Goal: Information Seeking & Learning: Learn about a topic

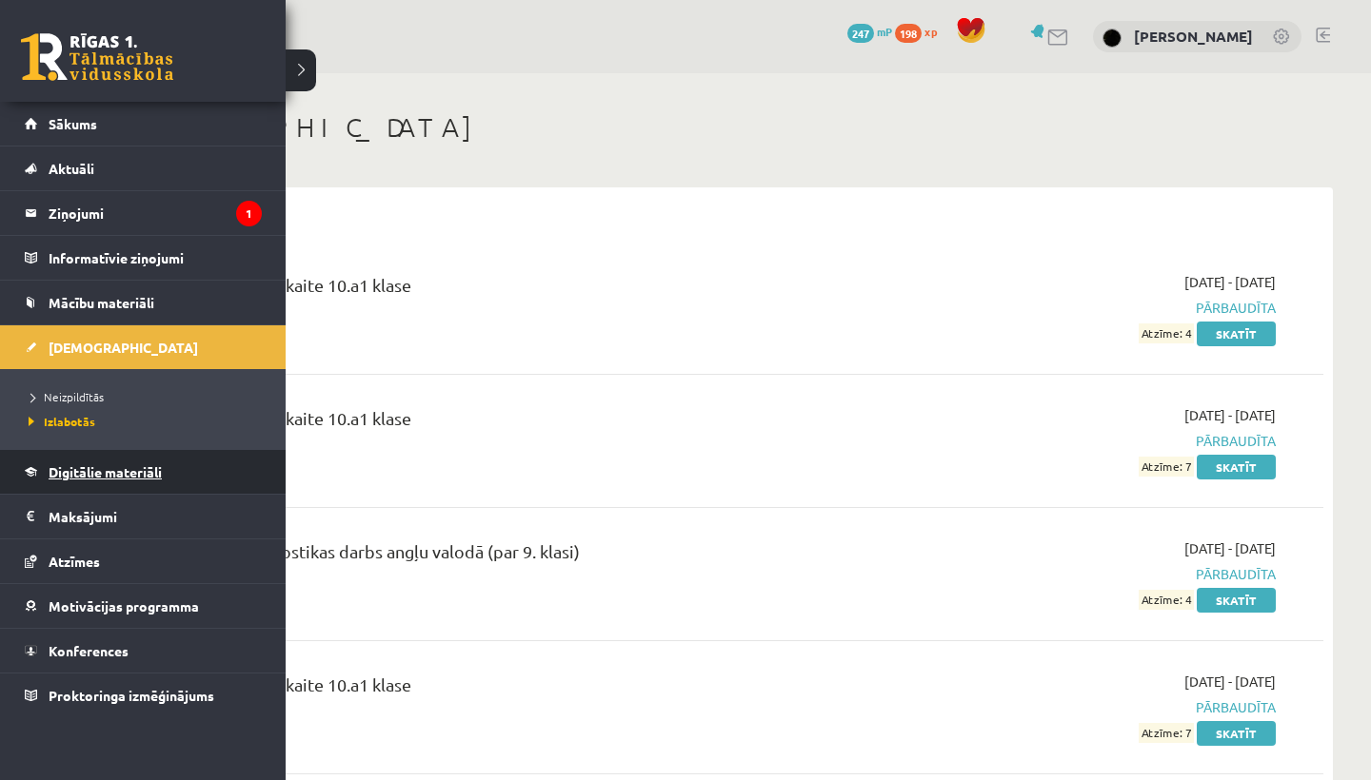
click at [79, 480] on link "Digitālie materiāli" at bounding box center [143, 472] width 237 height 44
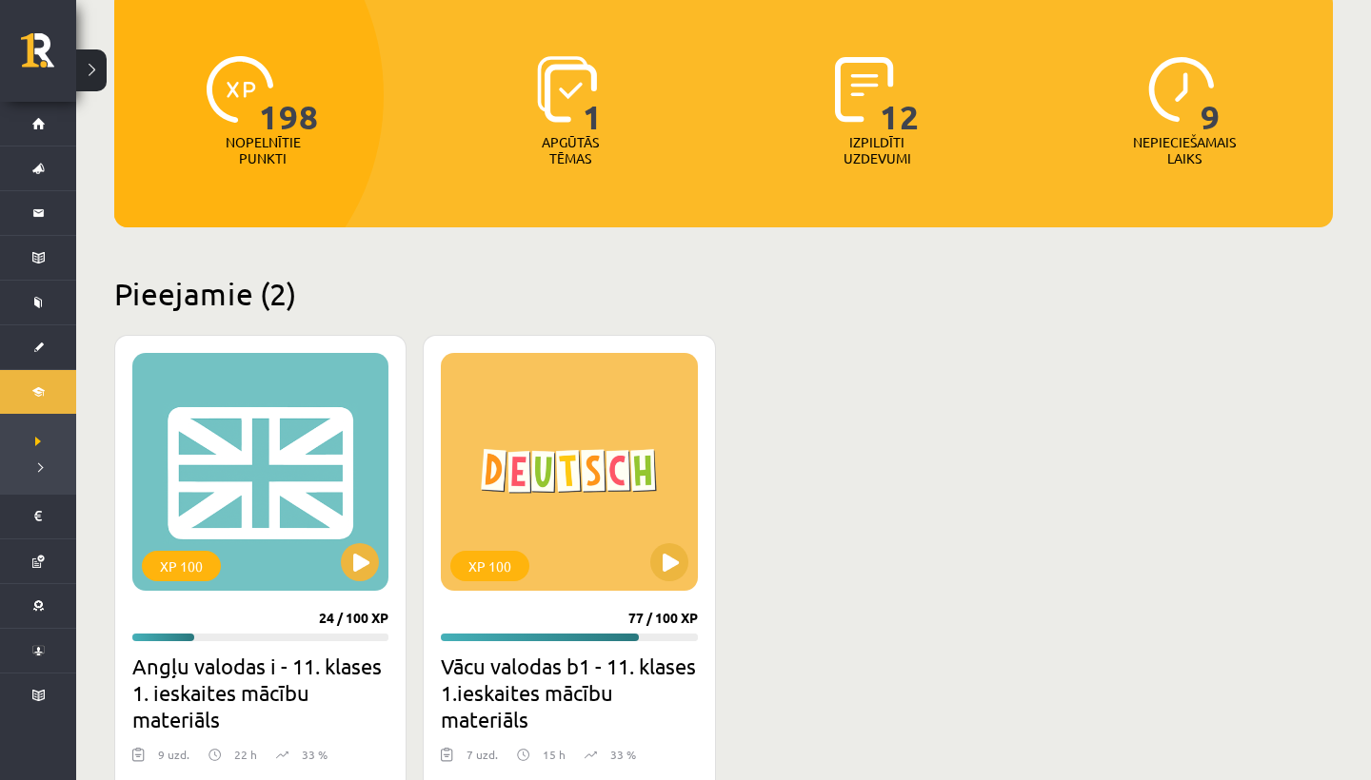
scroll to position [311, 0]
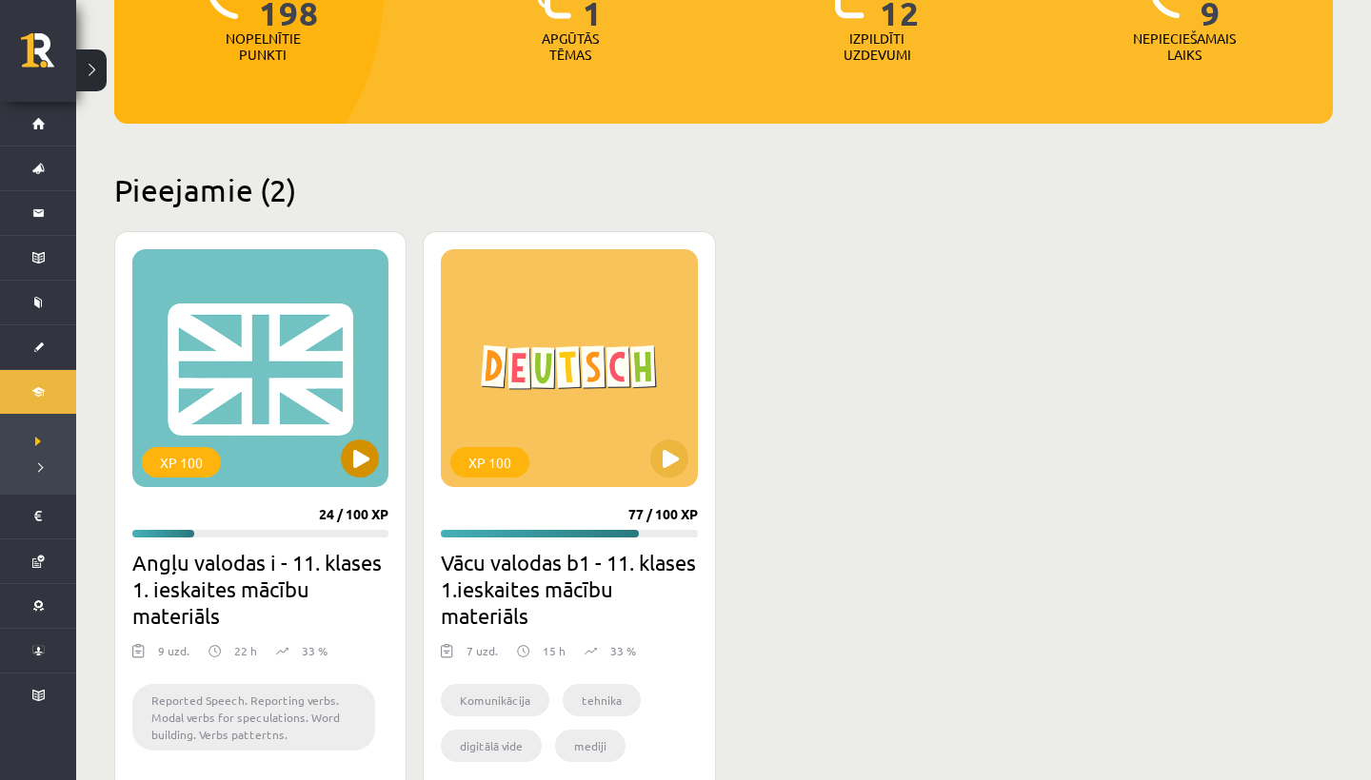
click at [363, 458] on button at bounding box center [360, 459] width 38 height 38
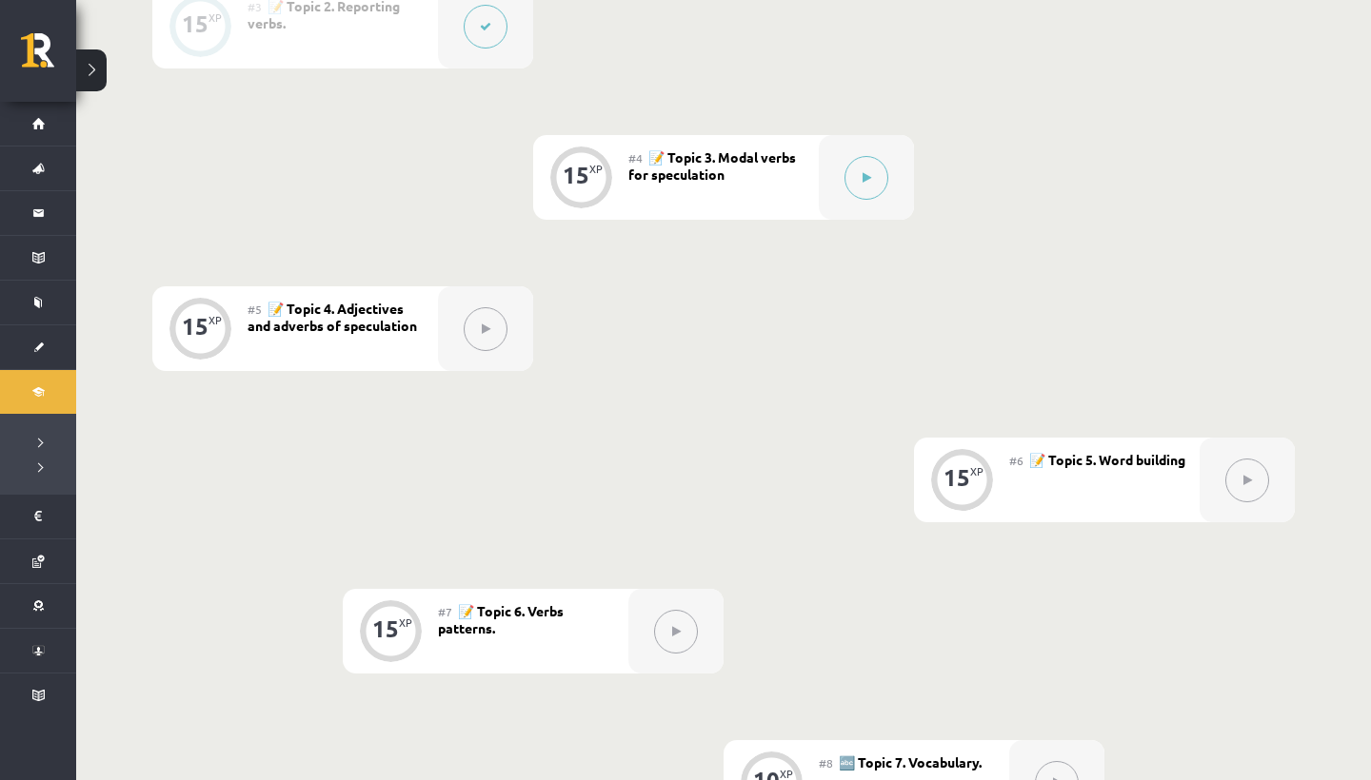
scroll to position [817, 0]
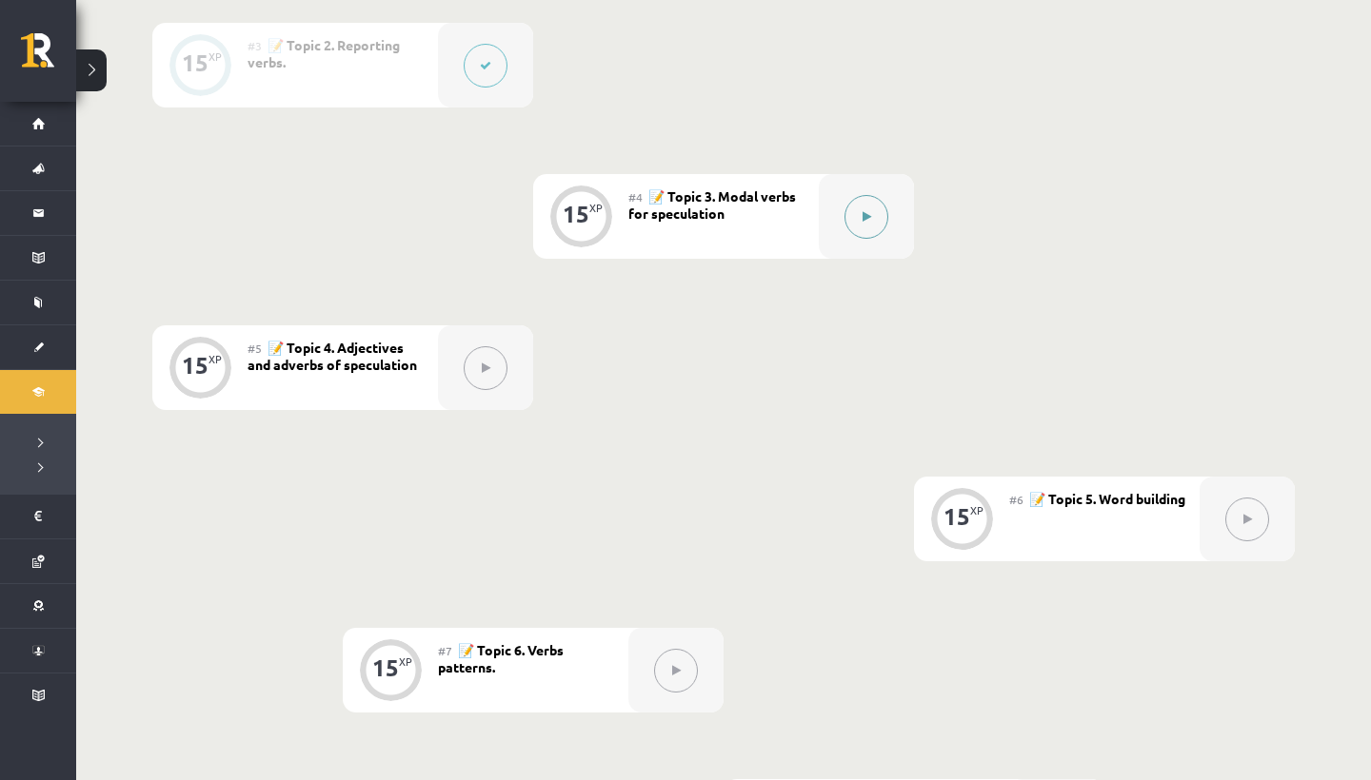
click at [878, 238] on button at bounding box center [866, 217] width 44 height 44
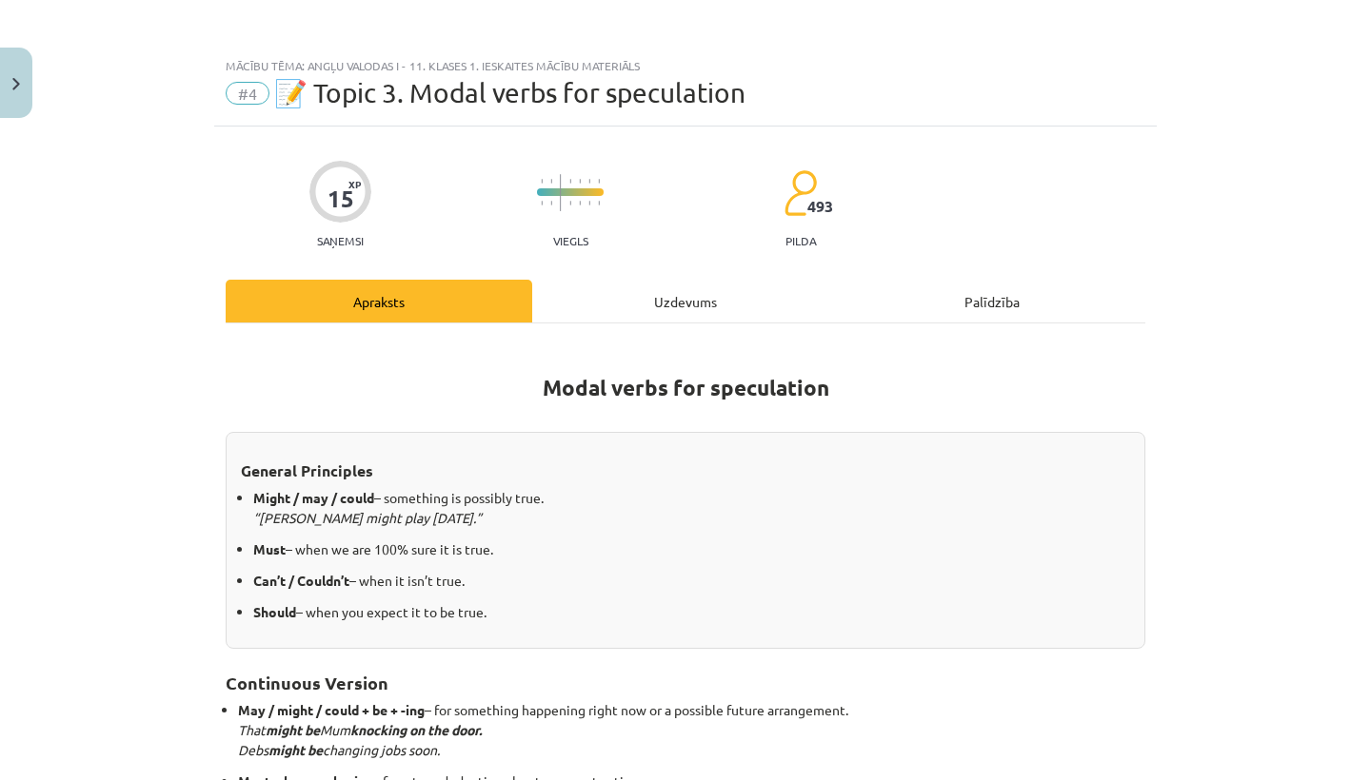
click at [679, 311] on div "Uzdevums" at bounding box center [685, 301] width 306 height 43
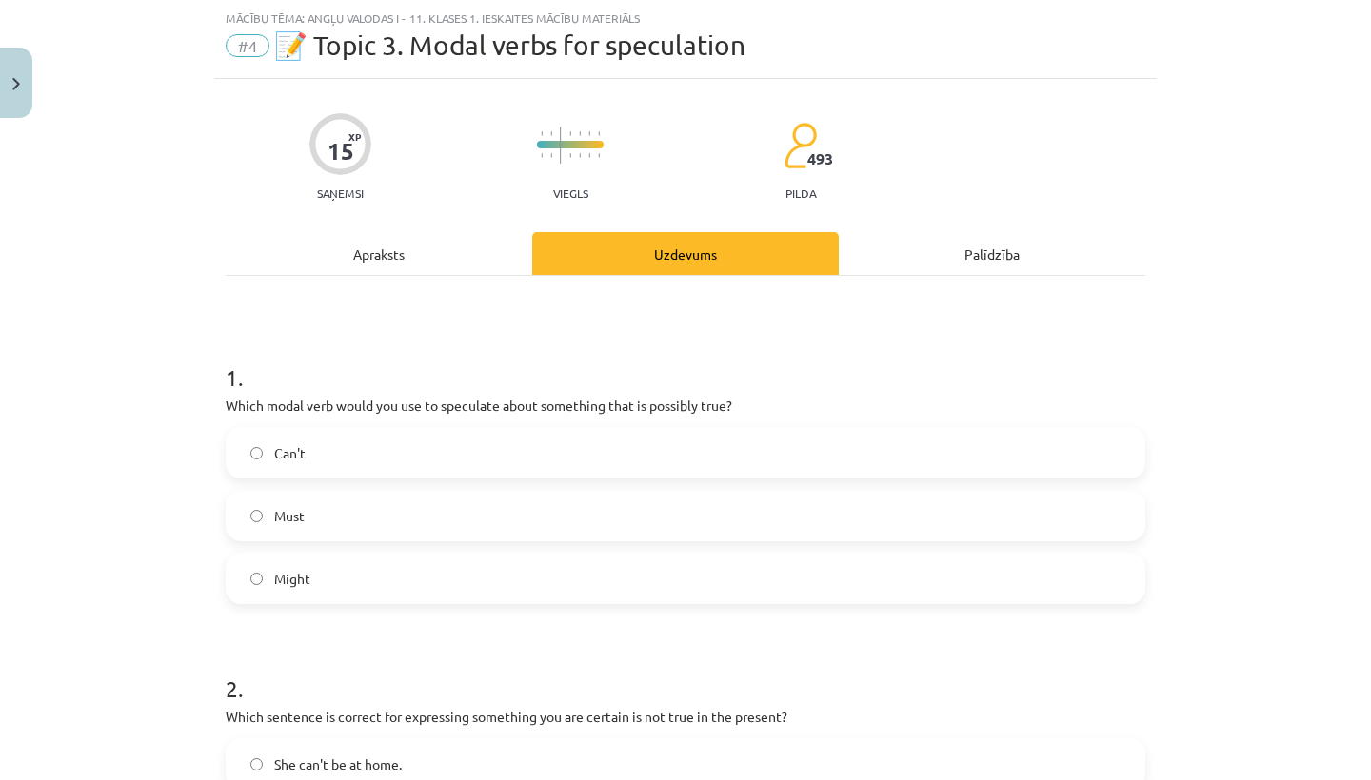
click at [500, 577] on label "Might" at bounding box center [685, 579] width 916 height 48
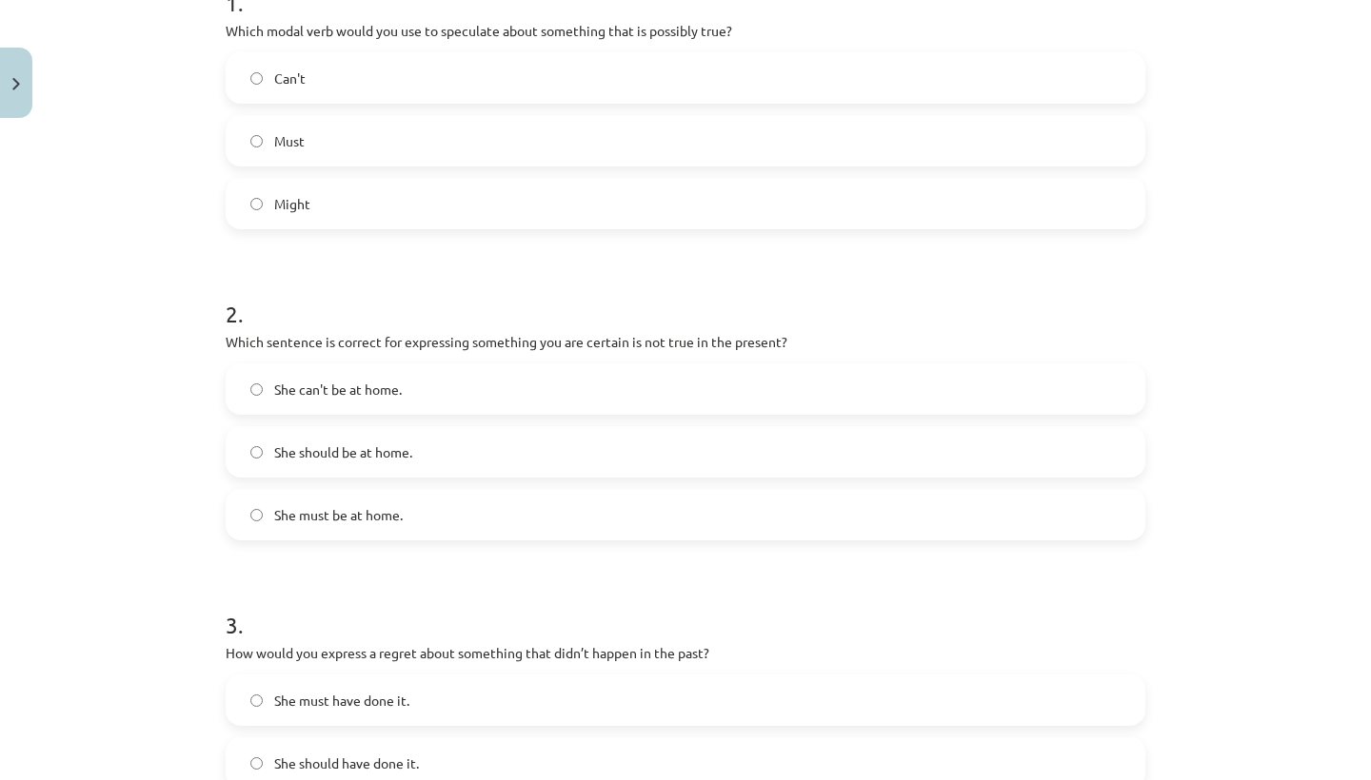
scroll to position [426, 0]
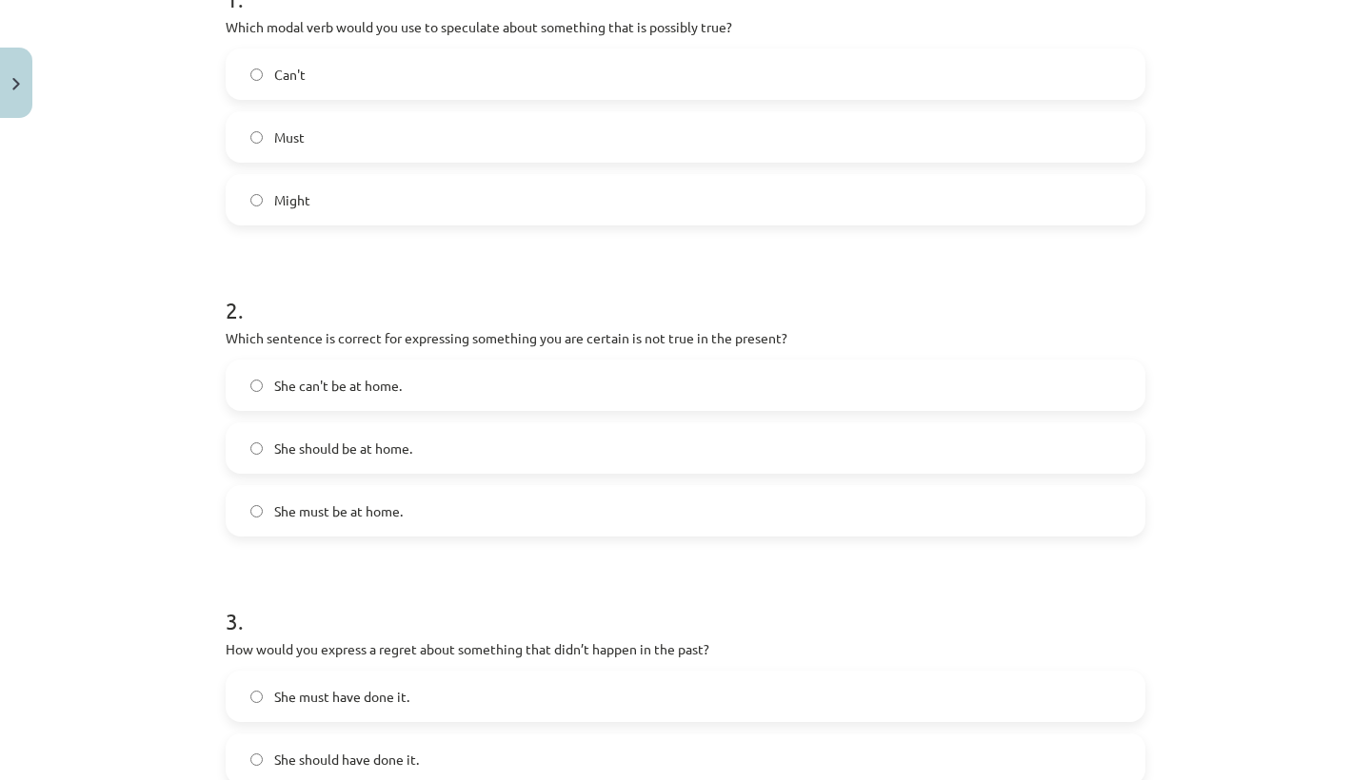
click at [426, 385] on label "She can't be at home." at bounding box center [685, 386] width 916 height 48
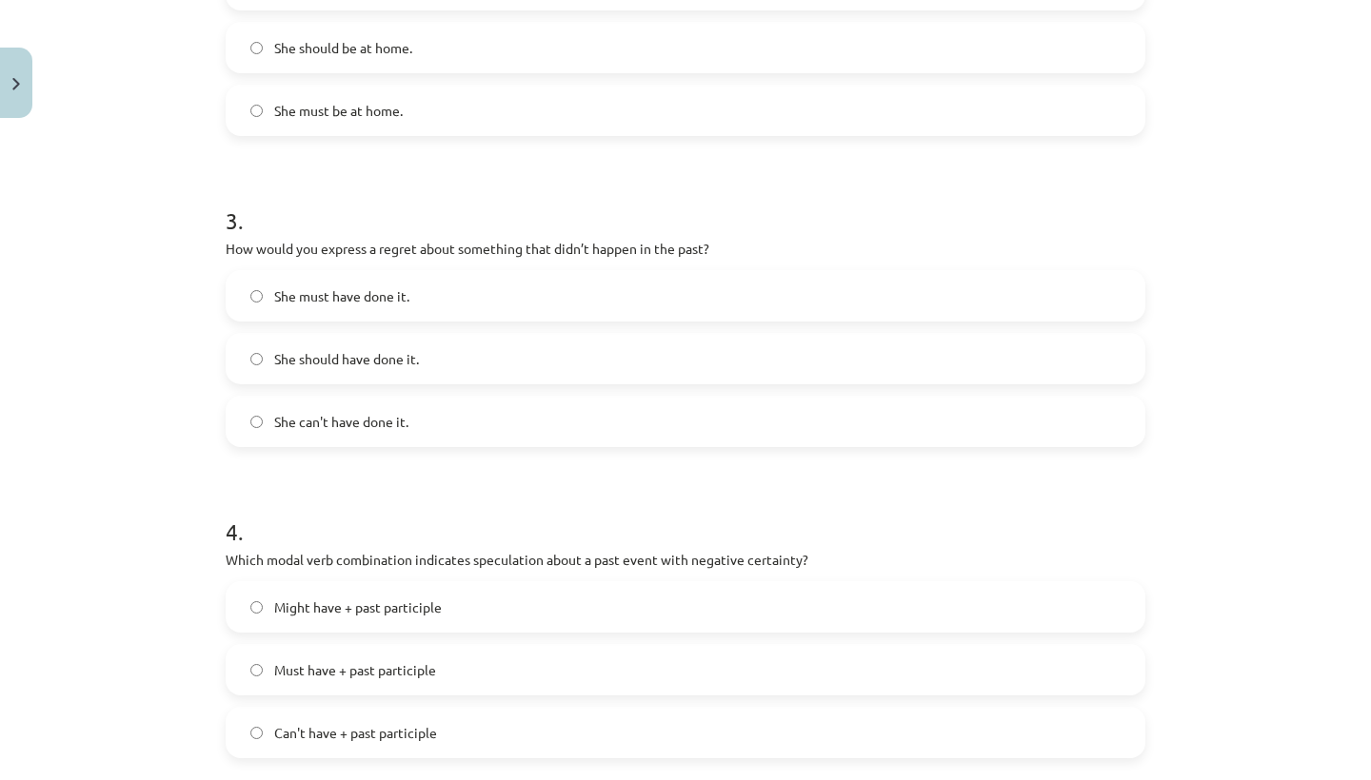
scroll to position [824, 0]
click at [449, 356] on label "She should have done it." at bounding box center [685, 362] width 916 height 48
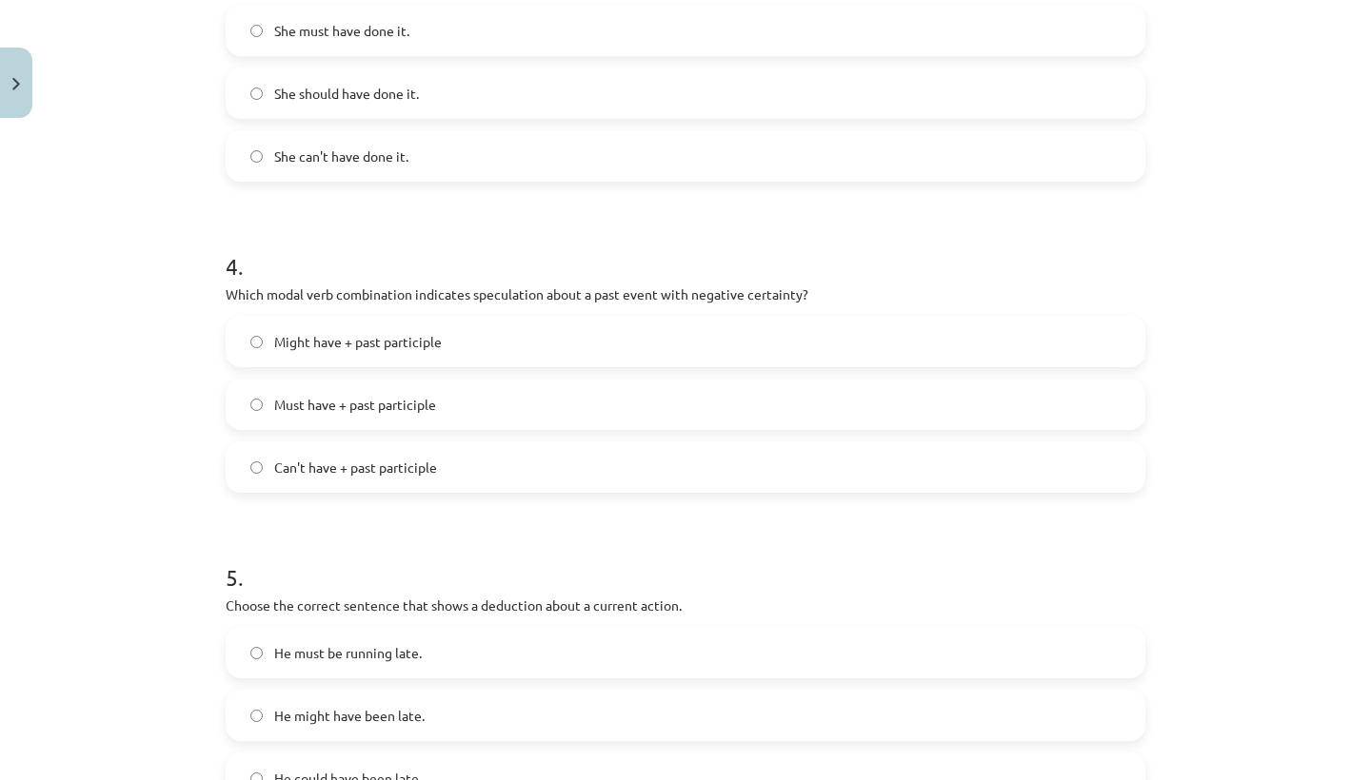
scroll to position [1095, 0]
click at [451, 467] on label "Can't have + past participle" at bounding box center [685, 465] width 916 height 48
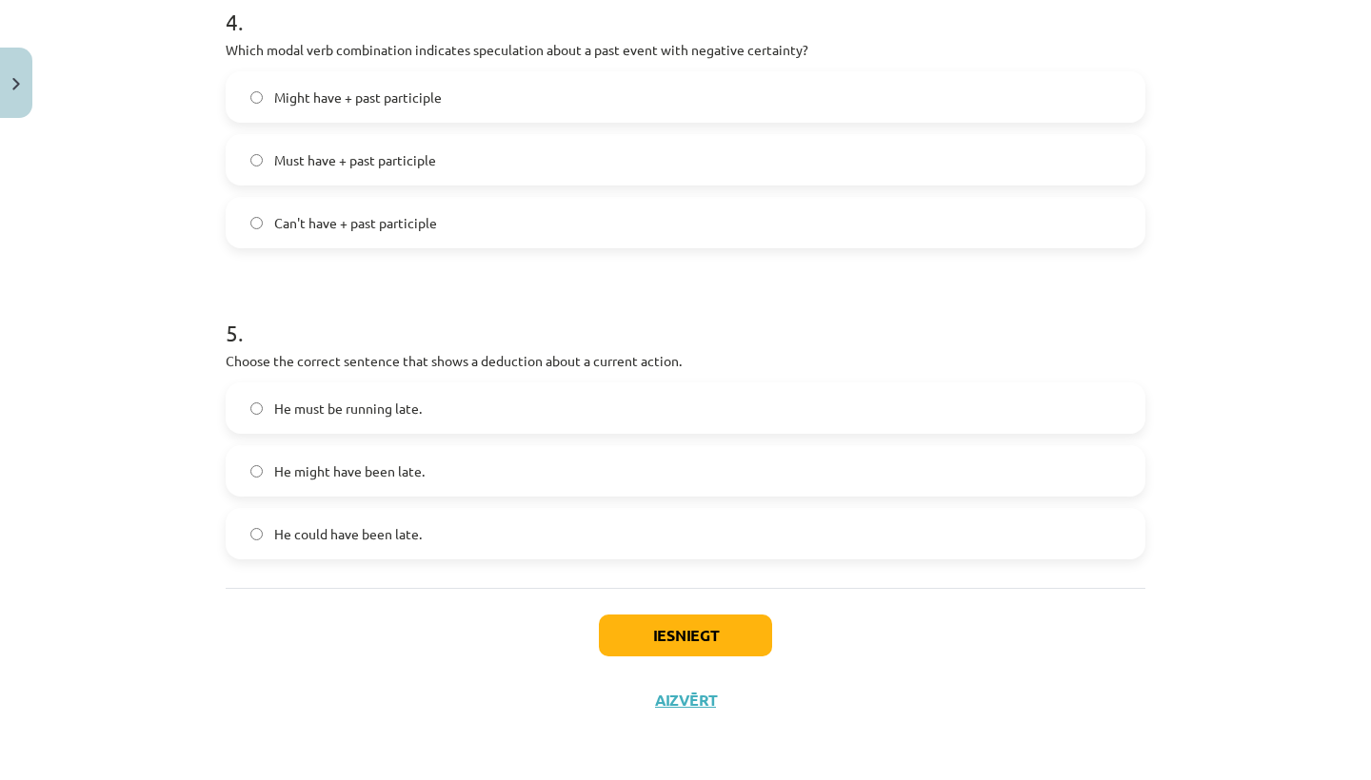
scroll to position [1340, 0]
click at [431, 414] on label "He must be running late." at bounding box center [685, 409] width 916 height 48
click at [644, 639] on button "Iesniegt" at bounding box center [685, 636] width 173 height 42
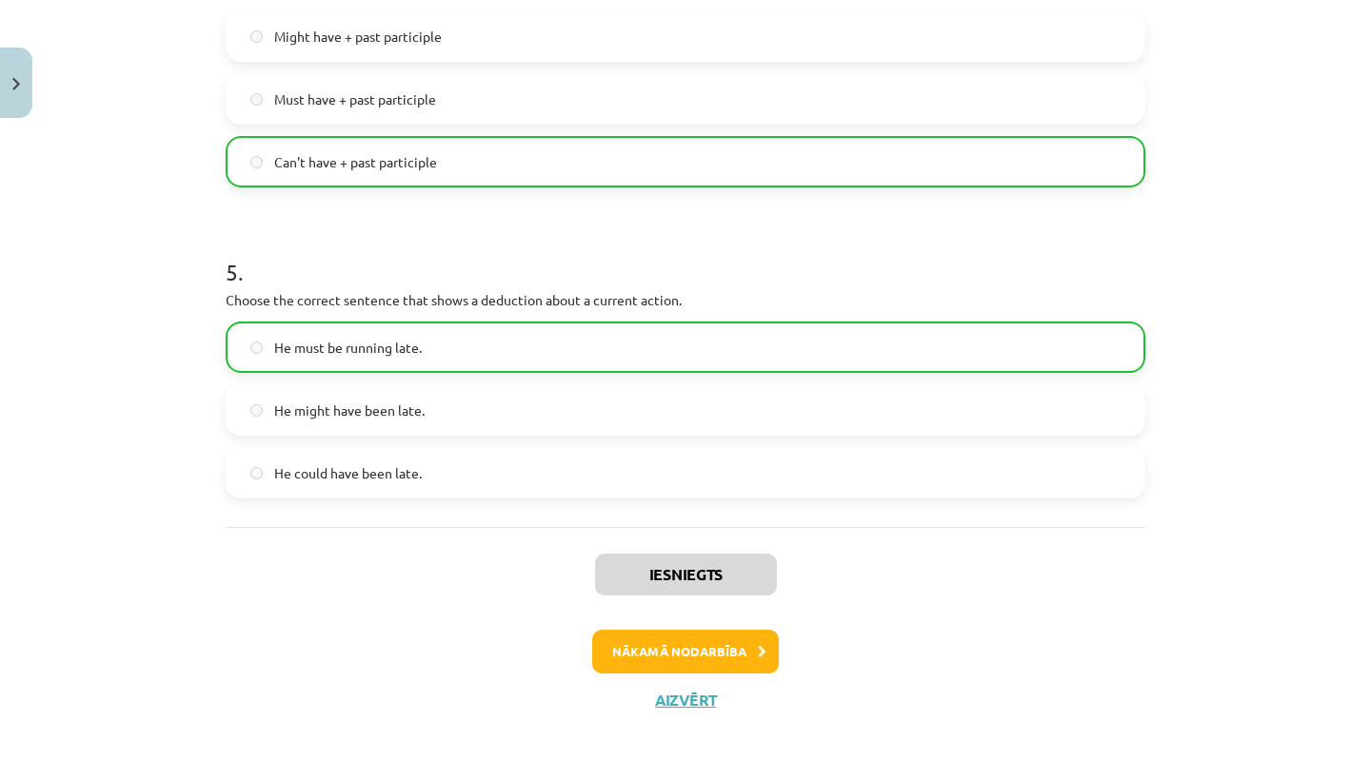
click at [644, 644] on button "Nākamā nodarbība" at bounding box center [685, 652] width 187 height 44
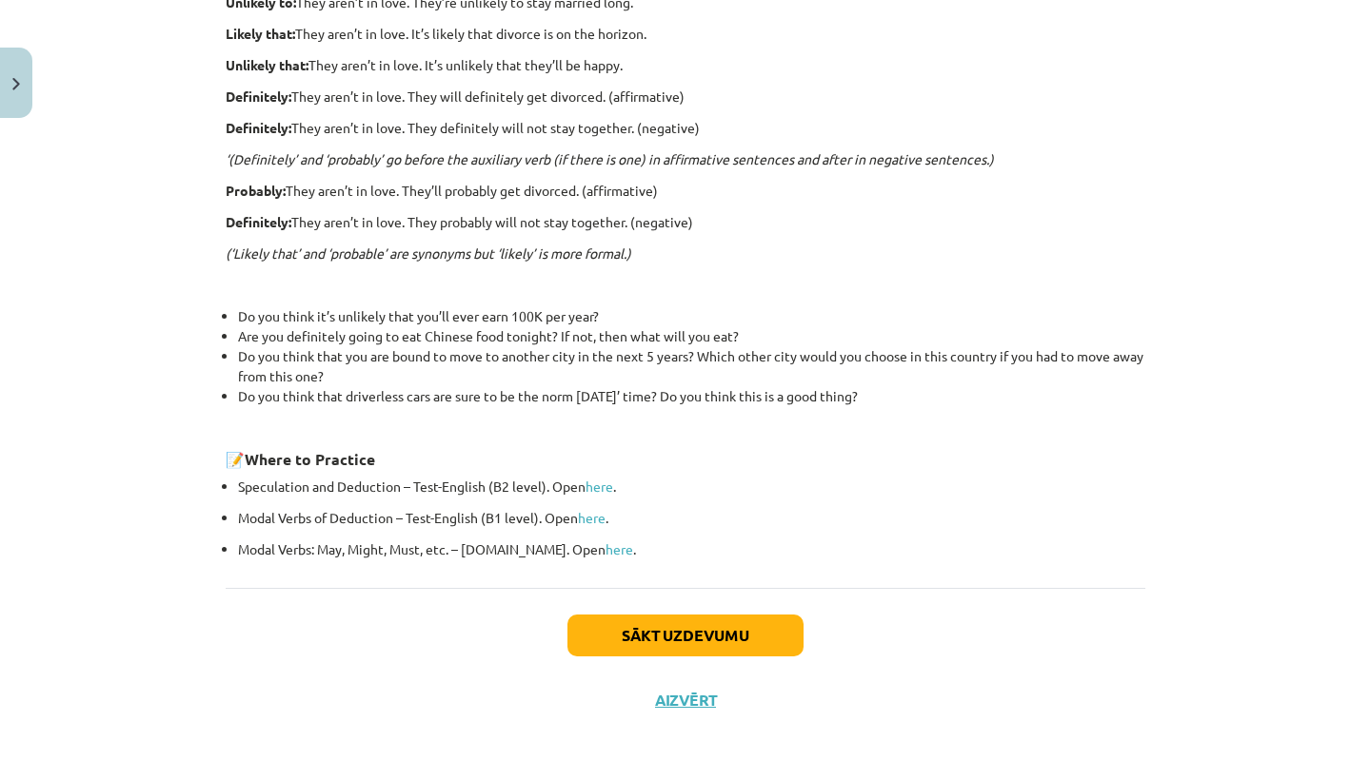
click at [649, 627] on button "Sākt uzdevumu" at bounding box center [685, 636] width 236 height 42
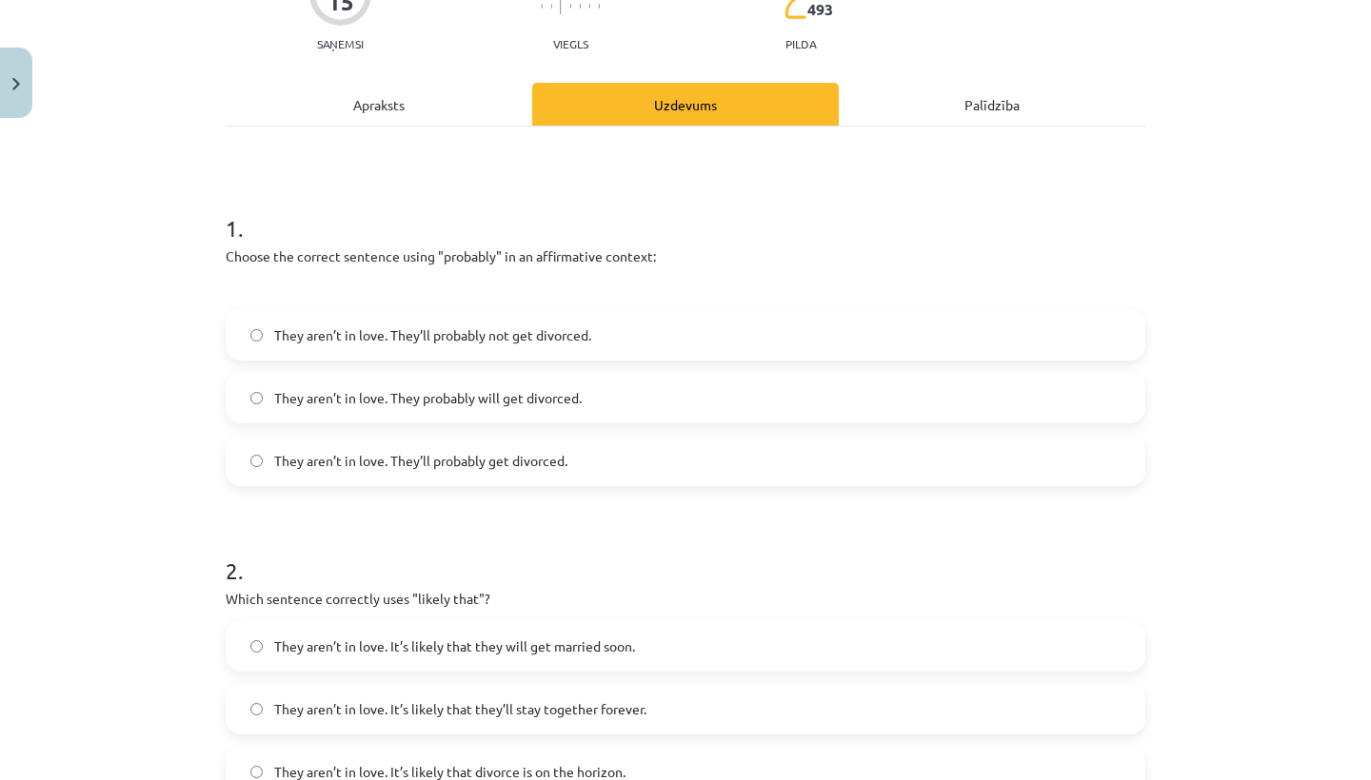
scroll to position [202, 0]
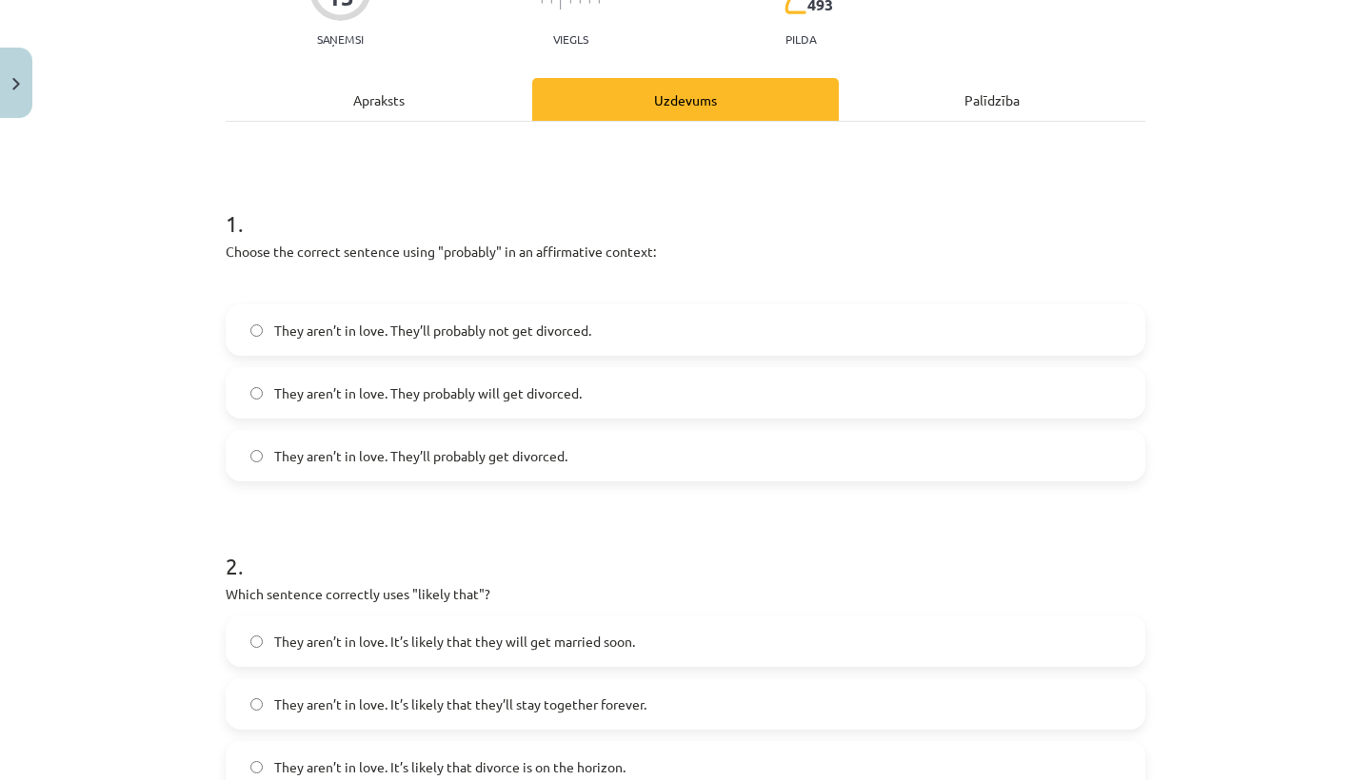
click at [503, 467] on label "They aren’t in love. They’ll probably get divorced." at bounding box center [685, 456] width 916 height 48
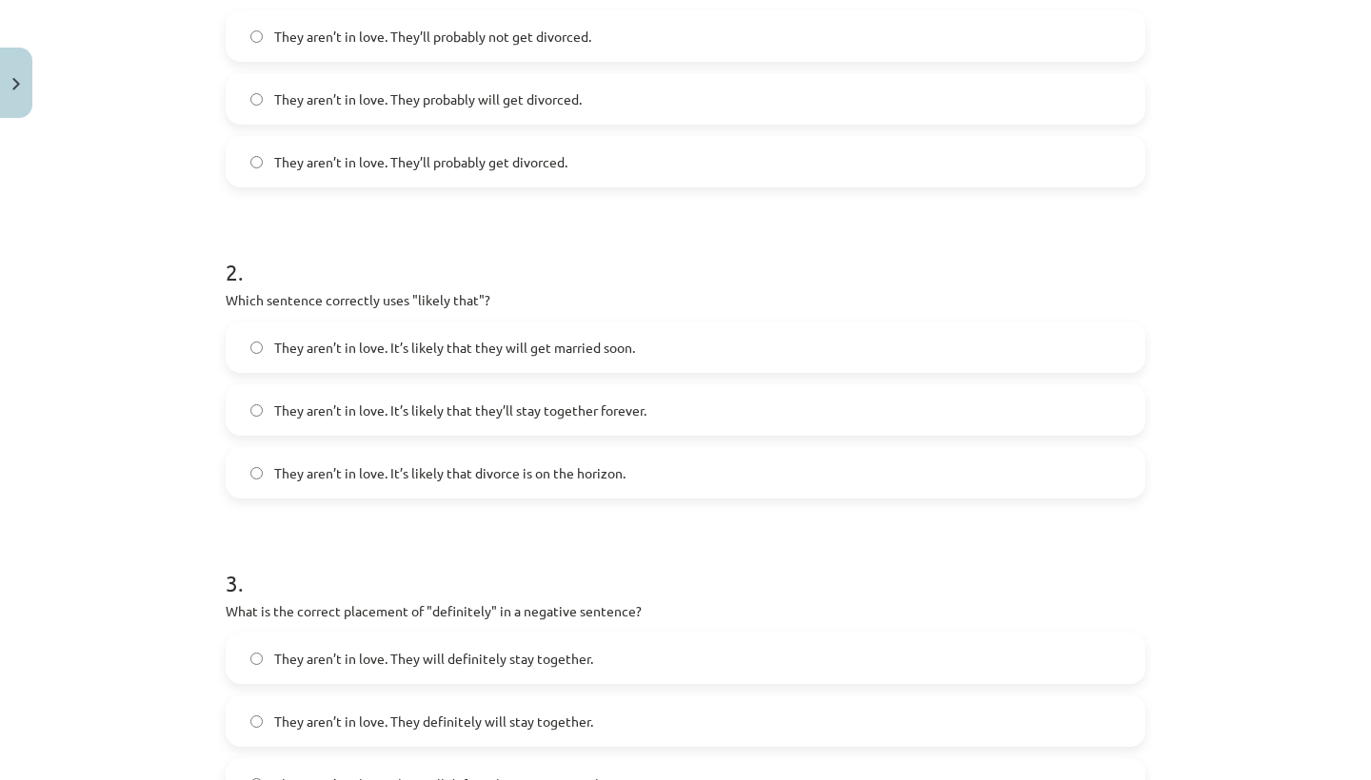
scroll to position [511, 0]
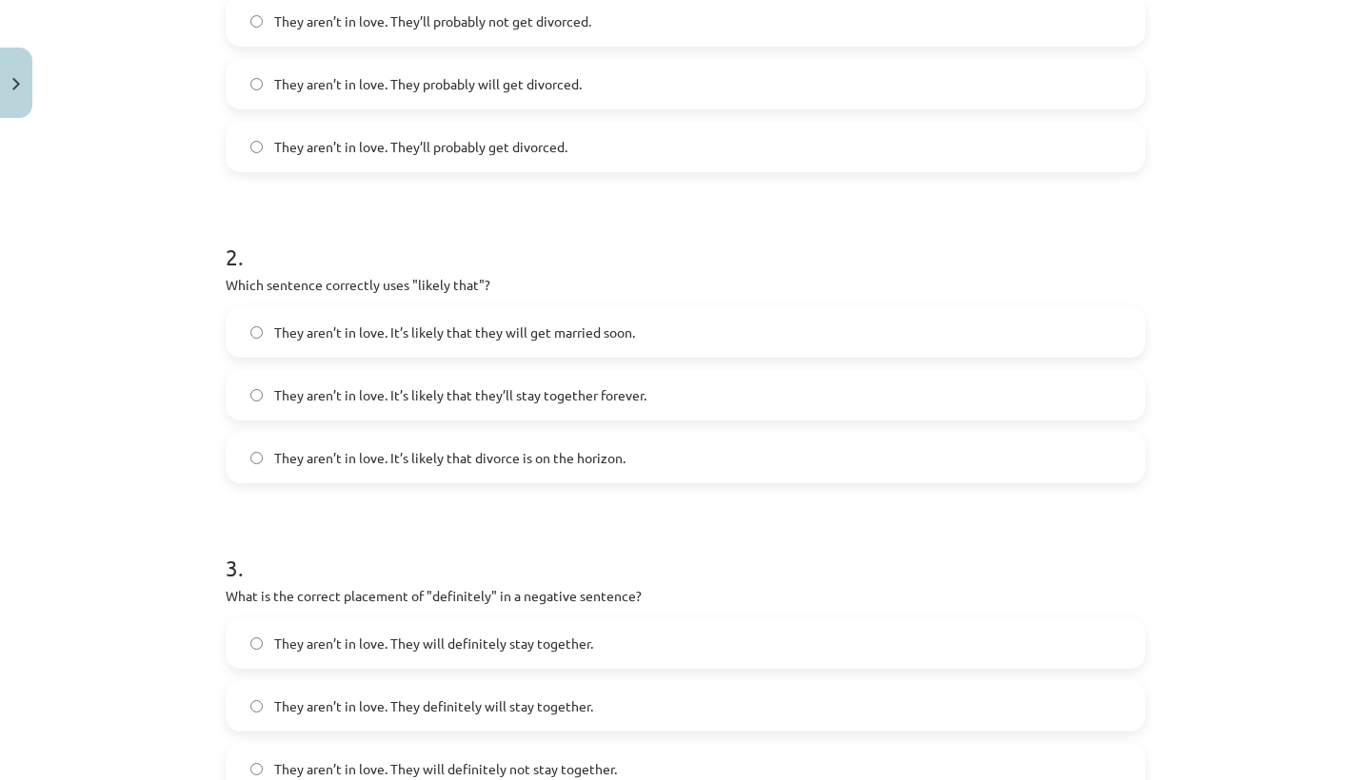
click at [597, 465] on span "They aren’t in love. It’s likely that divorce is on the horizon." at bounding box center [449, 458] width 351 height 20
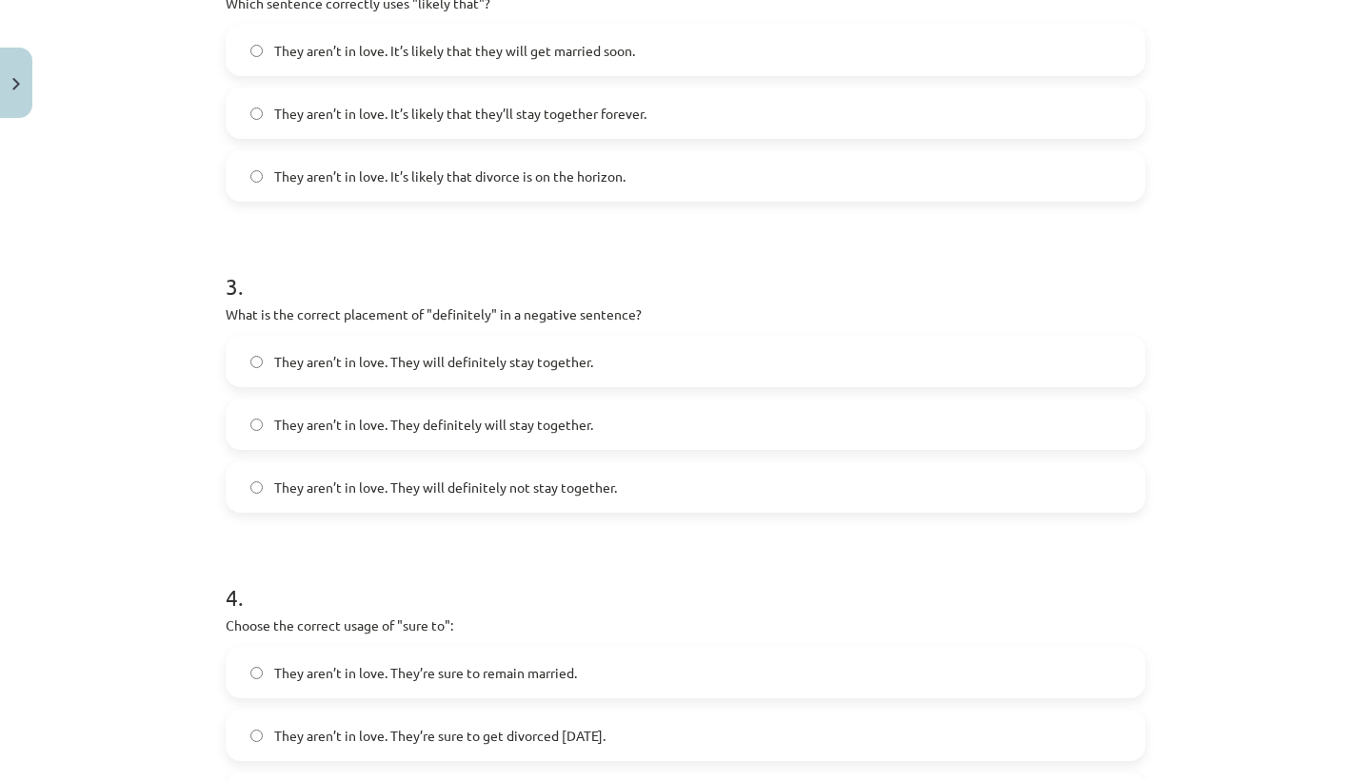
scroll to position [792, 0]
click at [474, 492] on span "They aren’t in love. They will definitely not stay together." at bounding box center [445, 489] width 343 height 20
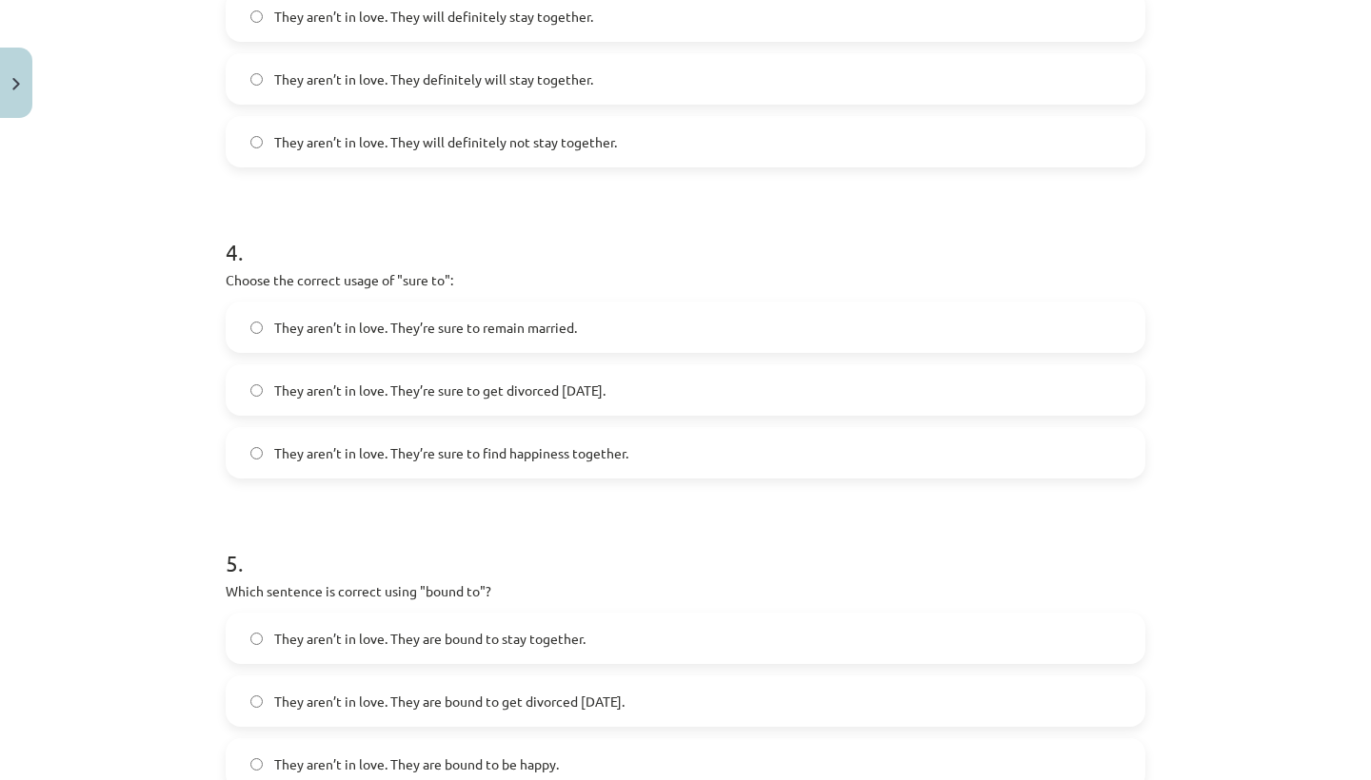
scroll to position [1139, 0]
click at [568, 400] on label "They aren’t in love. They’re sure to get divorced within six months." at bounding box center [685, 389] width 916 height 48
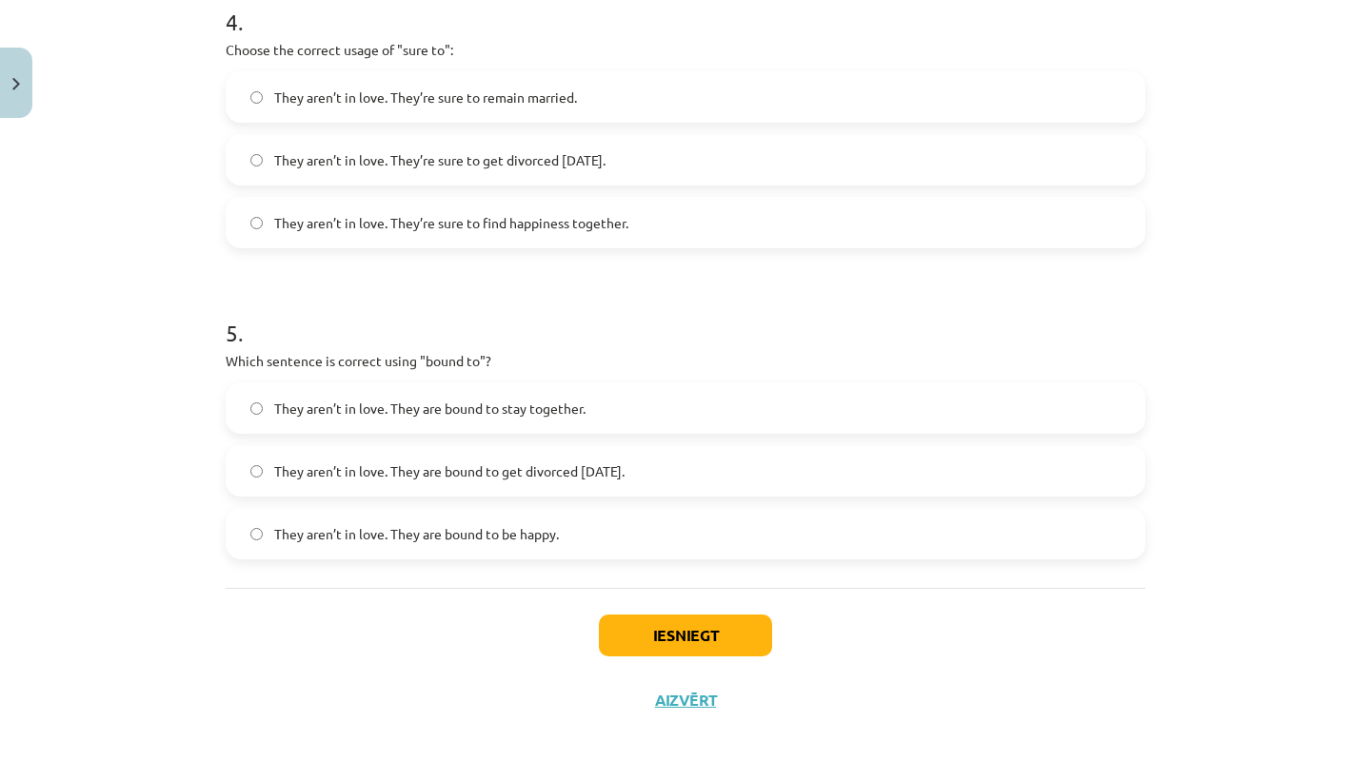
scroll to position [1371, 0]
click at [595, 470] on span "They aren’t in love. They are bound to get divorced within six months." at bounding box center [449, 472] width 350 height 20
click at [645, 632] on button "Iesniegt" at bounding box center [685, 636] width 173 height 42
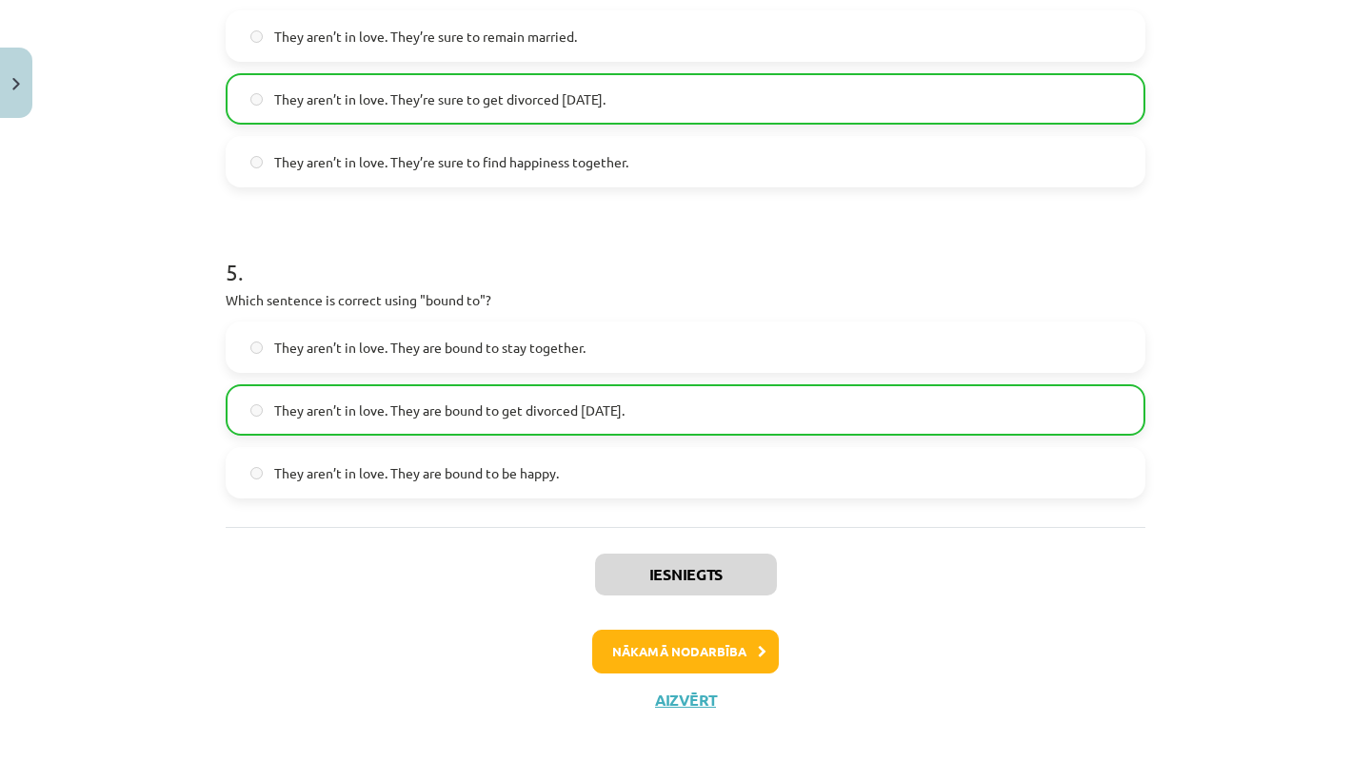
click at [651, 654] on button "Nākamā nodarbība" at bounding box center [685, 652] width 187 height 44
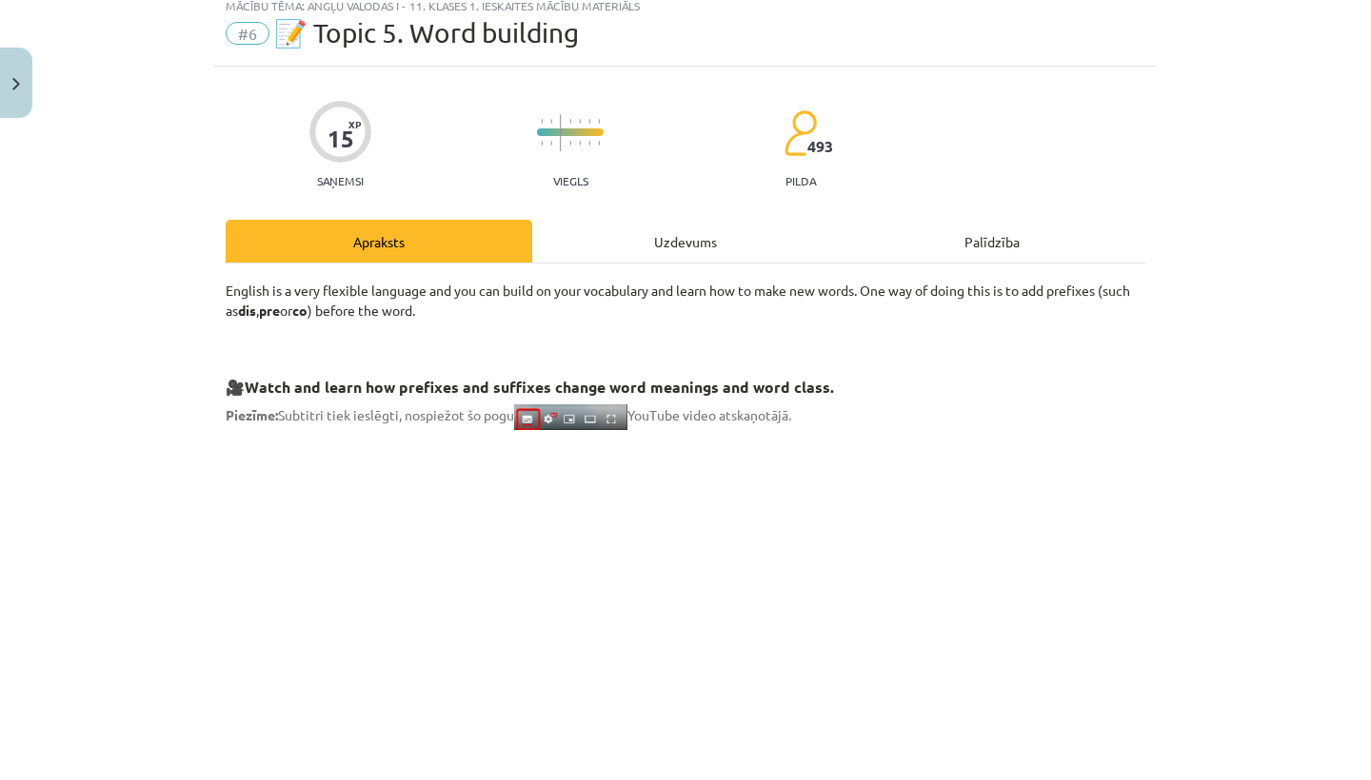
scroll to position [48, 0]
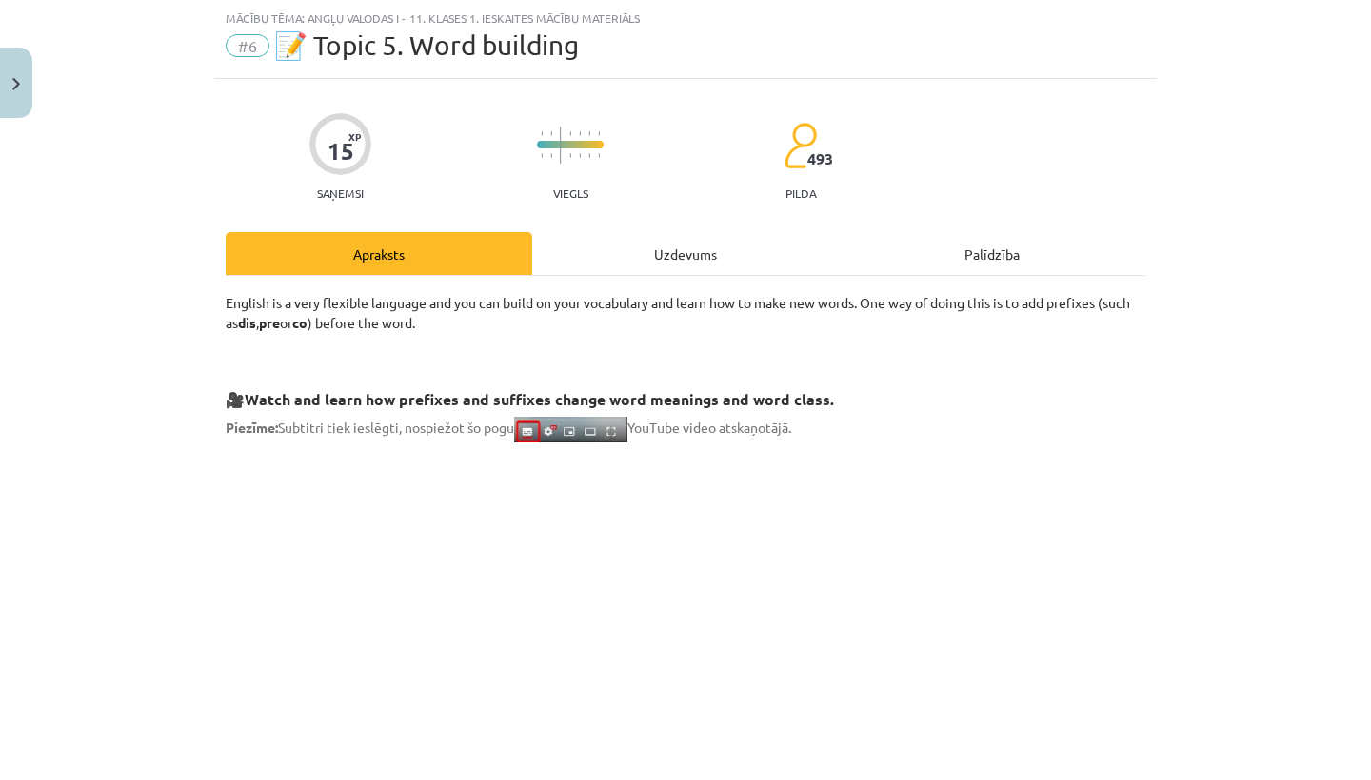
click at [638, 256] on div "Uzdevums" at bounding box center [685, 253] width 306 height 43
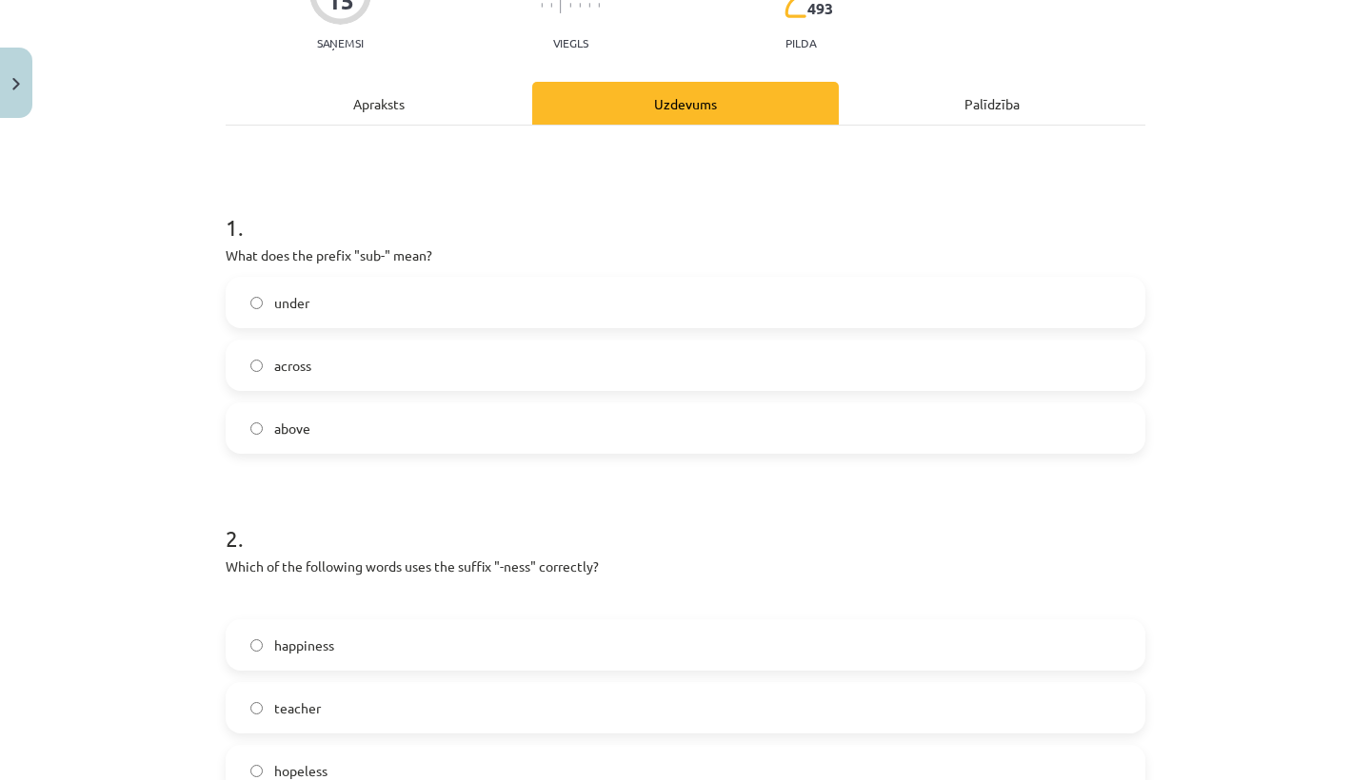
scroll to position [201, 0]
click at [393, 311] on label "under" at bounding box center [685, 300] width 916 height 48
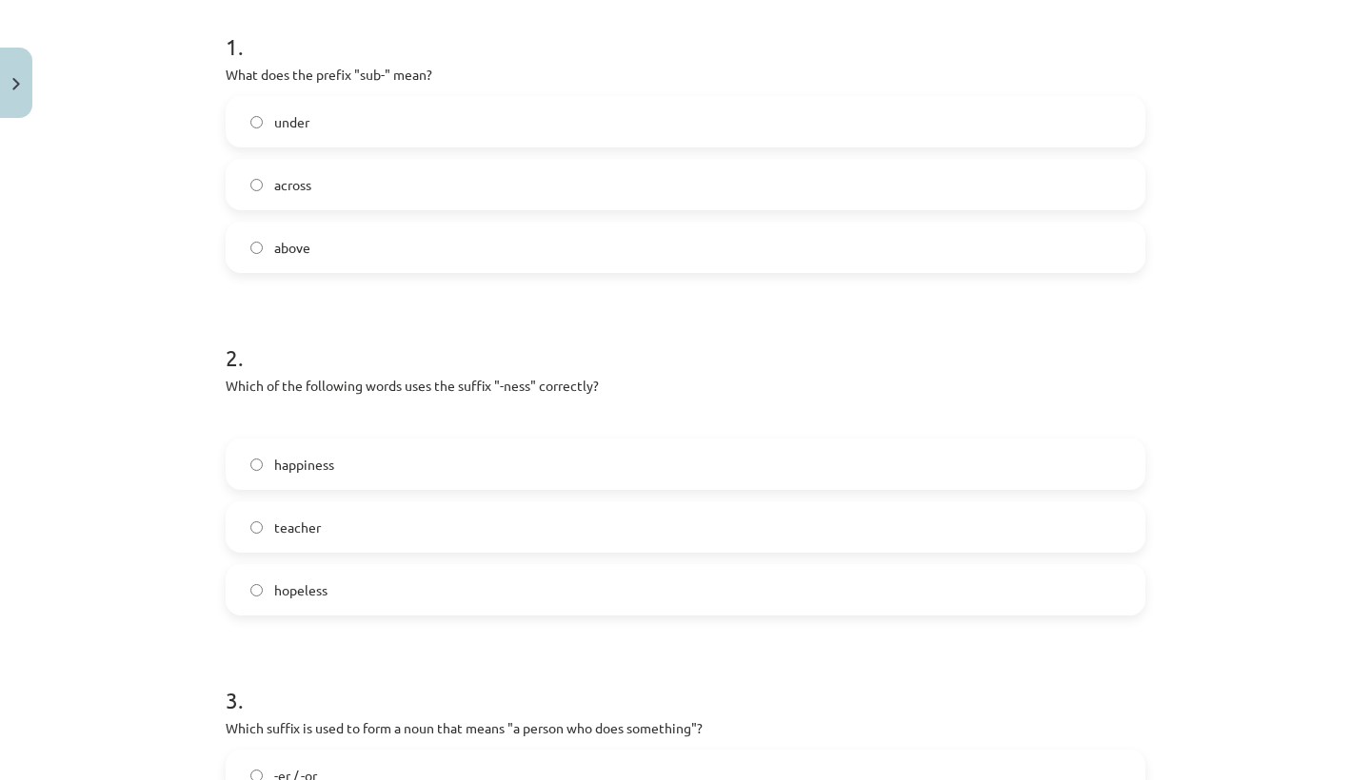
scroll to position [454, 0]
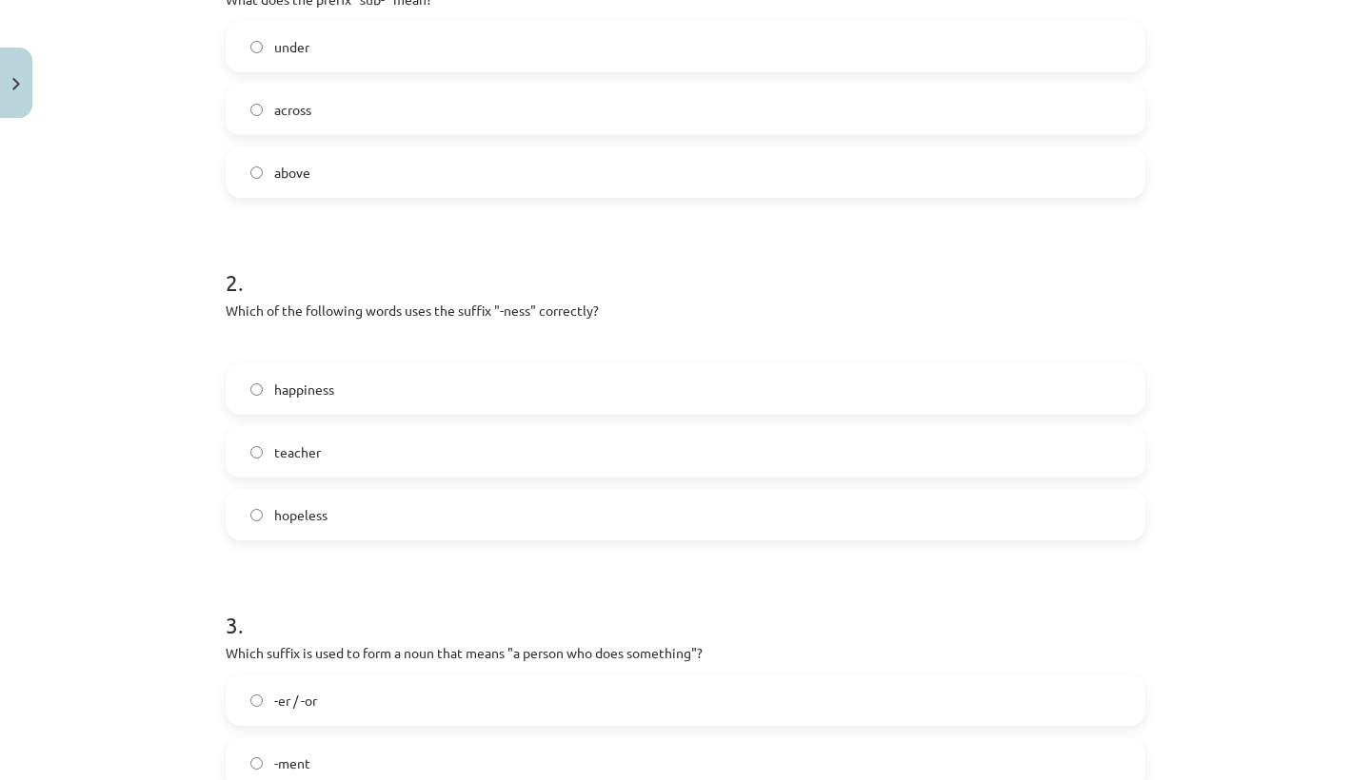
click at [417, 393] on label "happiness" at bounding box center [685, 389] width 916 height 48
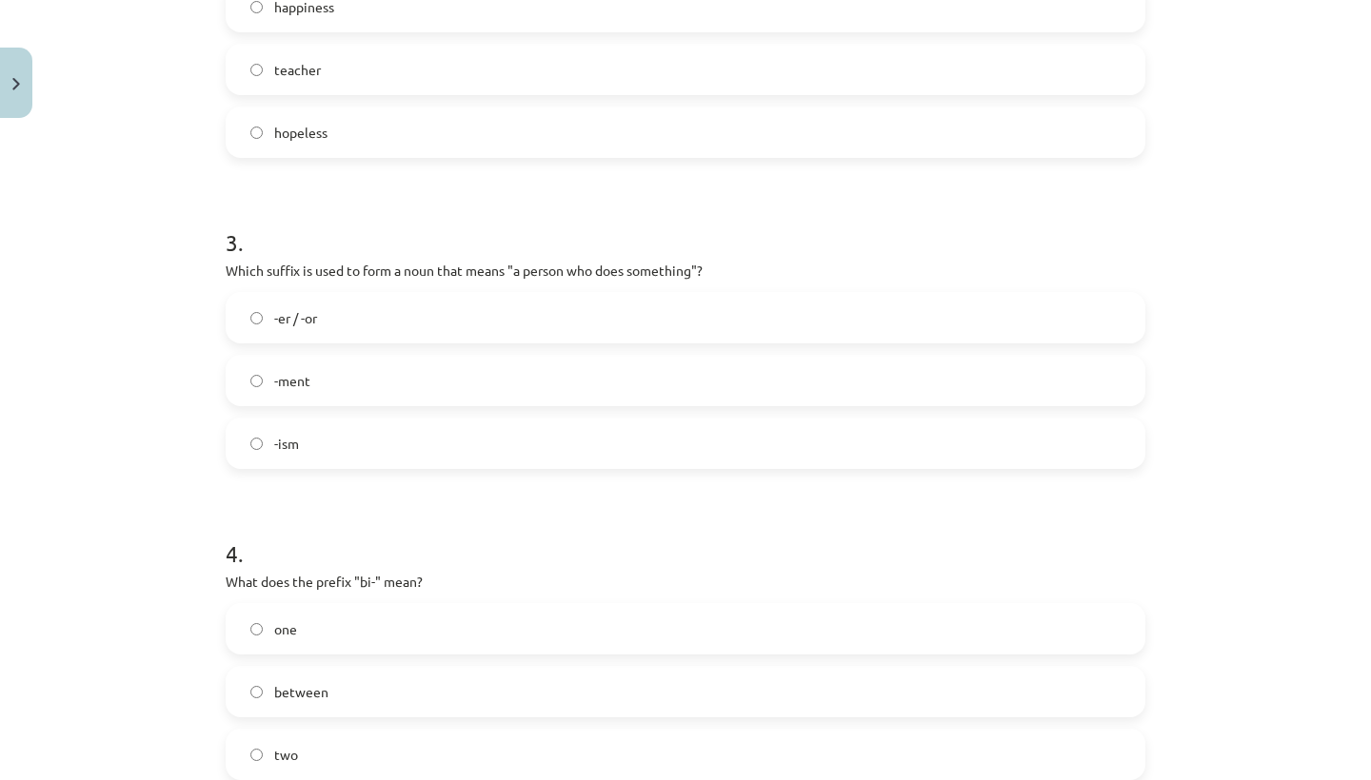
scroll to position [838, 0]
click at [385, 319] on label "-er / -or" at bounding box center [685, 316] width 916 height 48
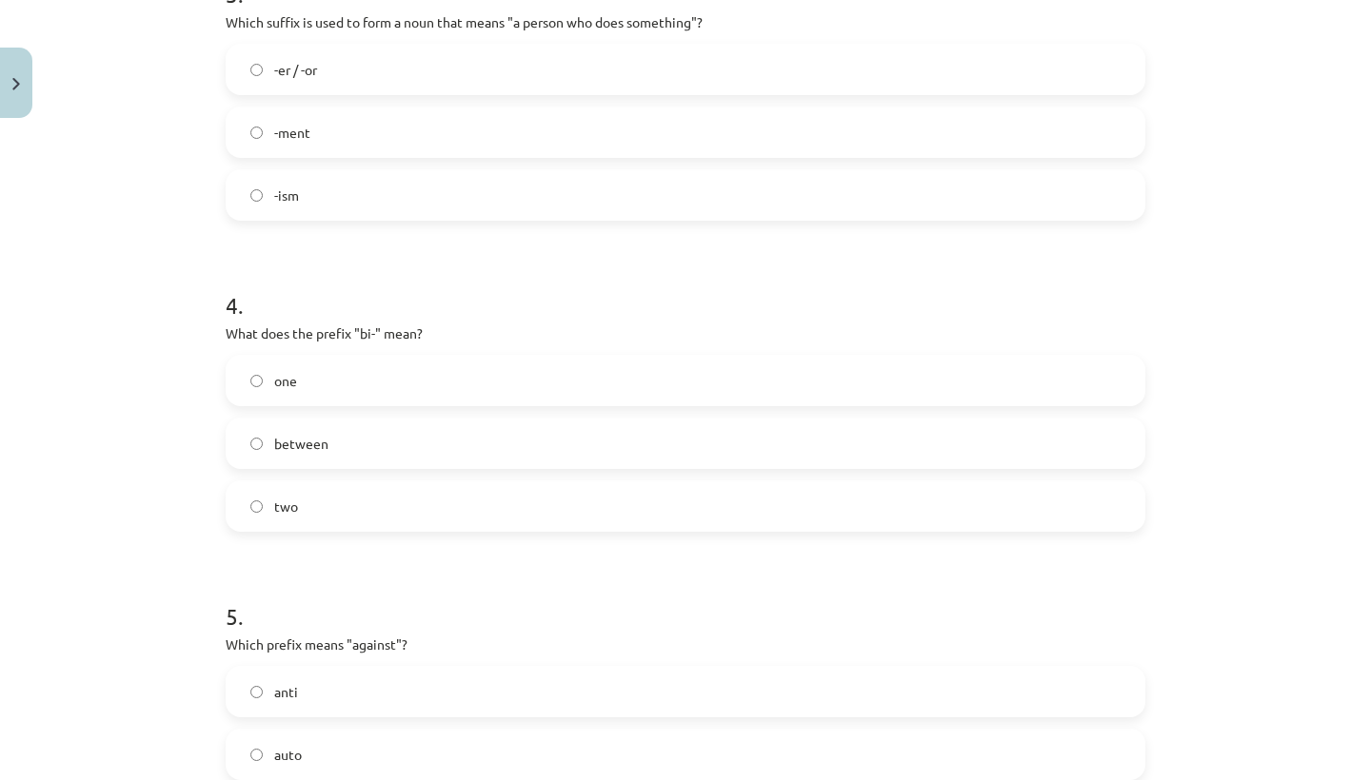
scroll to position [1079, 0]
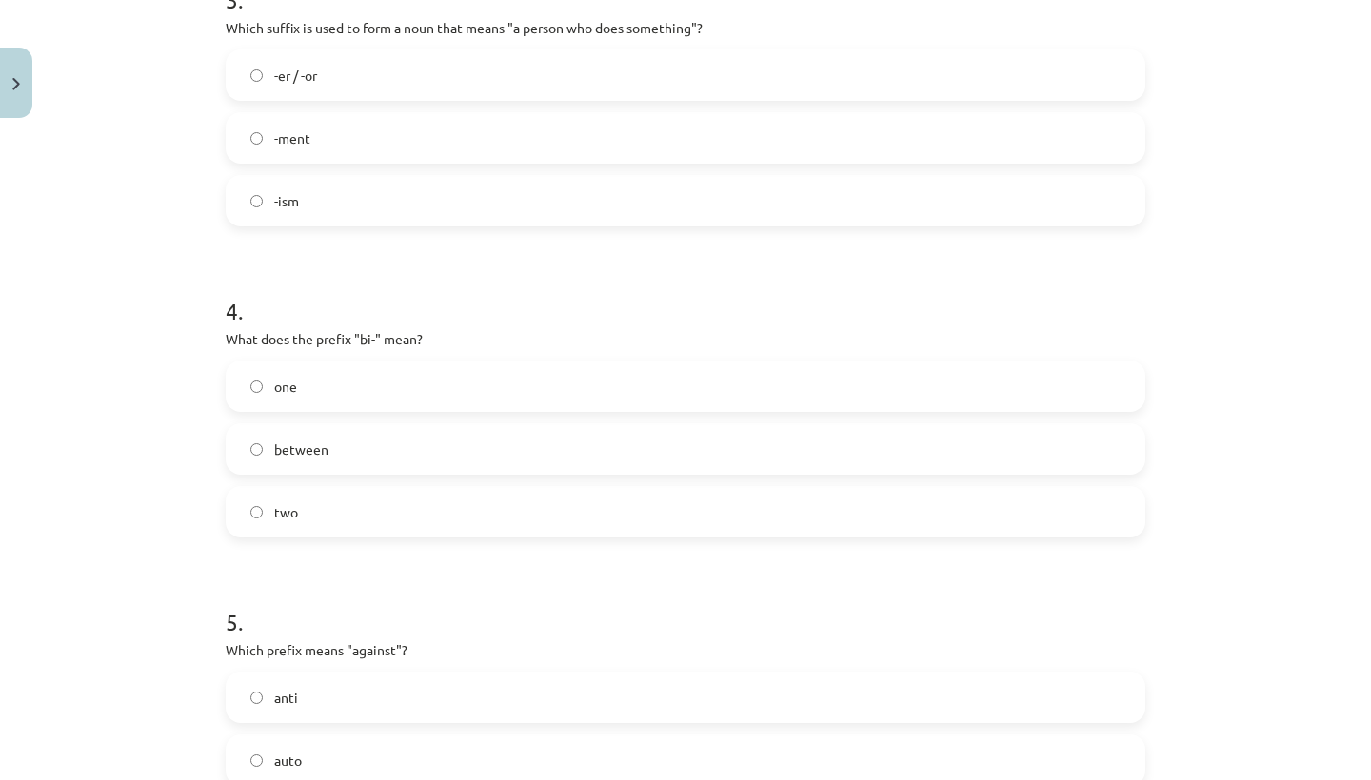
click at [377, 512] on label "two" at bounding box center [685, 512] width 916 height 48
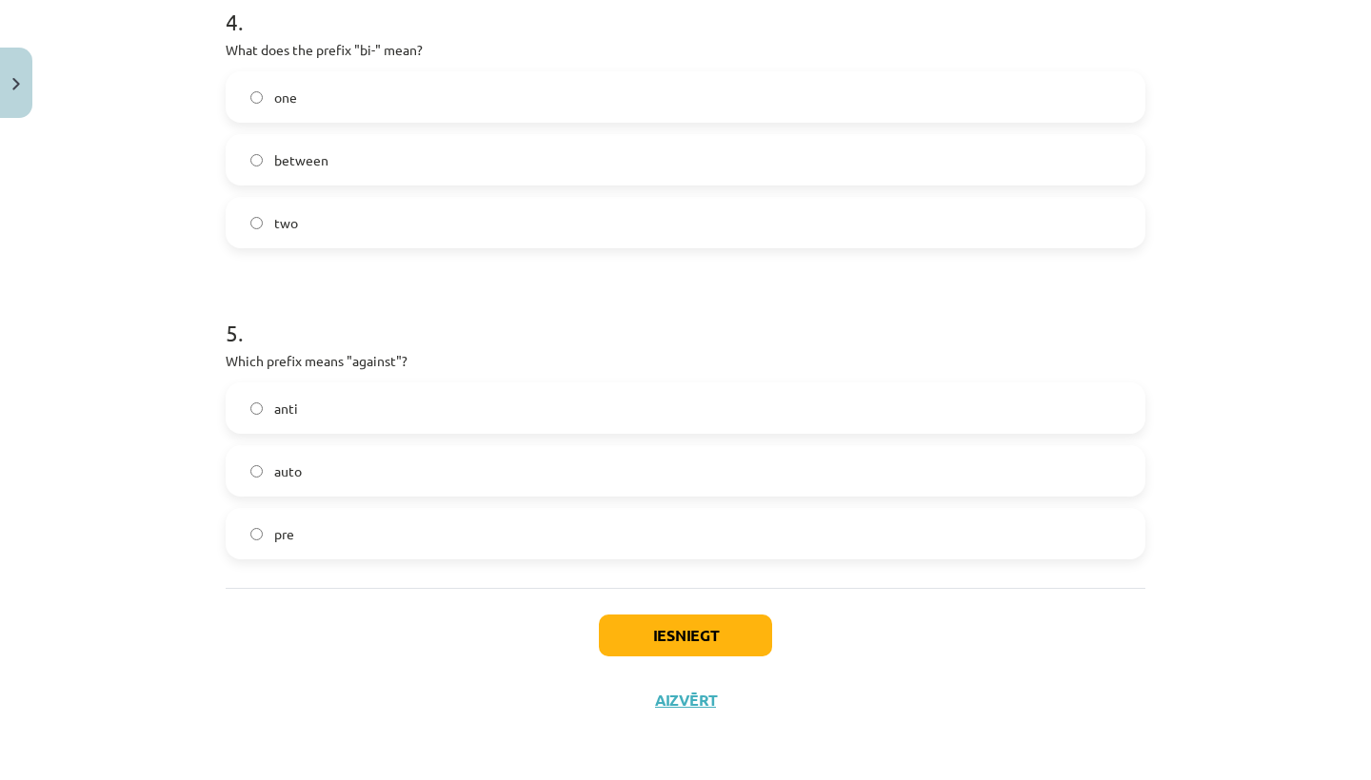
scroll to position [1371, 0]
click at [343, 405] on label "anti" at bounding box center [685, 409] width 916 height 48
click at [652, 646] on button "Iesniegt" at bounding box center [685, 636] width 173 height 42
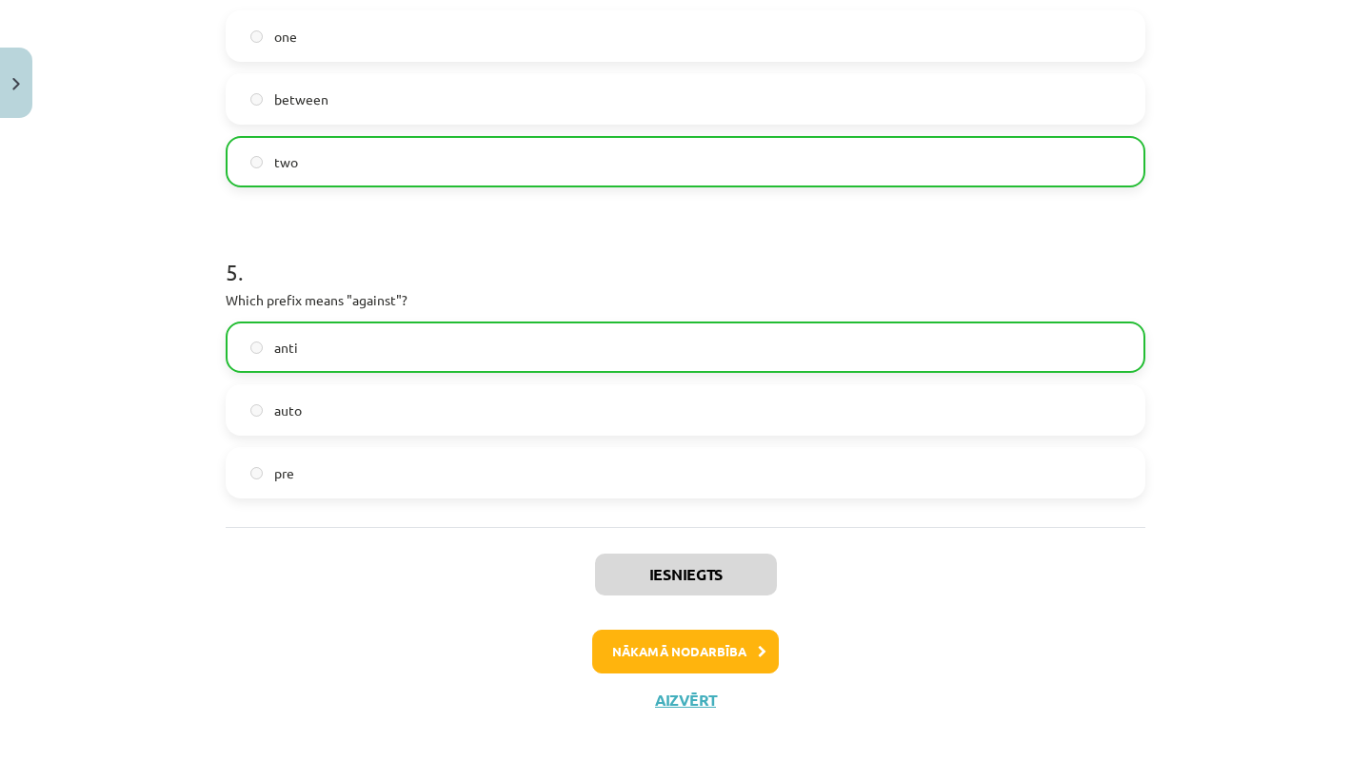
click at [664, 644] on button "Nākamā nodarbība" at bounding box center [685, 652] width 187 height 44
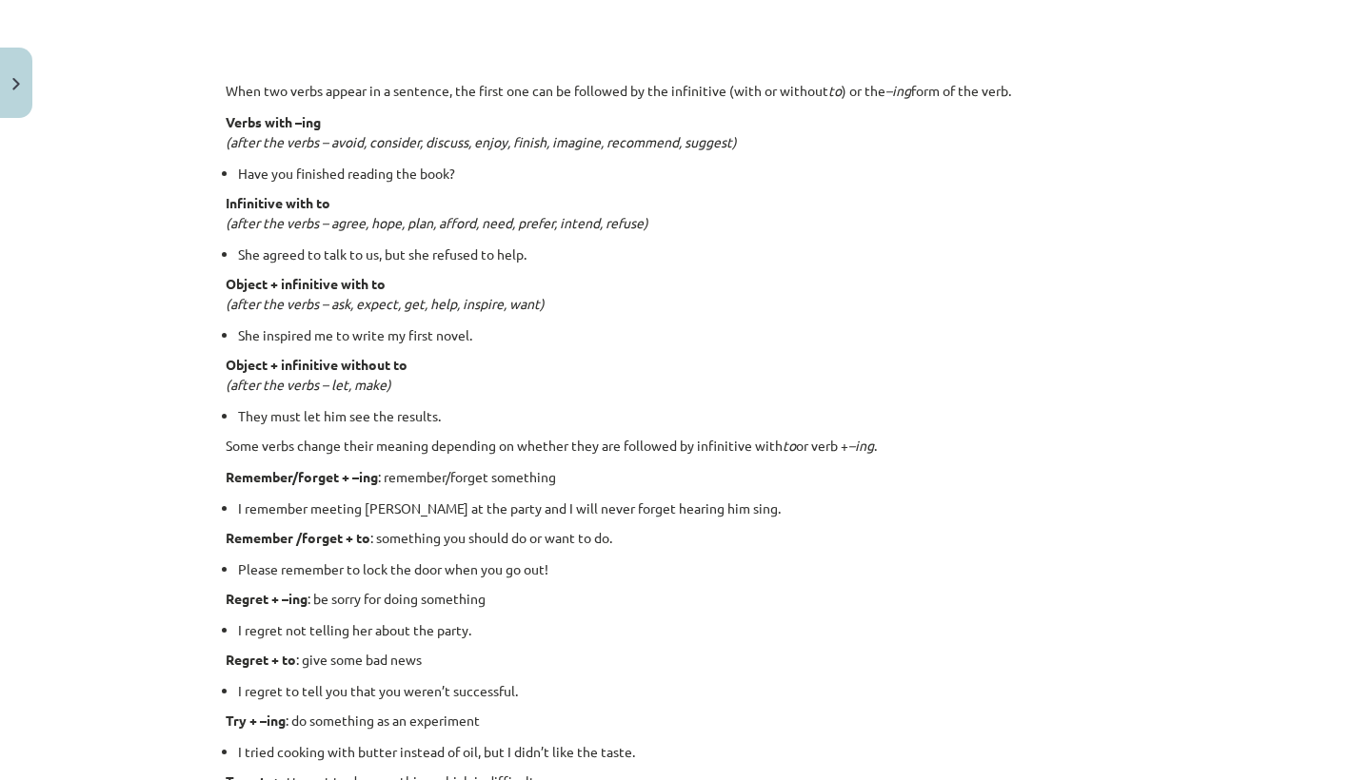
scroll to position [48, 0]
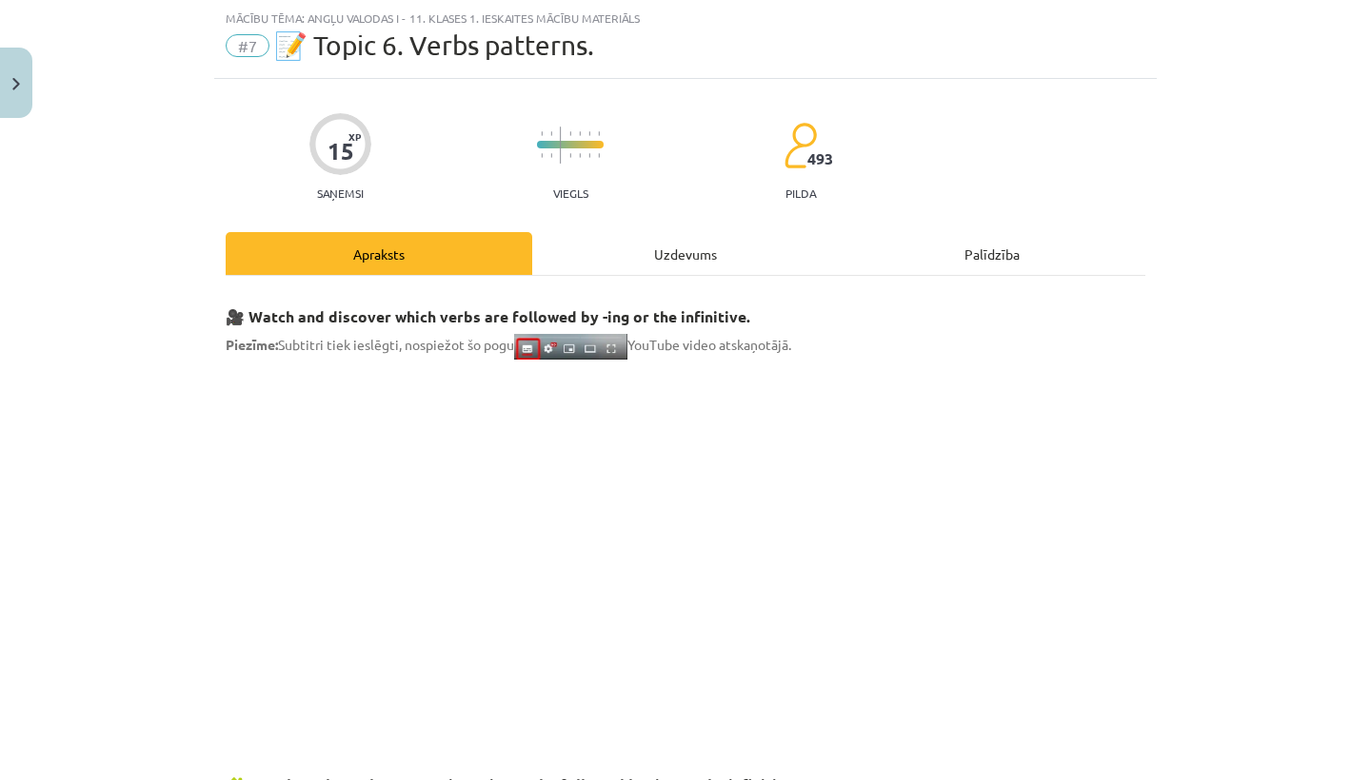
click at [662, 237] on div "Uzdevums" at bounding box center [685, 253] width 306 height 43
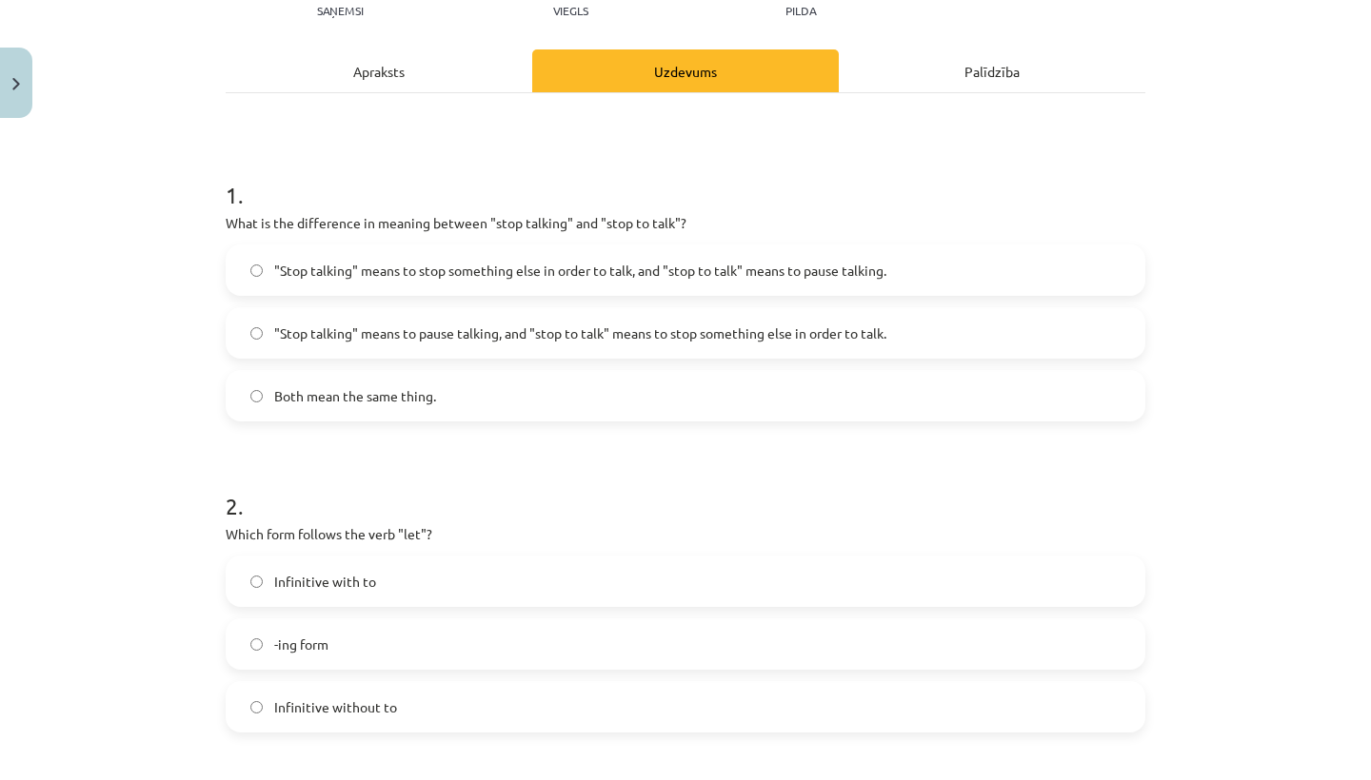
scroll to position [228, 0]
click at [711, 328] on span ""Stop talking" means to pause talking, and "stop to talk" means to stop somethi…" at bounding box center [580, 335] width 612 height 20
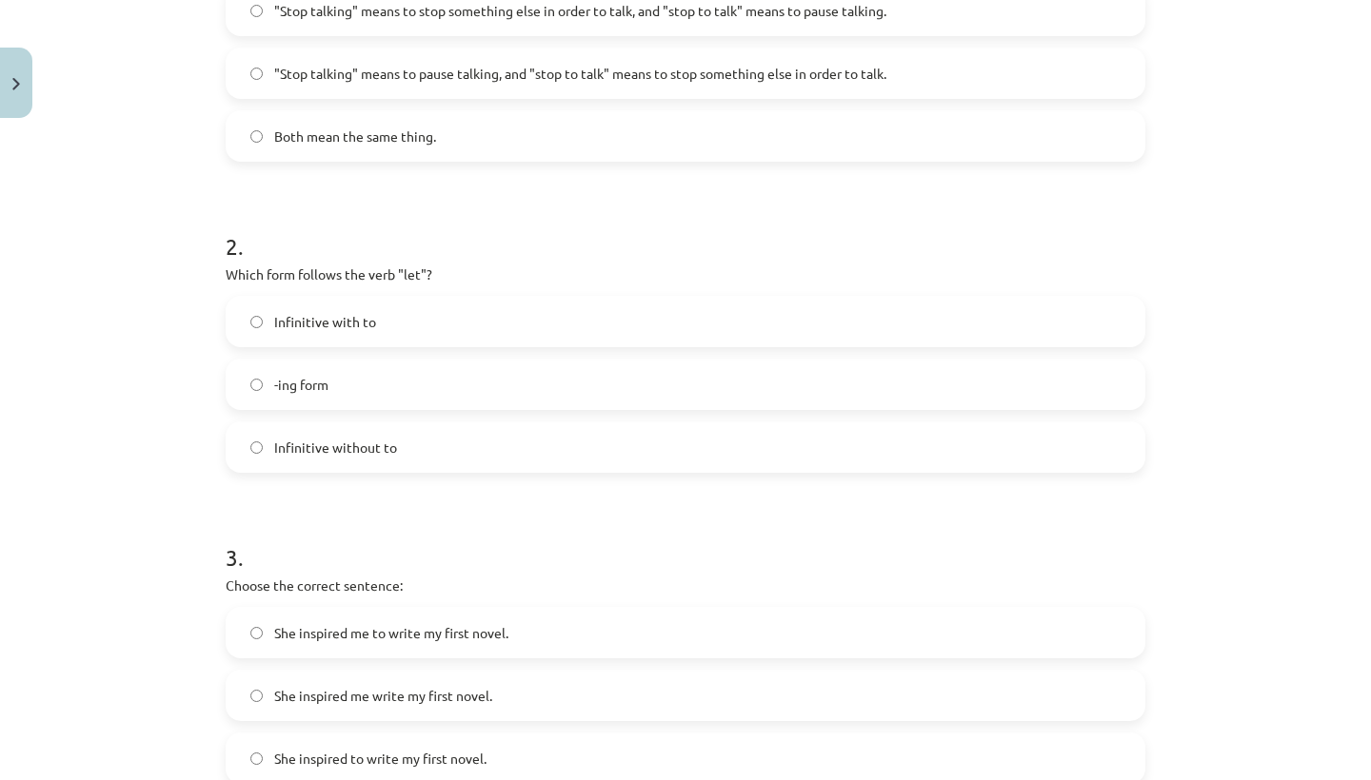
scroll to position [491, 0]
click at [408, 450] on label "Infinitive without to" at bounding box center [685, 447] width 916 height 48
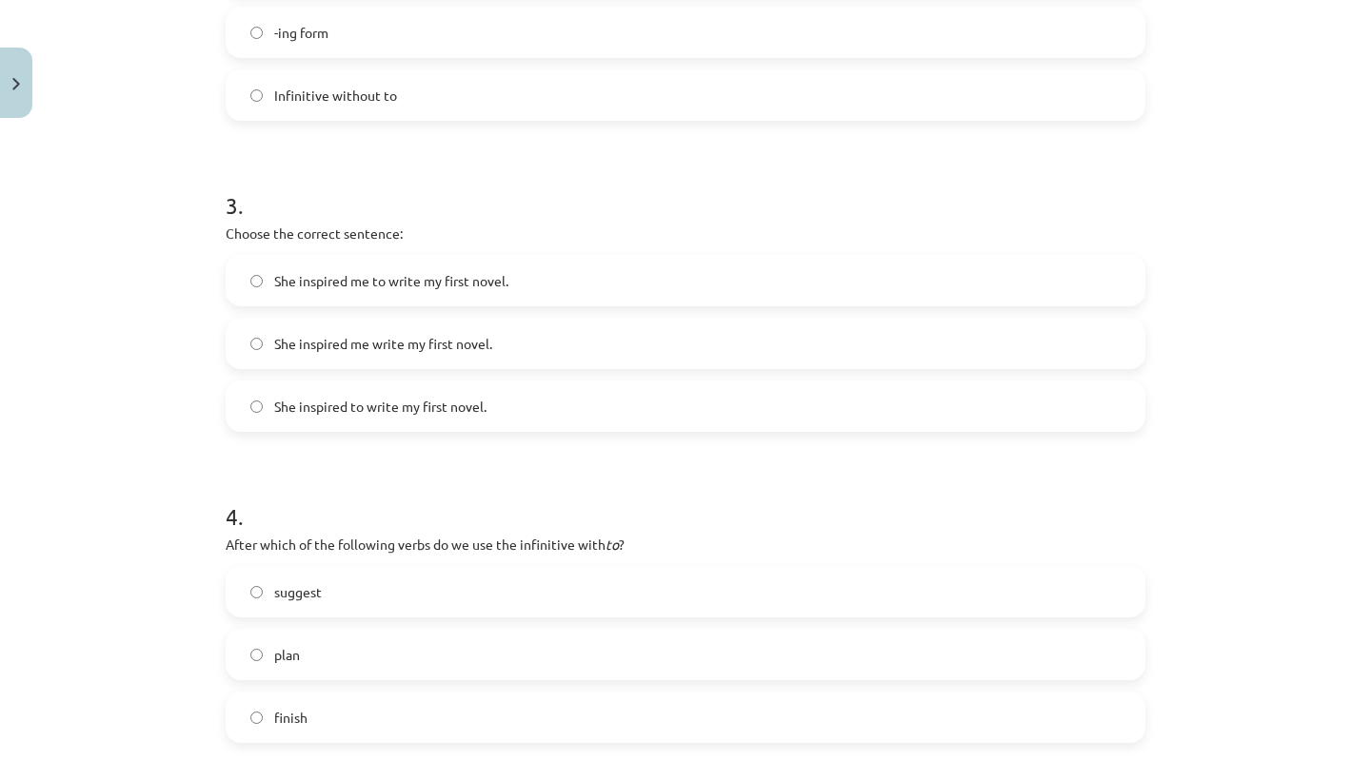
scroll to position [841, 0]
click at [516, 278] on label "She inspired me to write my first novel." at bounding box center [685, 282] width 916 height 48
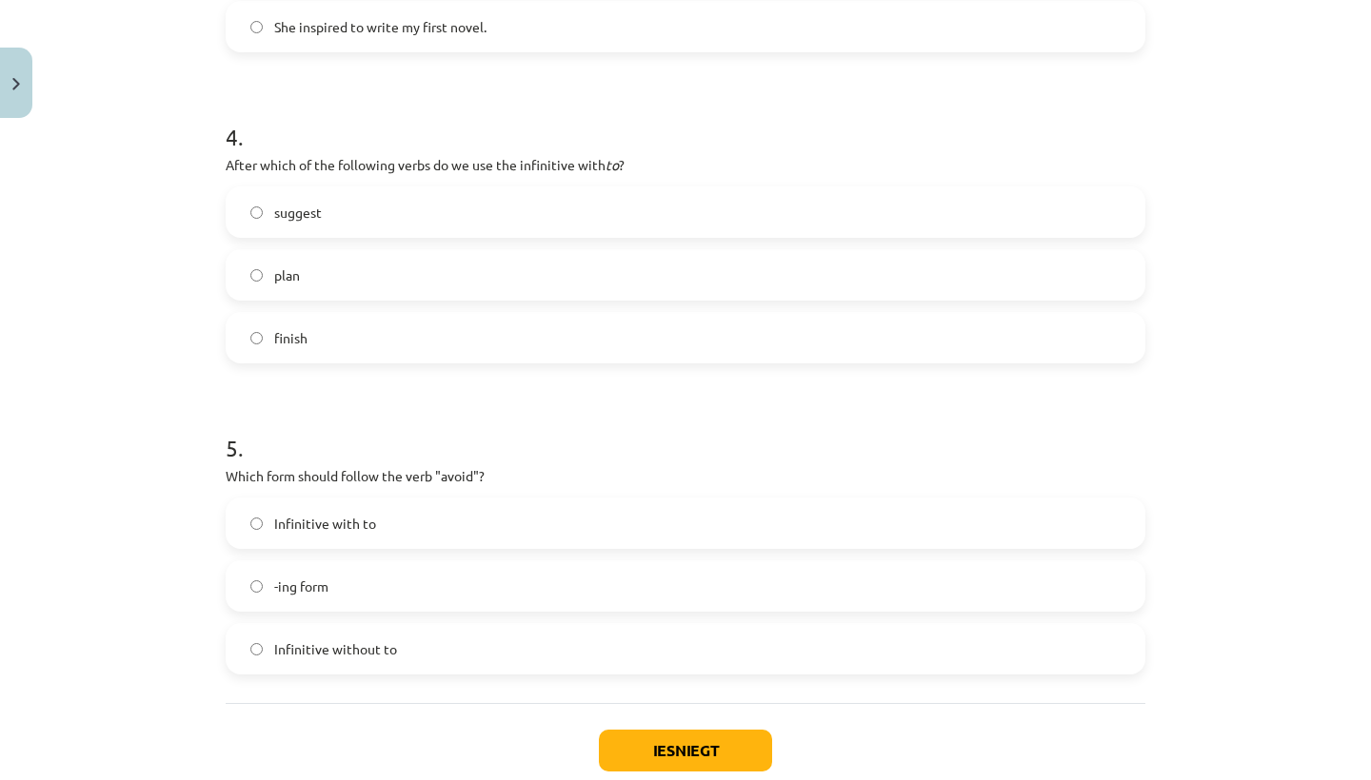
scroll to position [1221, 0]
click at [418, 276] on label "plan" at bounding box center [685, 276] width 916 height 48
click at [386, 579] on label "-ing form" at bounding box center [685, 587] width 916 height 48
click at [690, 761] on button "Iesniegt" at bounding box center [685, 752] width 173 height 42
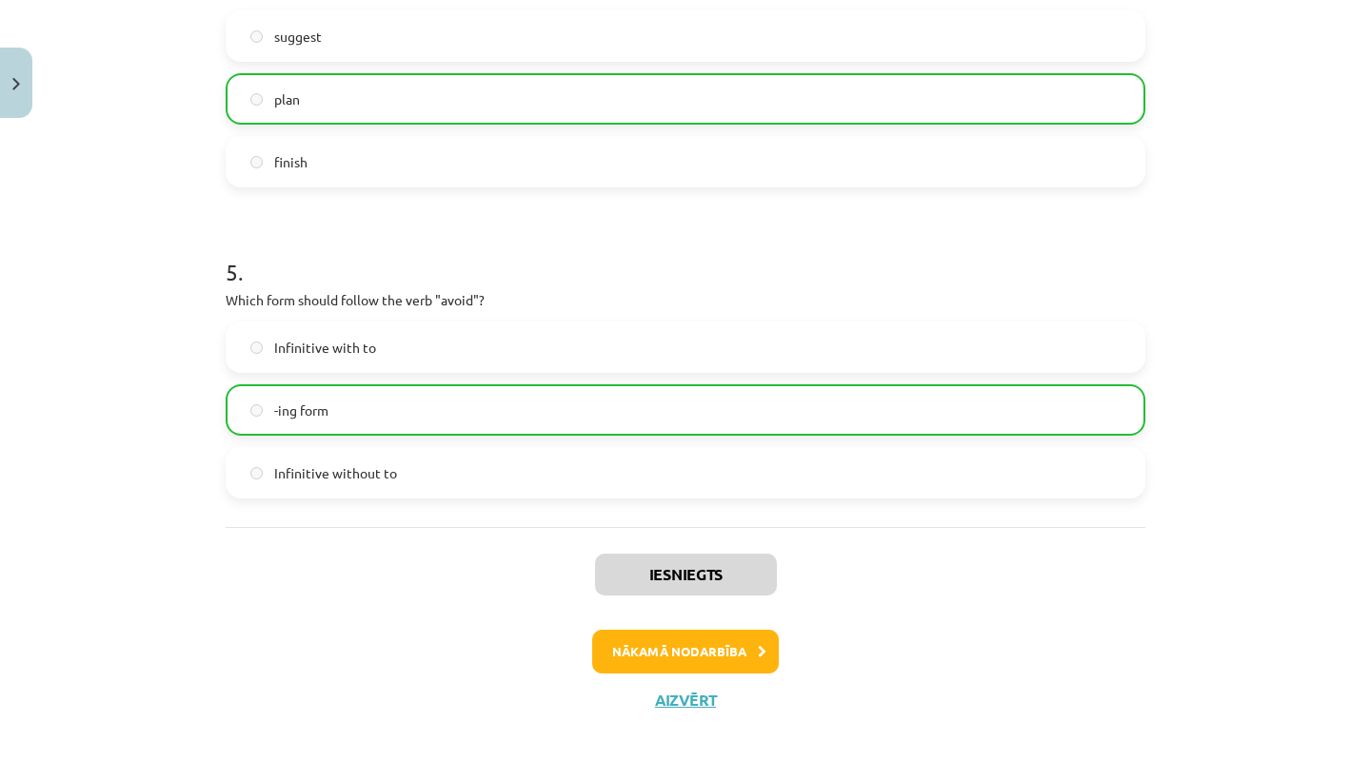
click at [689, 651] on button "Nākamā nodarbība" at bounding box center [685, 652] width 187 height 44
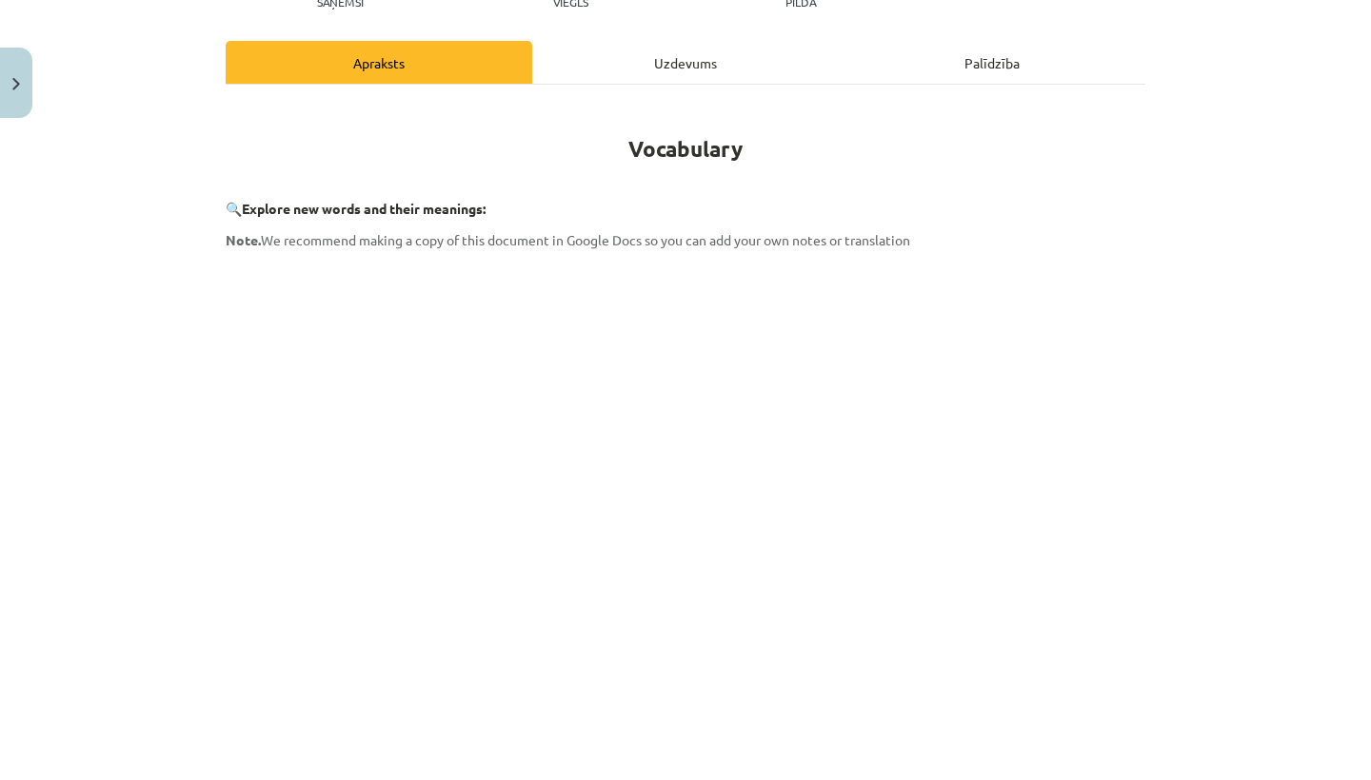
scroll to position [48, 0]
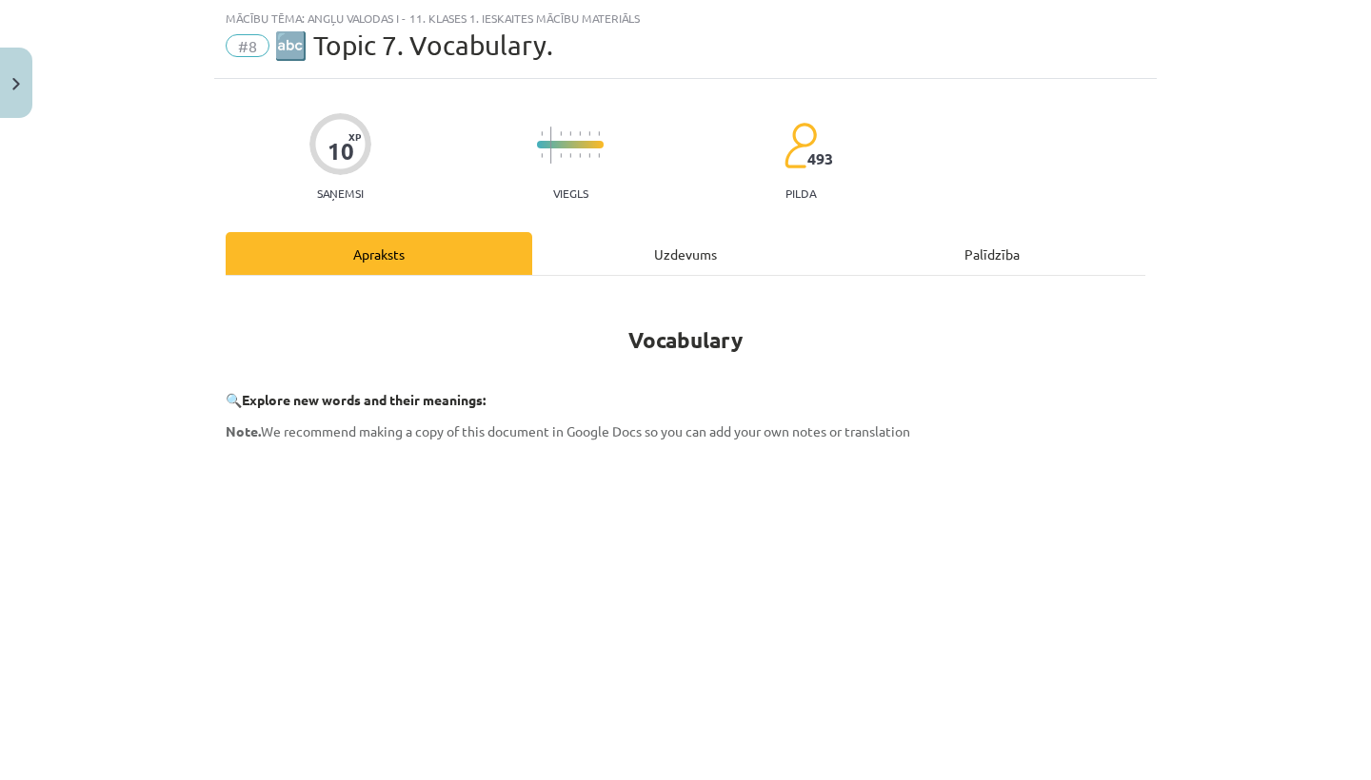
click at [649, 260] on div "Uzdevums" at bounding box center [685, 253] width 306 height 43
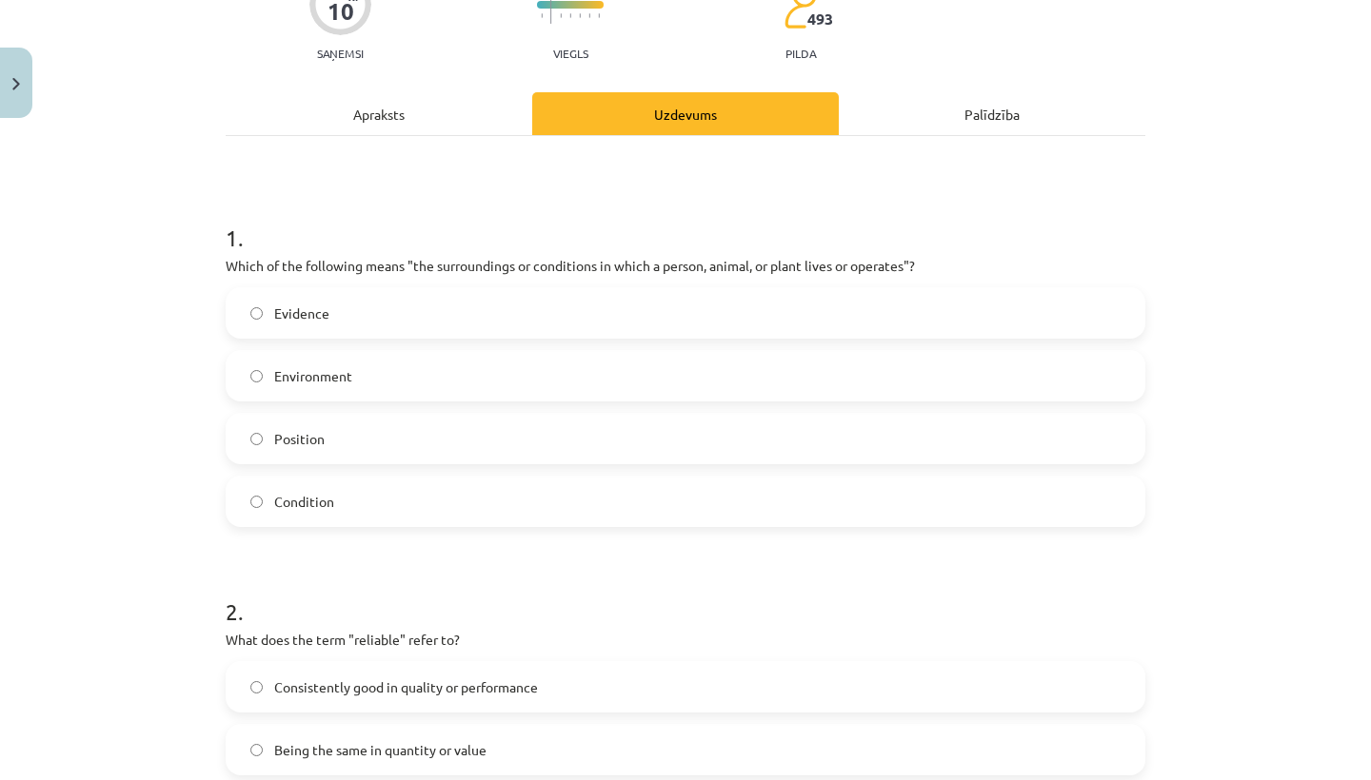
scroll to position [187, 0]
click at [412, 380] on label "Environment" at bounding box center [685, 377] width 916 height 48
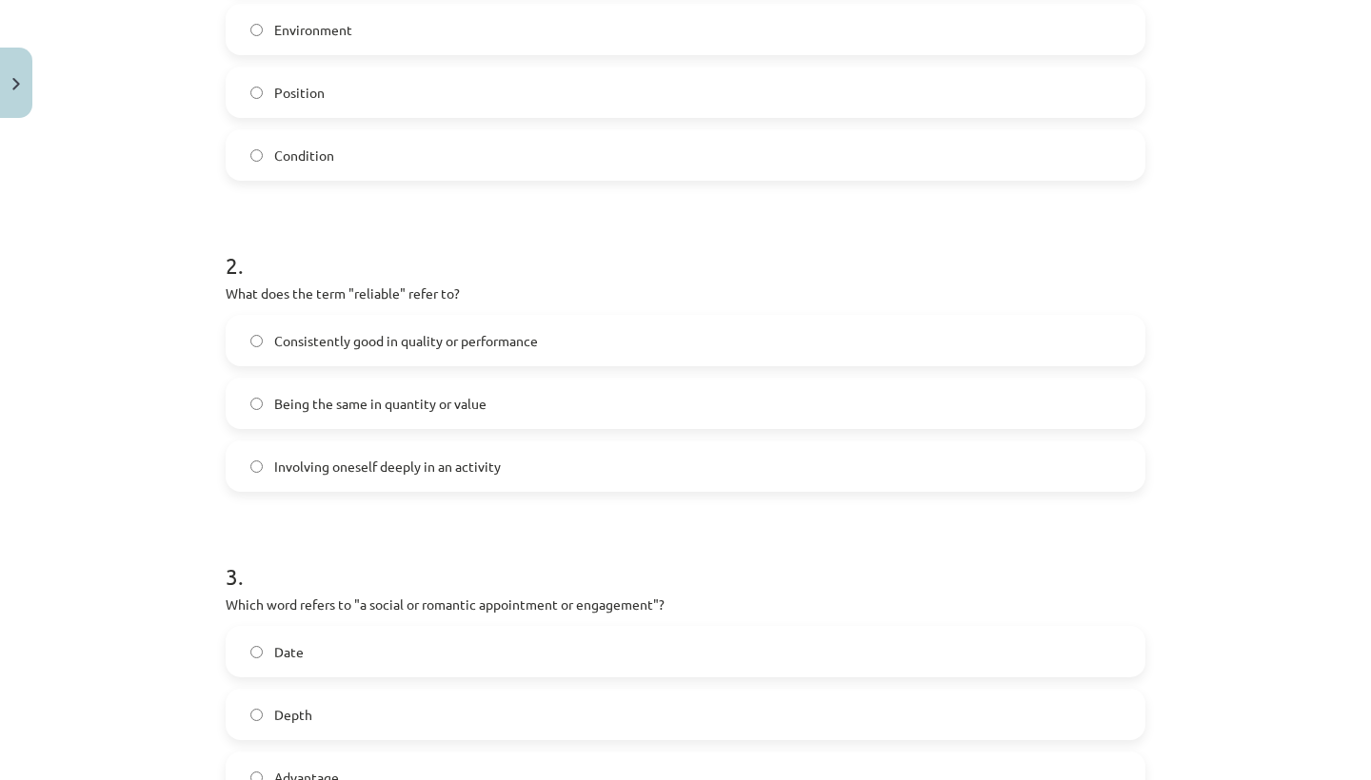
scroll to position [528, 0]
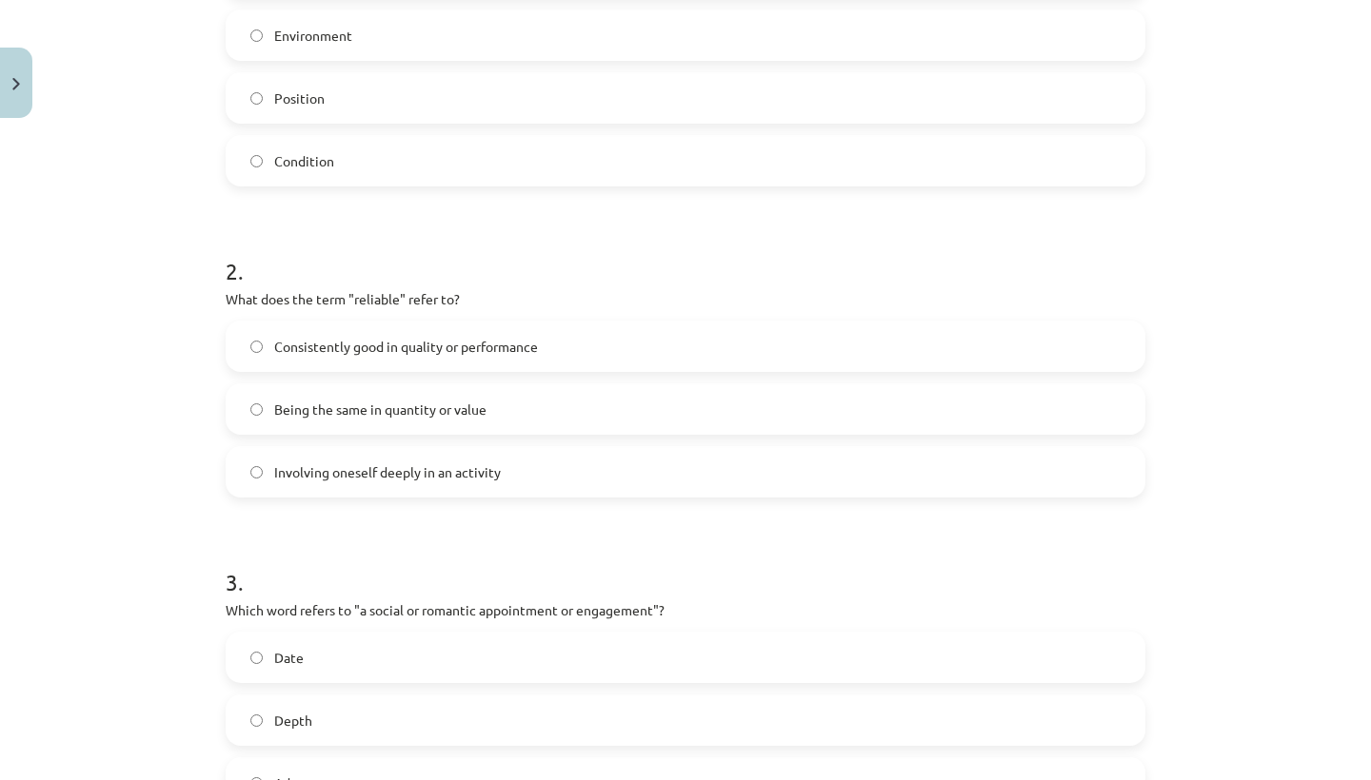
click at [515, 352] on span "Consistently good in quality or performance" at bounding box center [406, 347] width 264 height 20
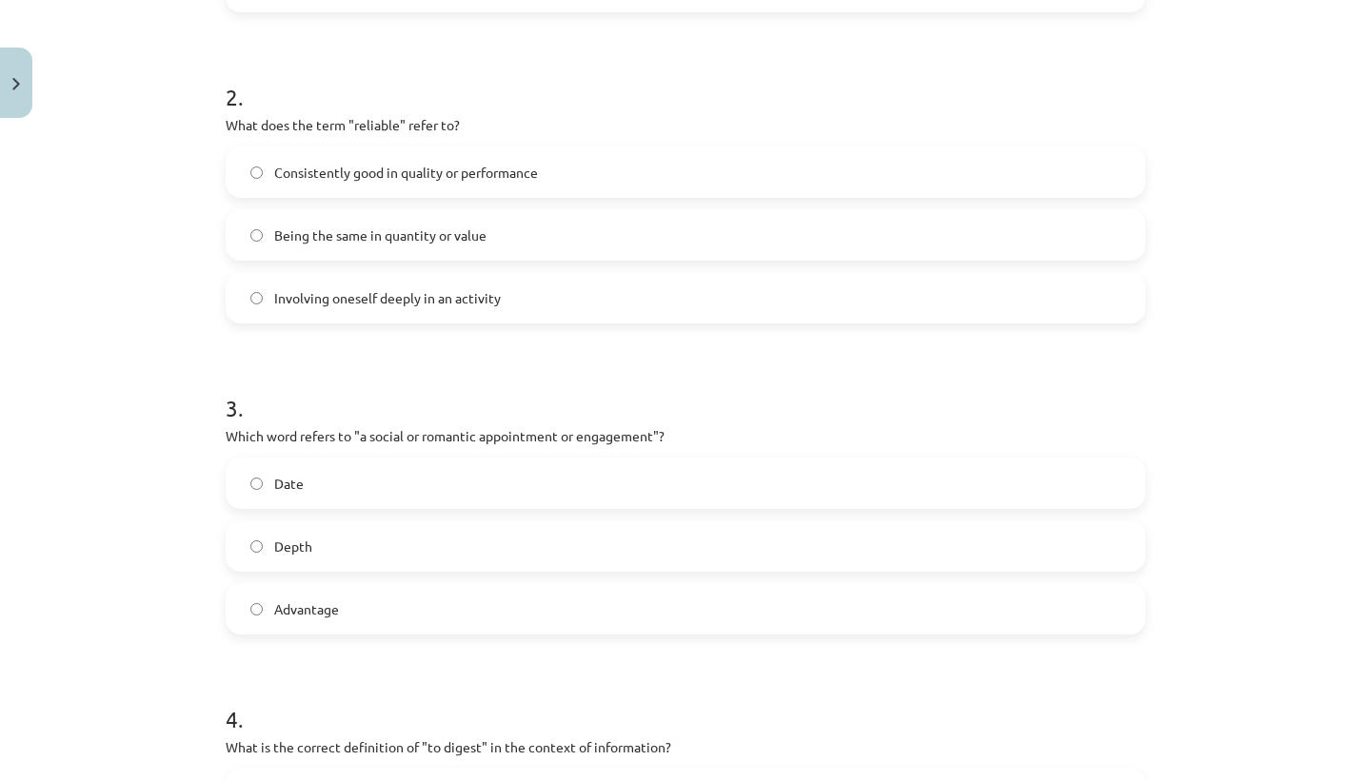
scroll to position [750, 0]
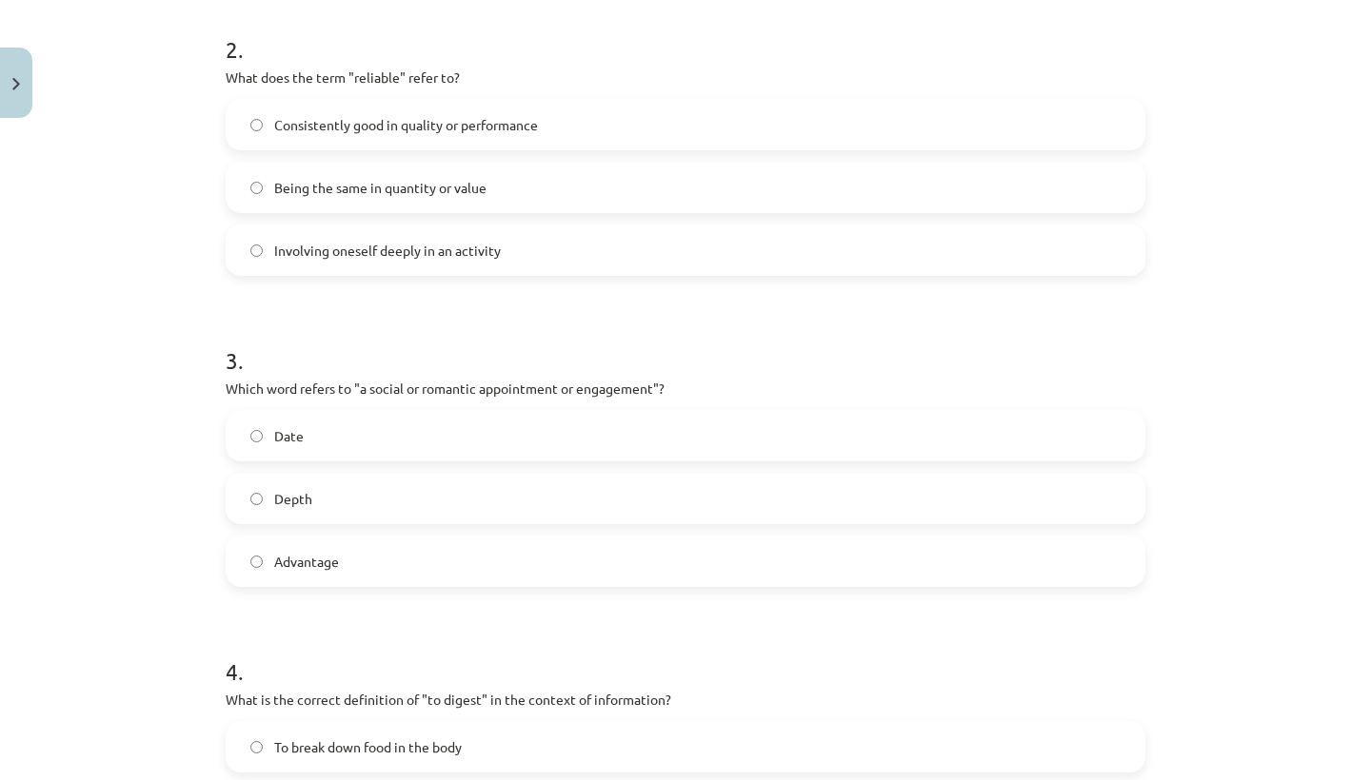
click at [501, 439] on label "Date" at bounding box center [685, 436] width 916 height 48
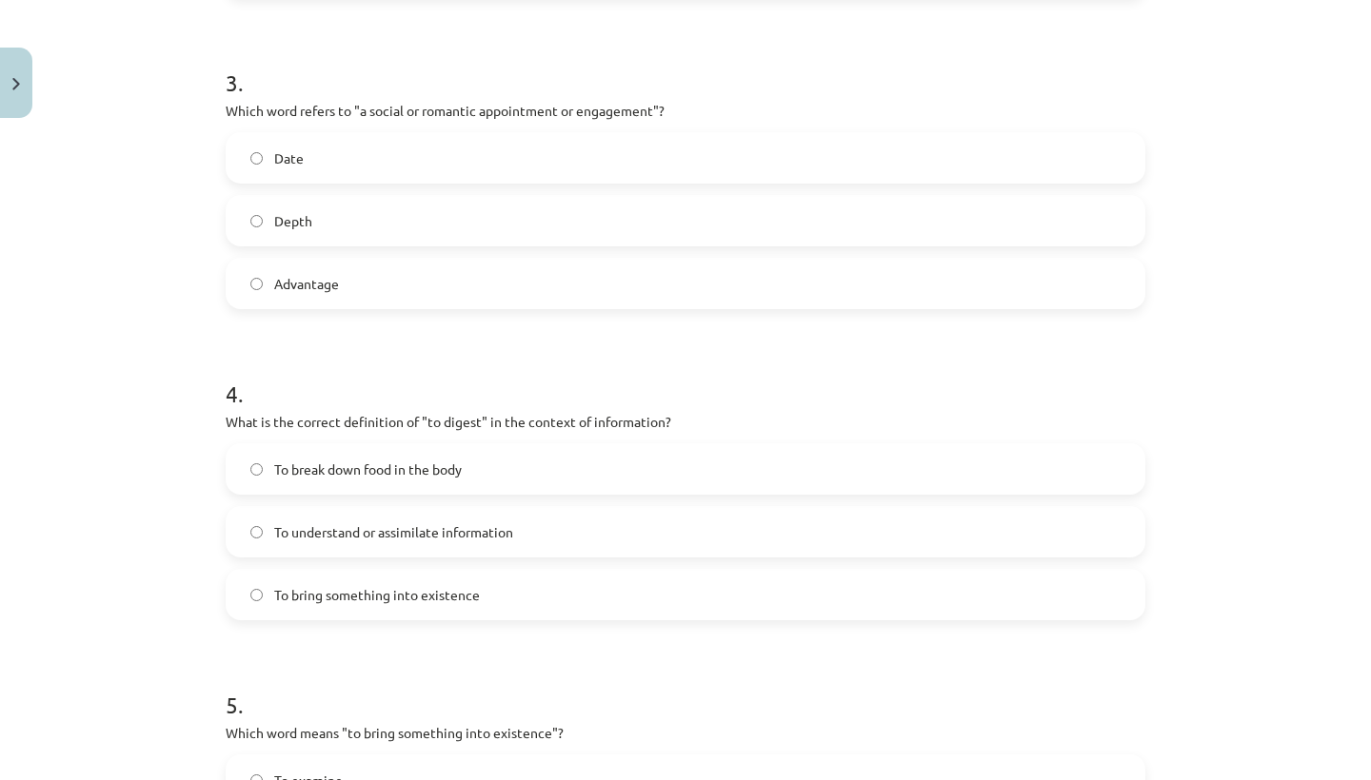
scroll to position [1031, 0]
click at [494, 527] on span "To understand or assimilate information" at bounding box center [393, 530] width 239 height 20
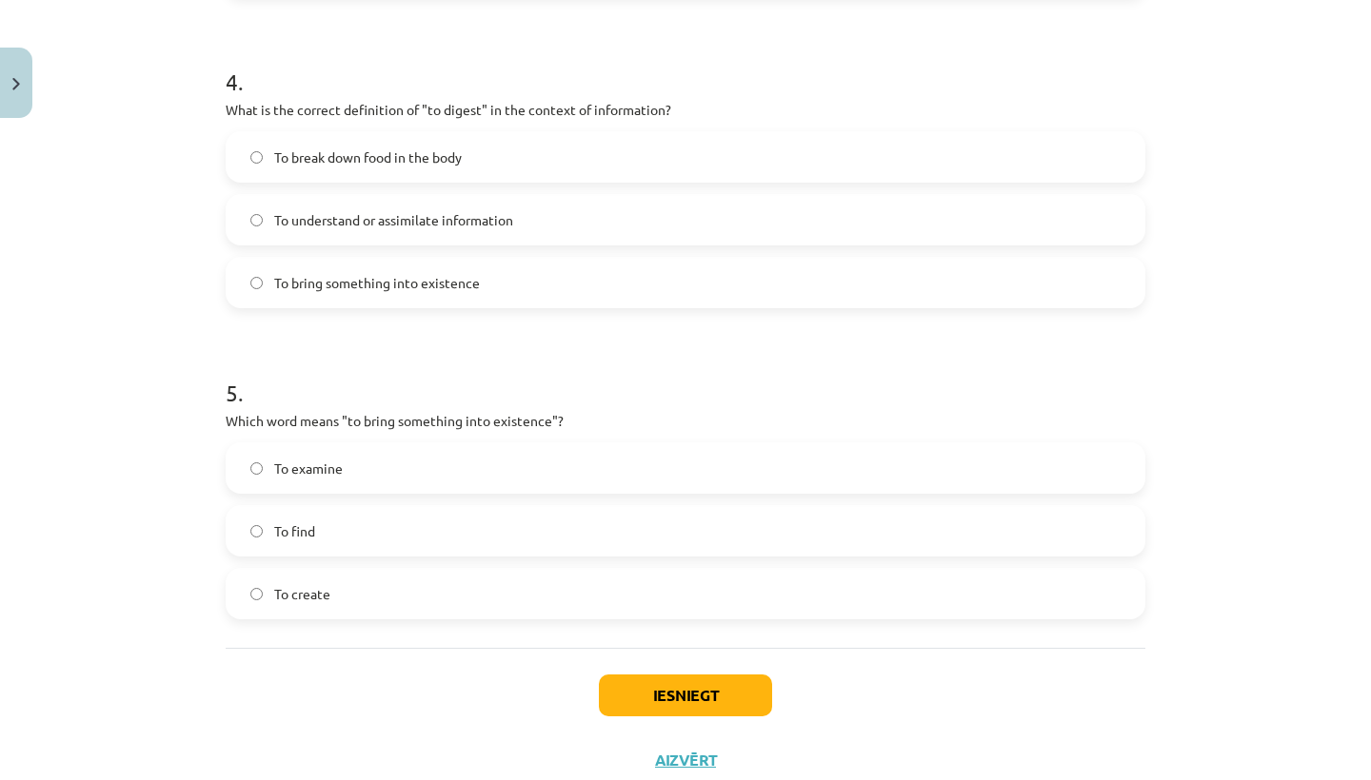
scroll to position [1344, 0]
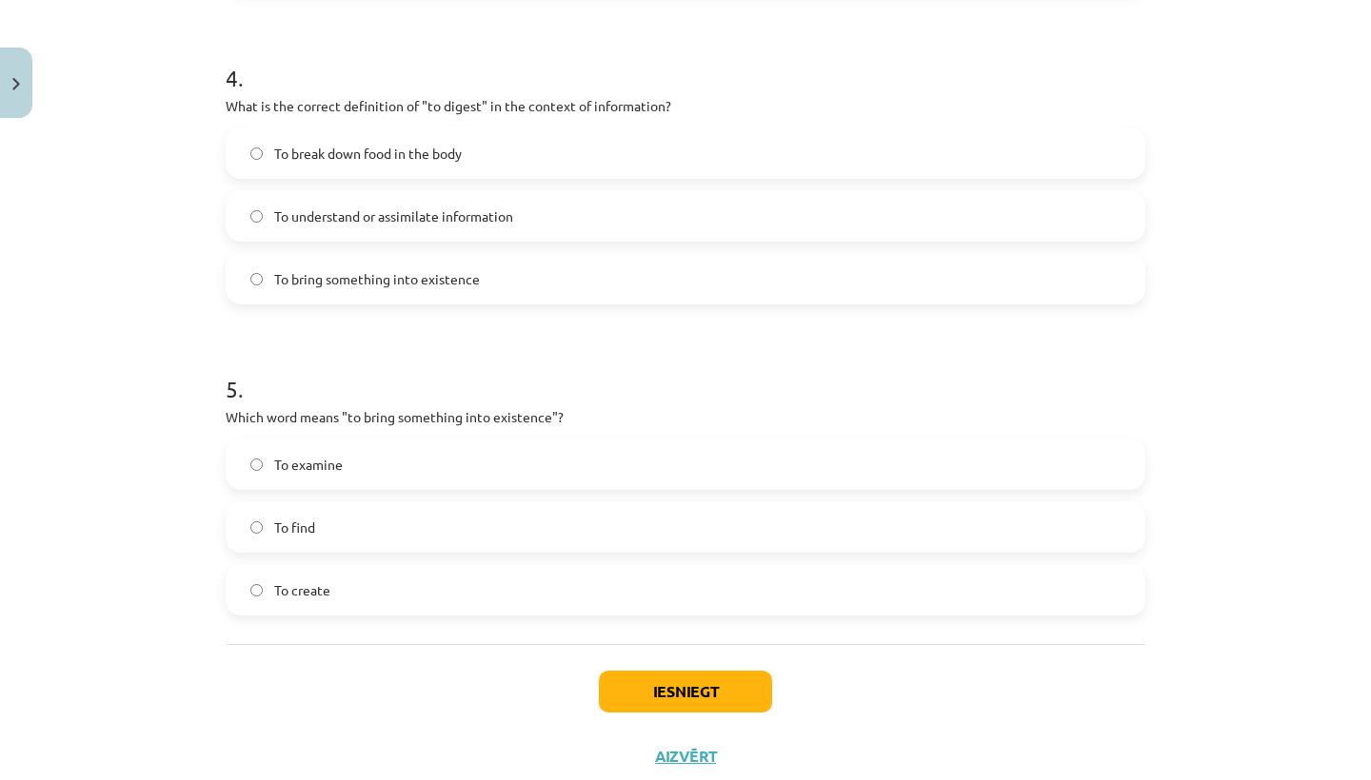
click at [340, 590] on label "To create" at bounding box center [685, 590] width 916 height 48
click at [647, 697] on button "Iesniegt" at bounding box center [685, 692] width 173 height 42
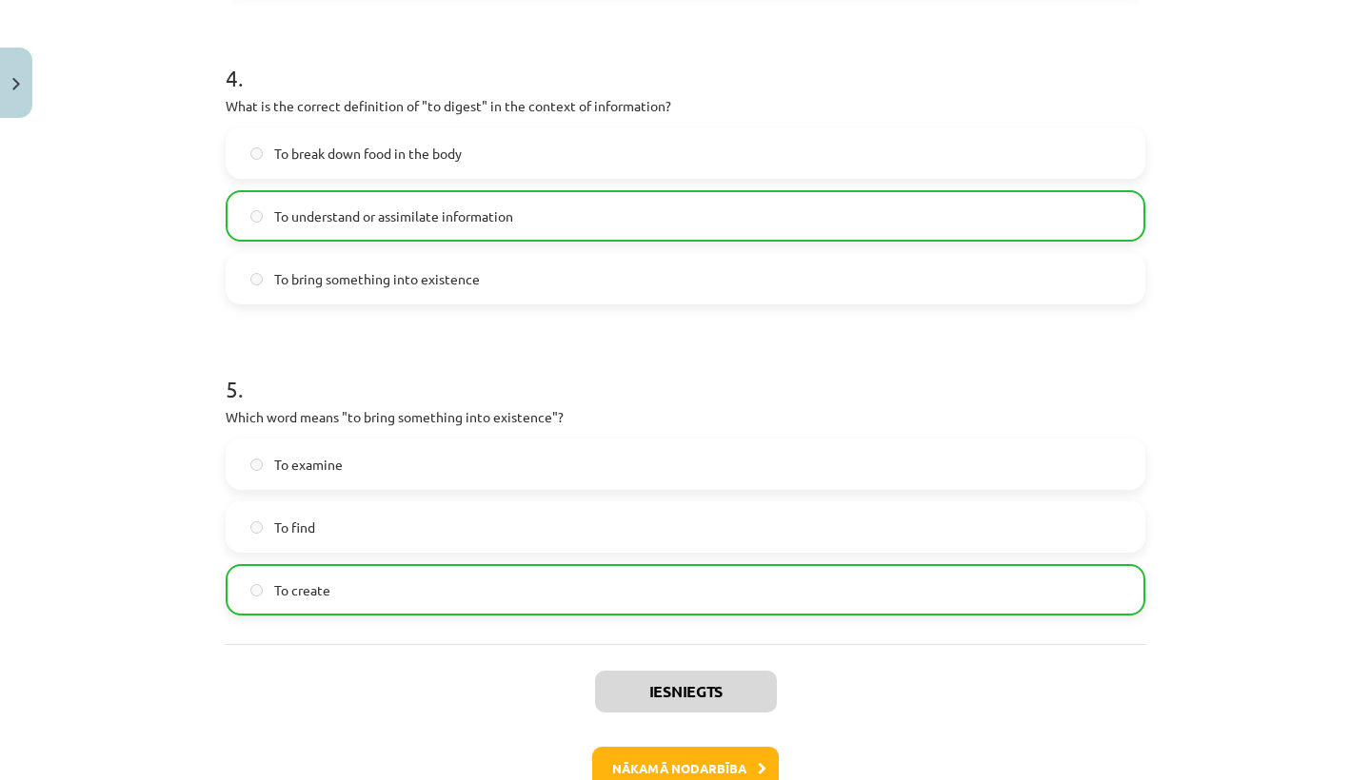
click at [656, 758] on button "Nākamā nodarbība" at bounding box center [685, 769] width 187 height 44
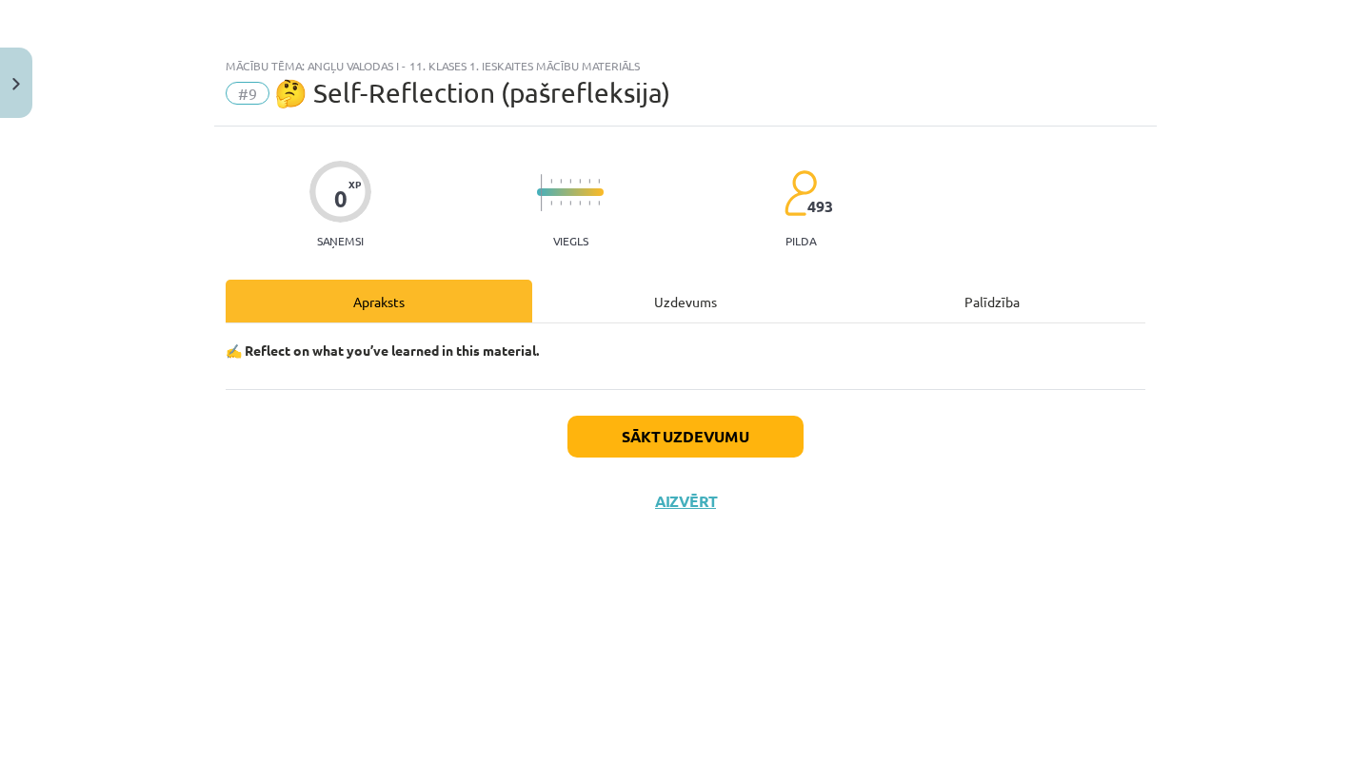
scroll to position [0, 0]
click at [690, 300] on div "Uzdevums" at bounding box center [685, 301] width 306 height 43
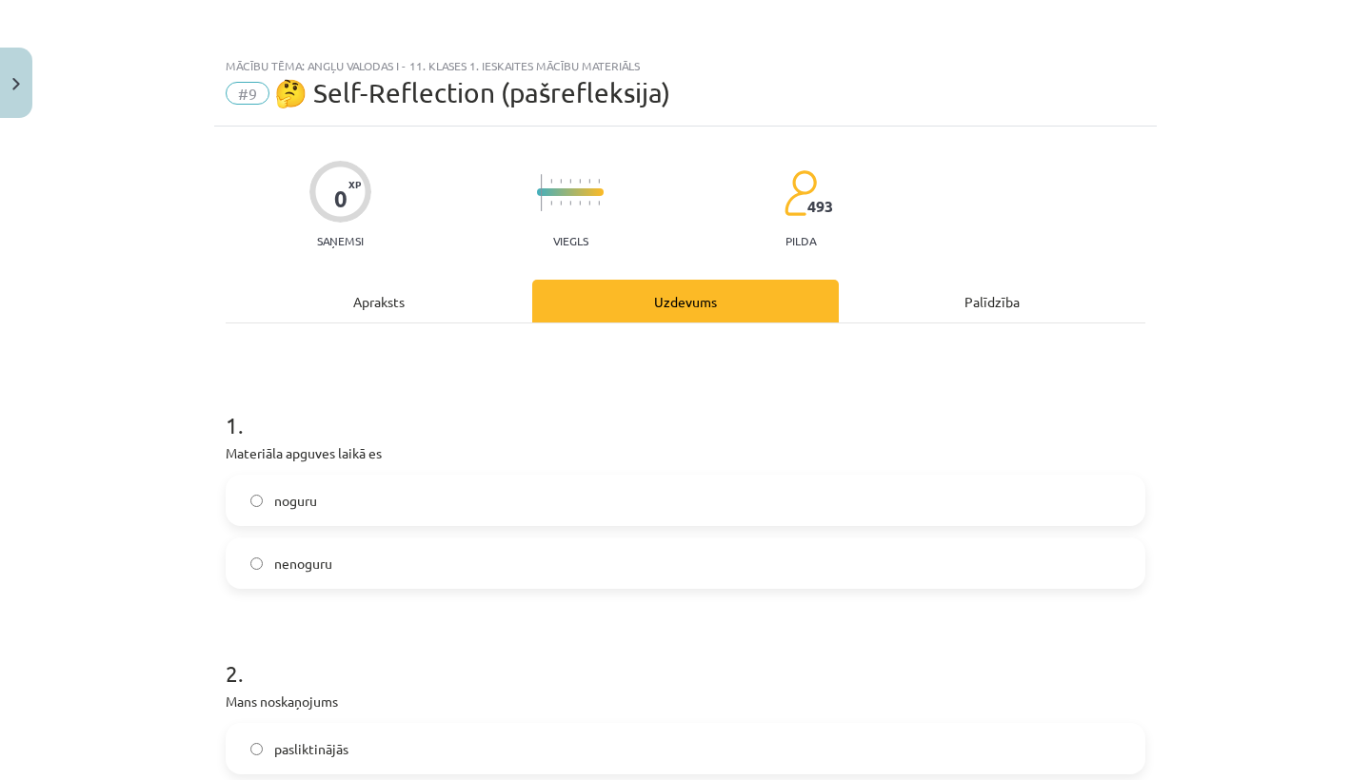
click at [414, 553] on label "nenoguru" at bounding box center [685, 564] width 916 height 48
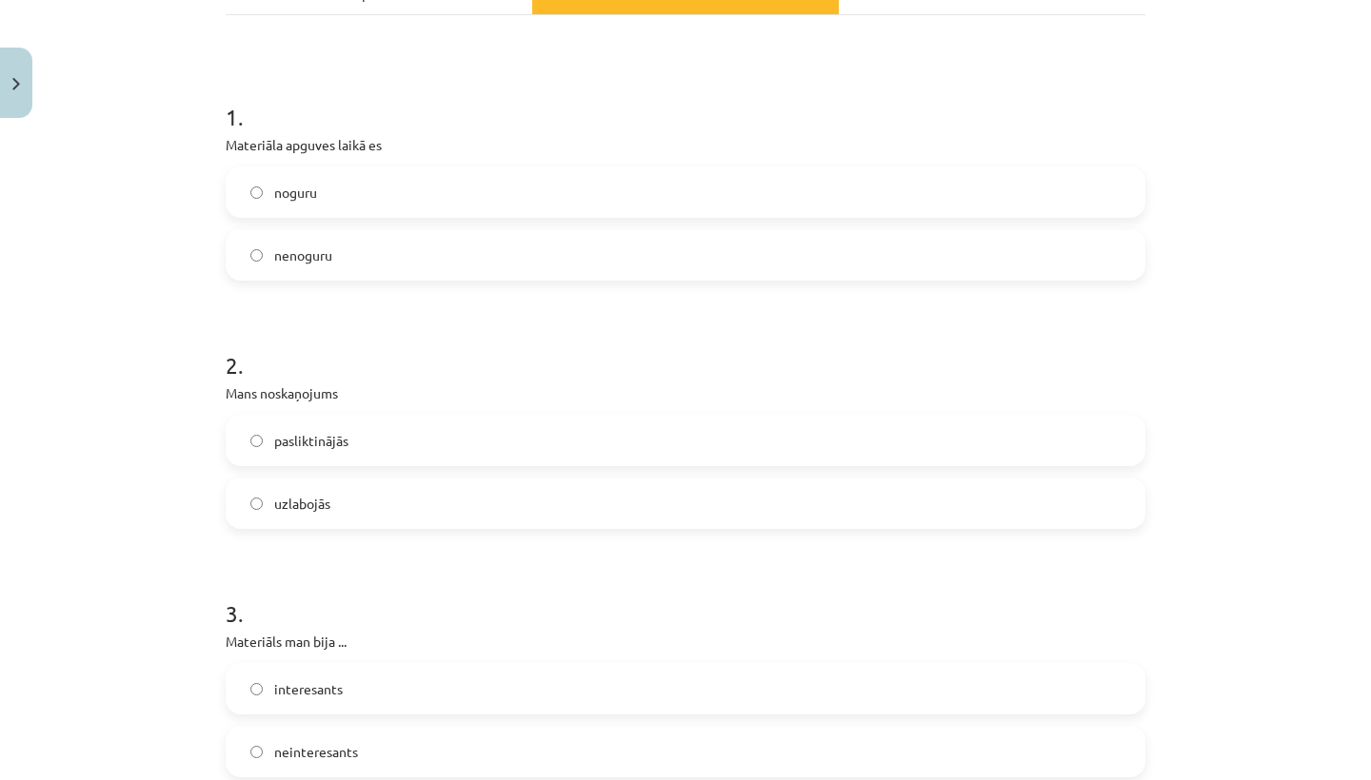
scroll to position [308, 0]
click at [395, 509] on label "uzlabojās" at bounding box center [685, 504] width 916 height 48
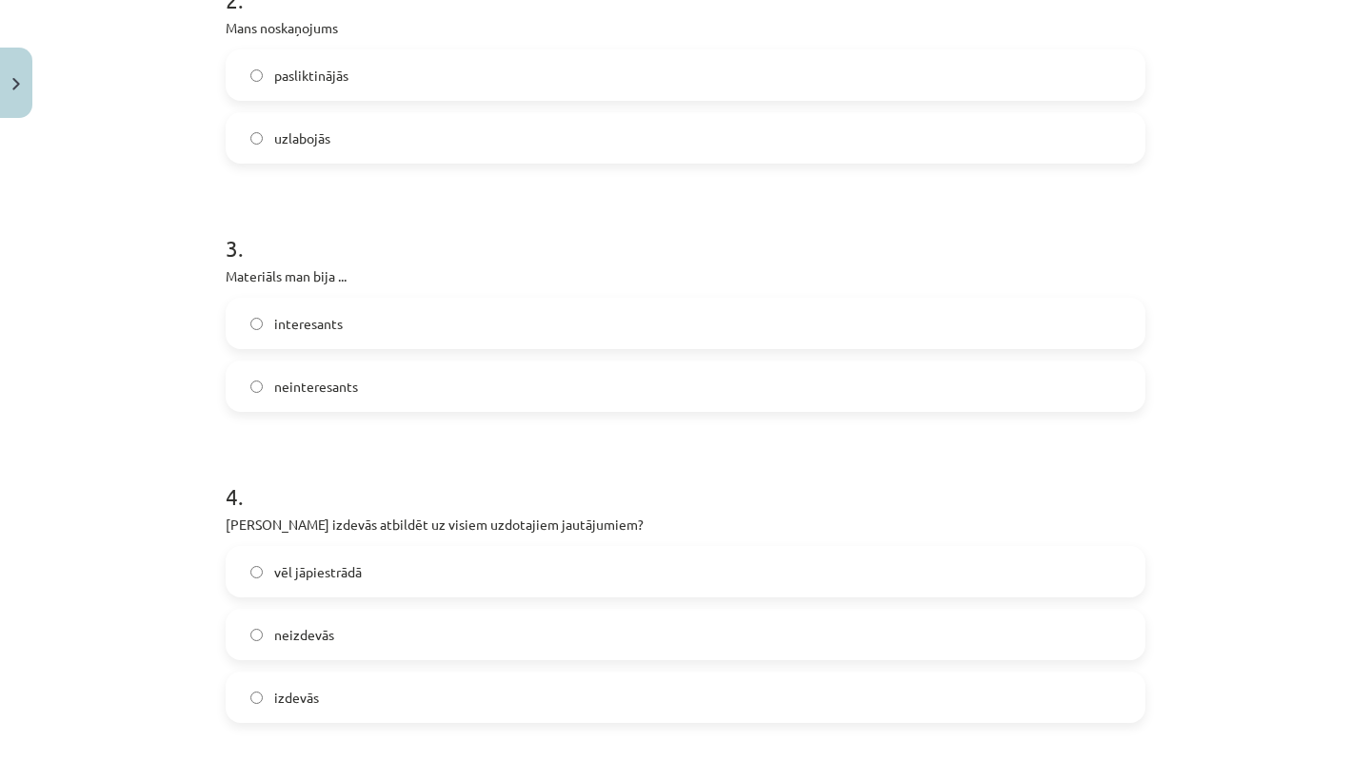
scroll to position [673, 0]
click at [392, 318] on label "interesants" at bounding box center [685, 325] width 916 height 48
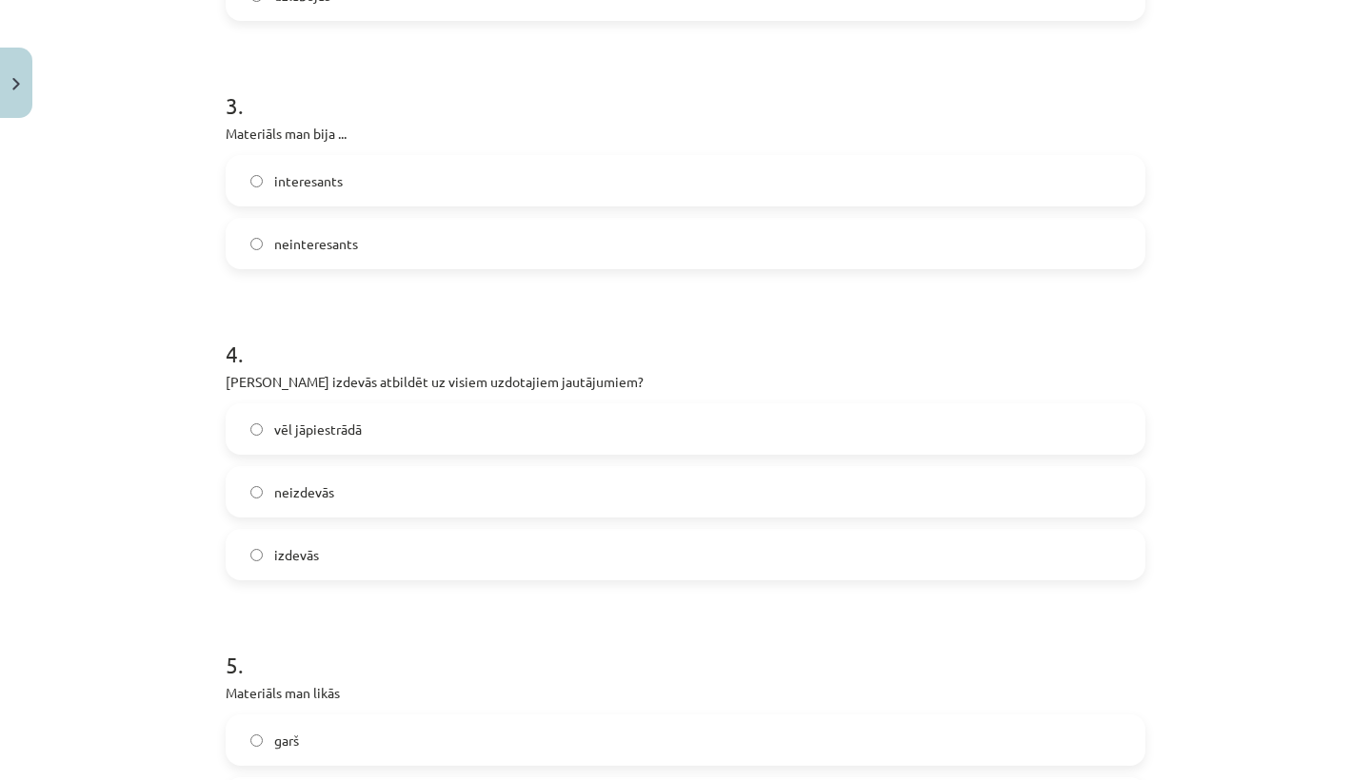
scroll to position [882, 0]
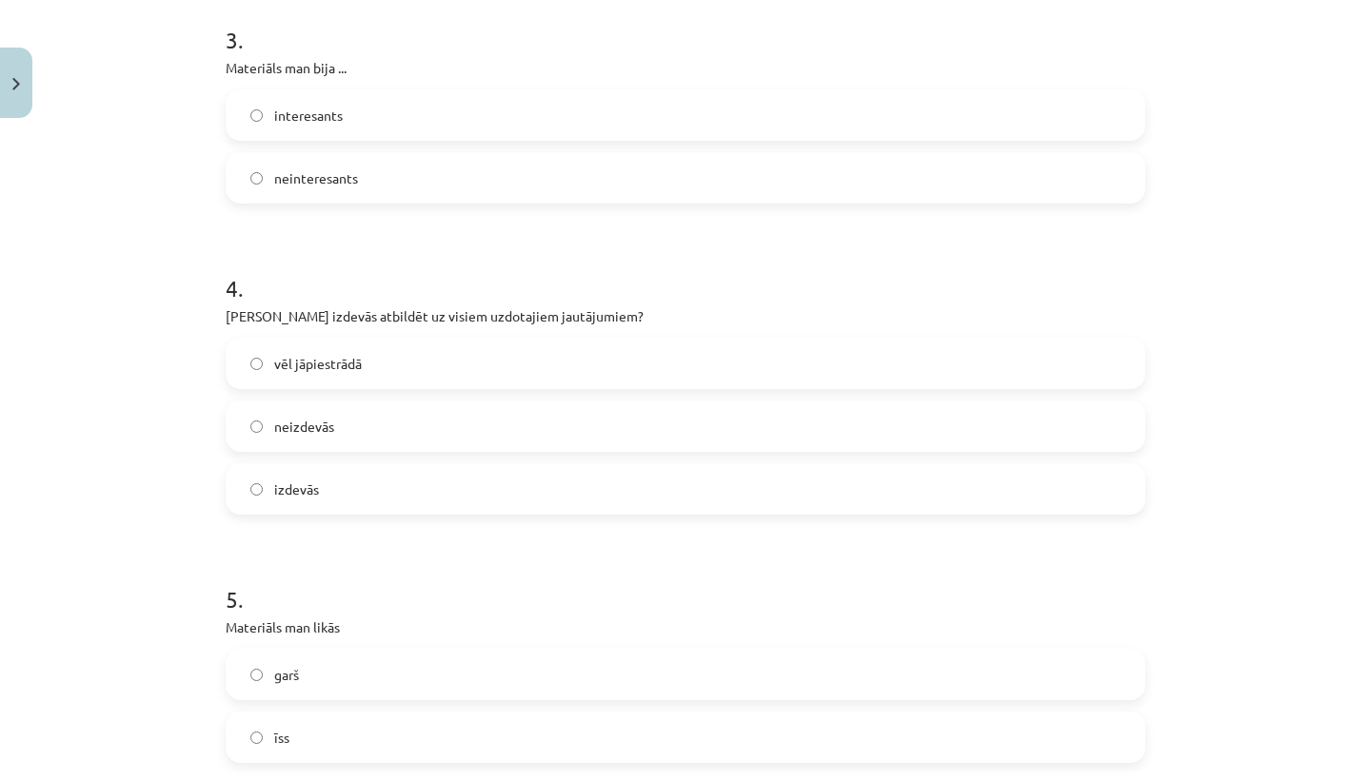
click at [370, 487] on label "izdevās" at bounding box center [685, 489] width 916 height 48
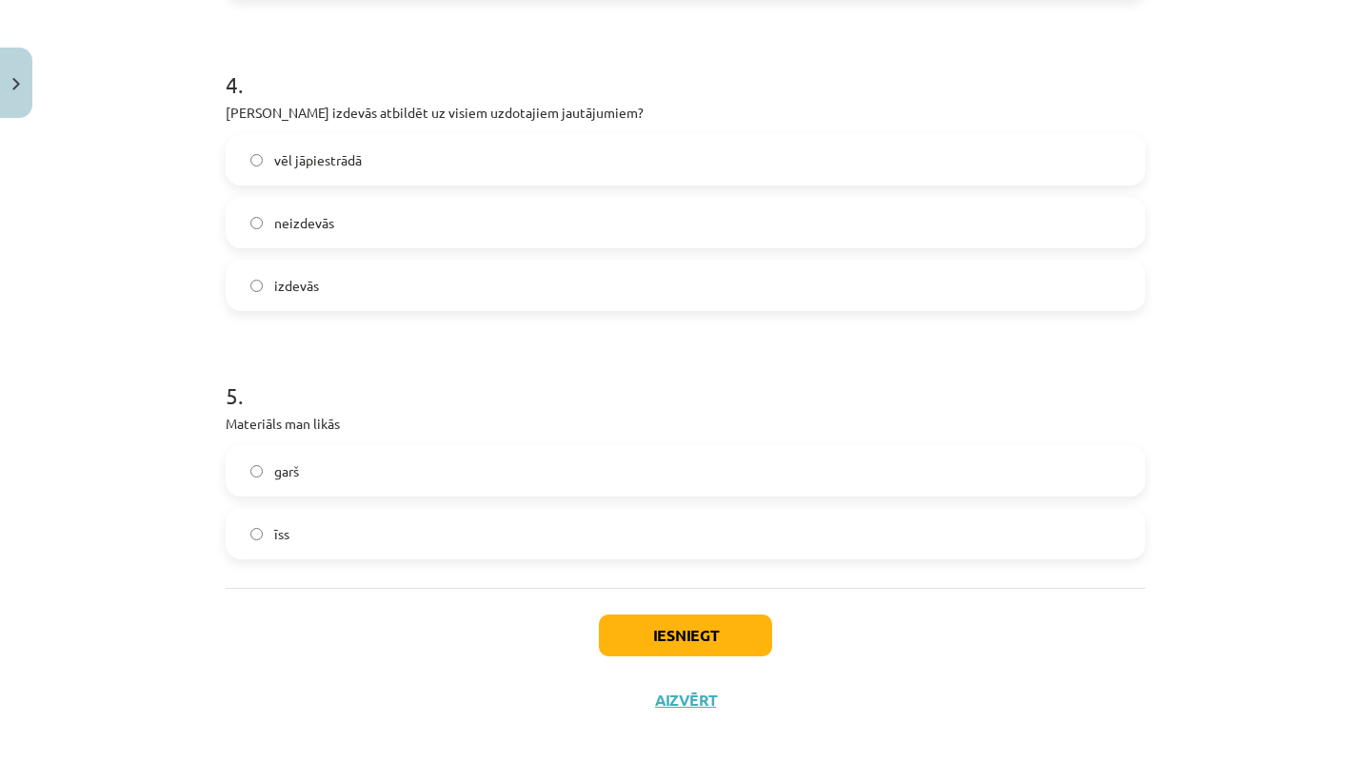
scroll to position [1089, 0]
click at [360, 459] on label "garš" at bounding box center [685, 471] width 916 height 48
click at [649, 626] on button "Iesniegt" at bounding box center [685, 636] width 173 height 42
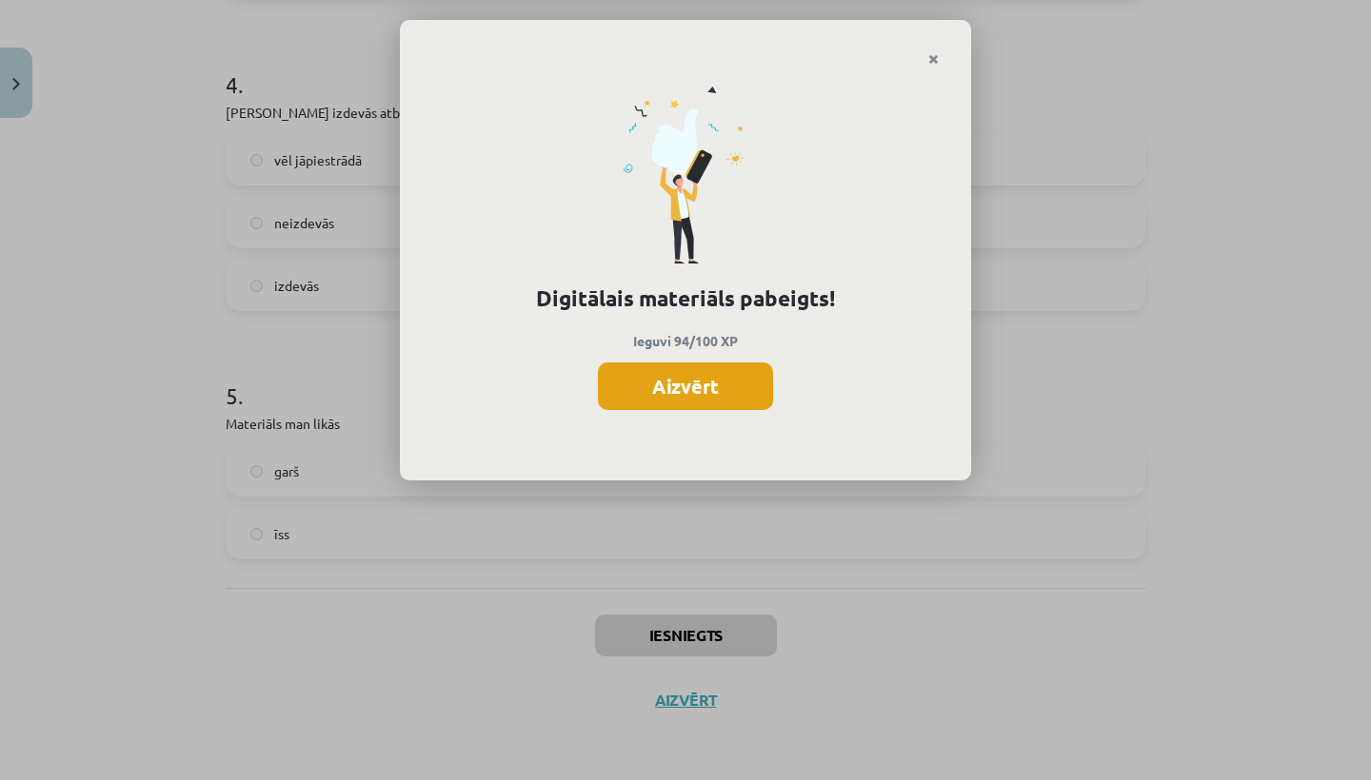
click at [663, 380] on button "Aizvērt" at bounding box center [685, 387] width 175 height 48
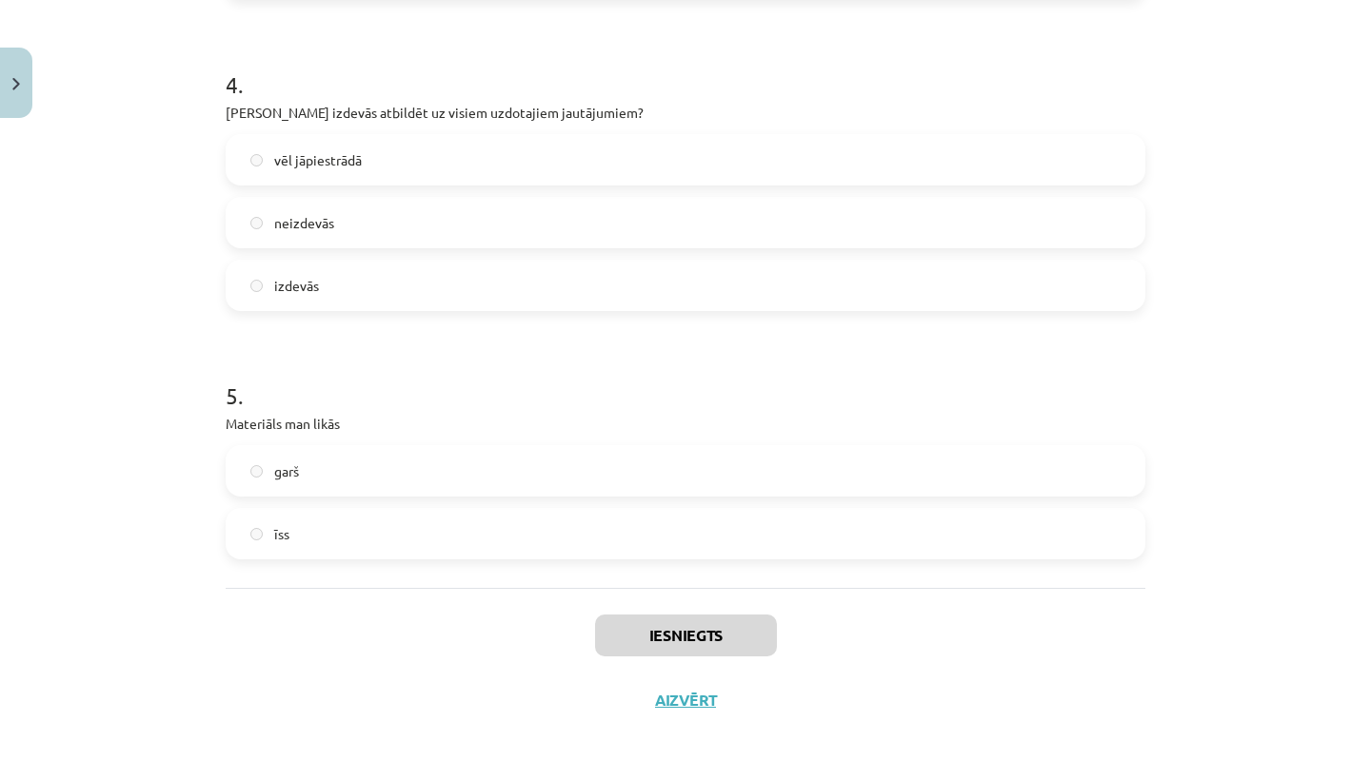
click at [677, 702] on button "Aizvērt" at bounding box center [685, 700] width 72 height 19
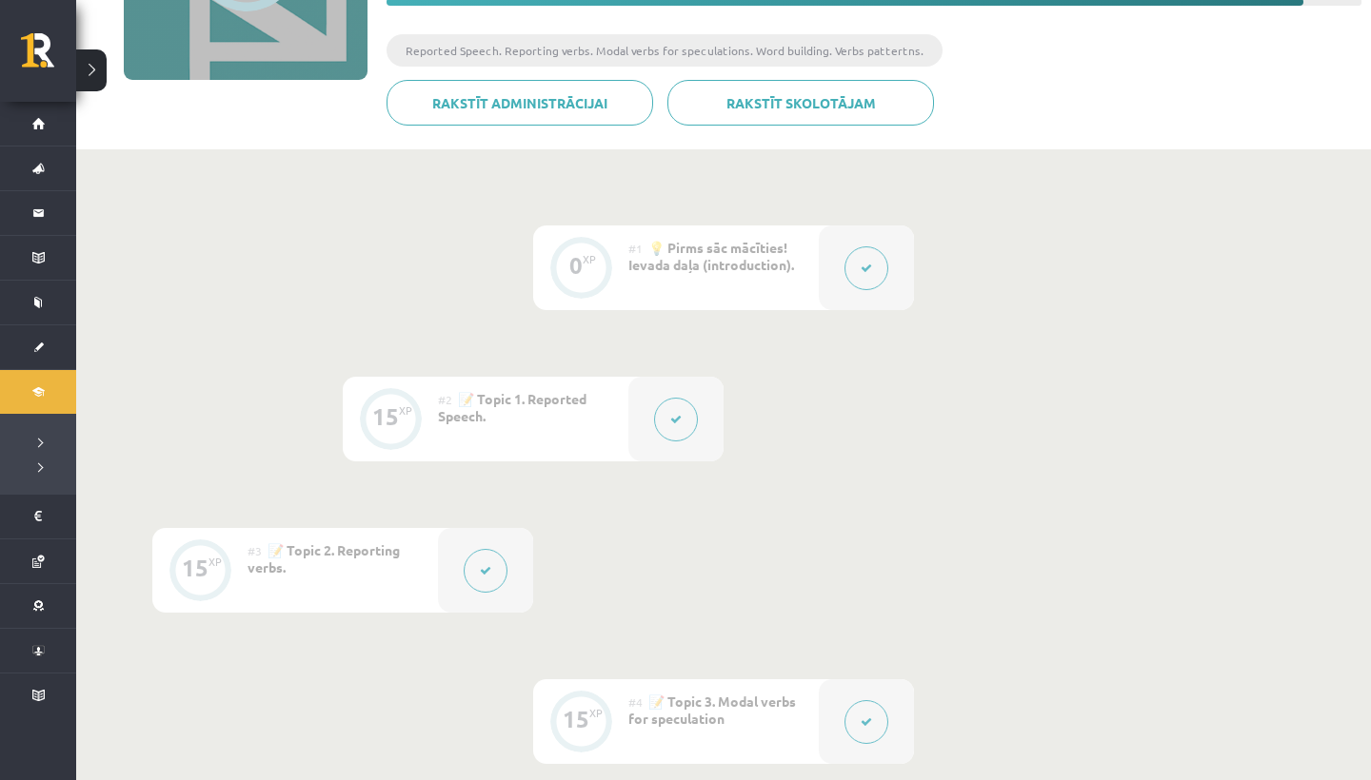
scroll to position [308, 0]
click at [693, 413] on button at bounding box center [676, 421] width 44 height 44
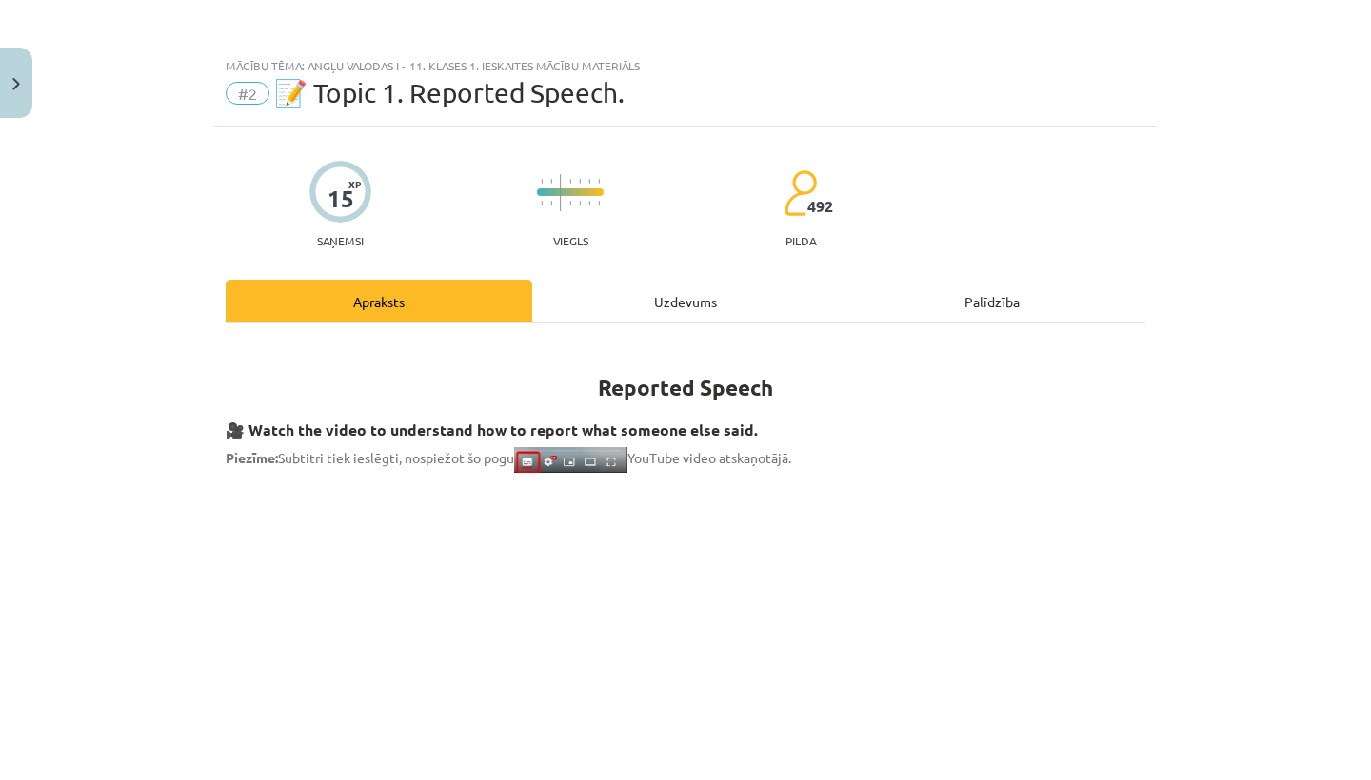
click at [717, 314] on div "Uzdevums" at bounding box center [685, 301] width 306 height 43
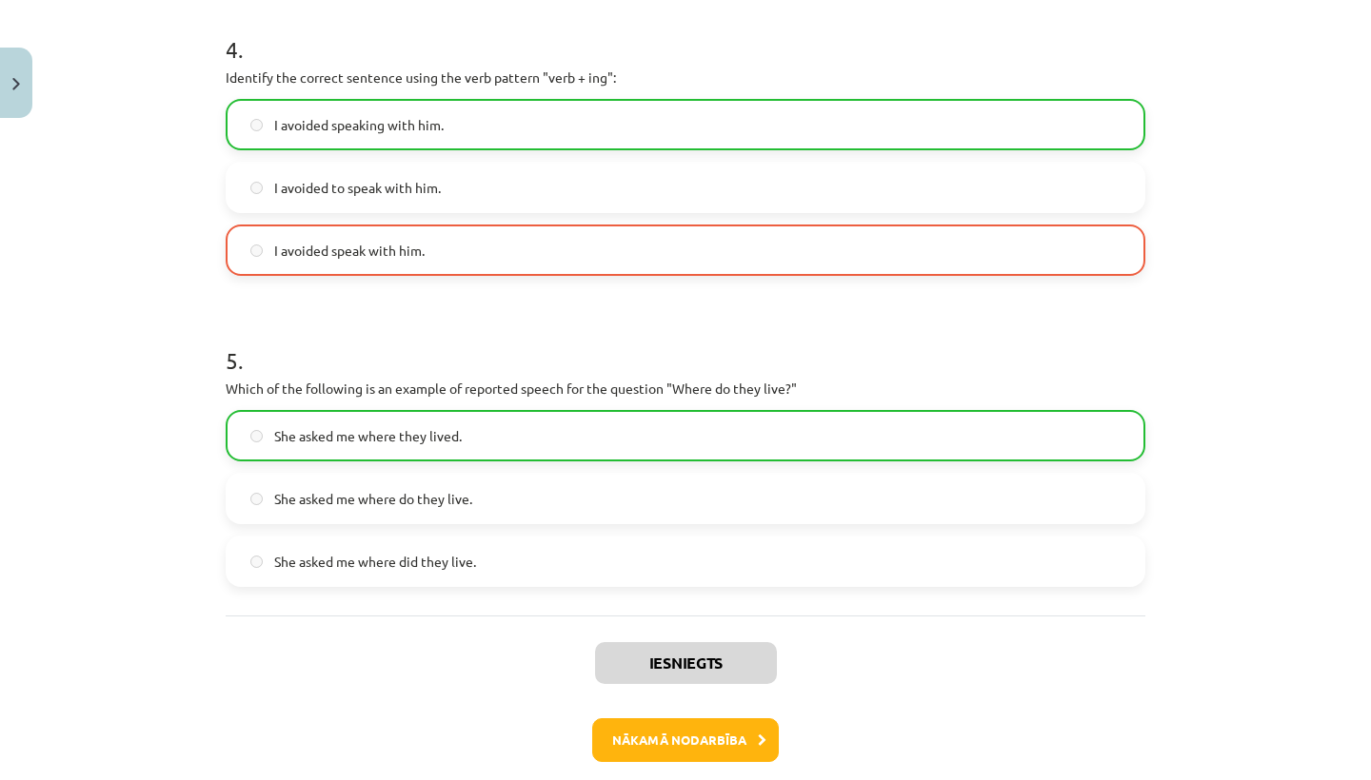
click at [648, 746] on button "Nākamā nodarbība" at bounding box center [685, 741] width 187 height 44
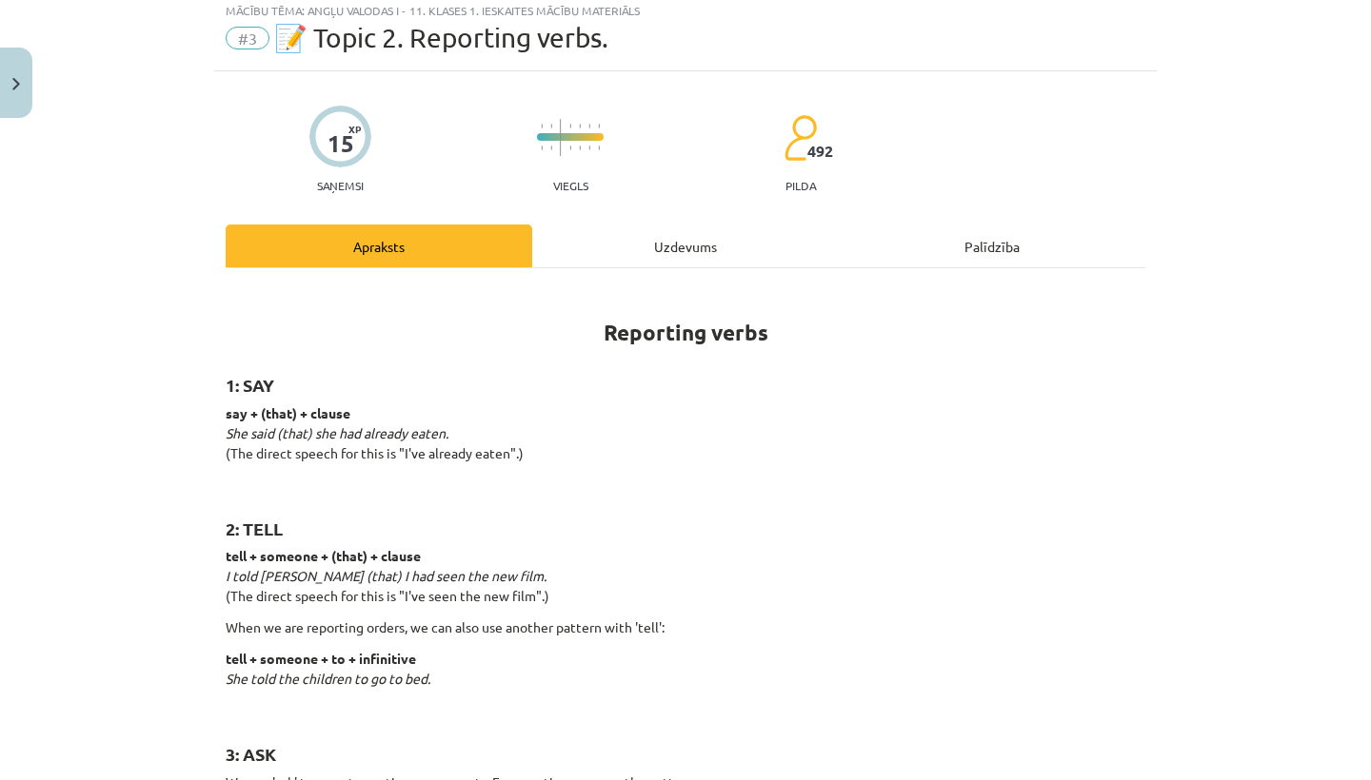
scroll to position [48, 0]
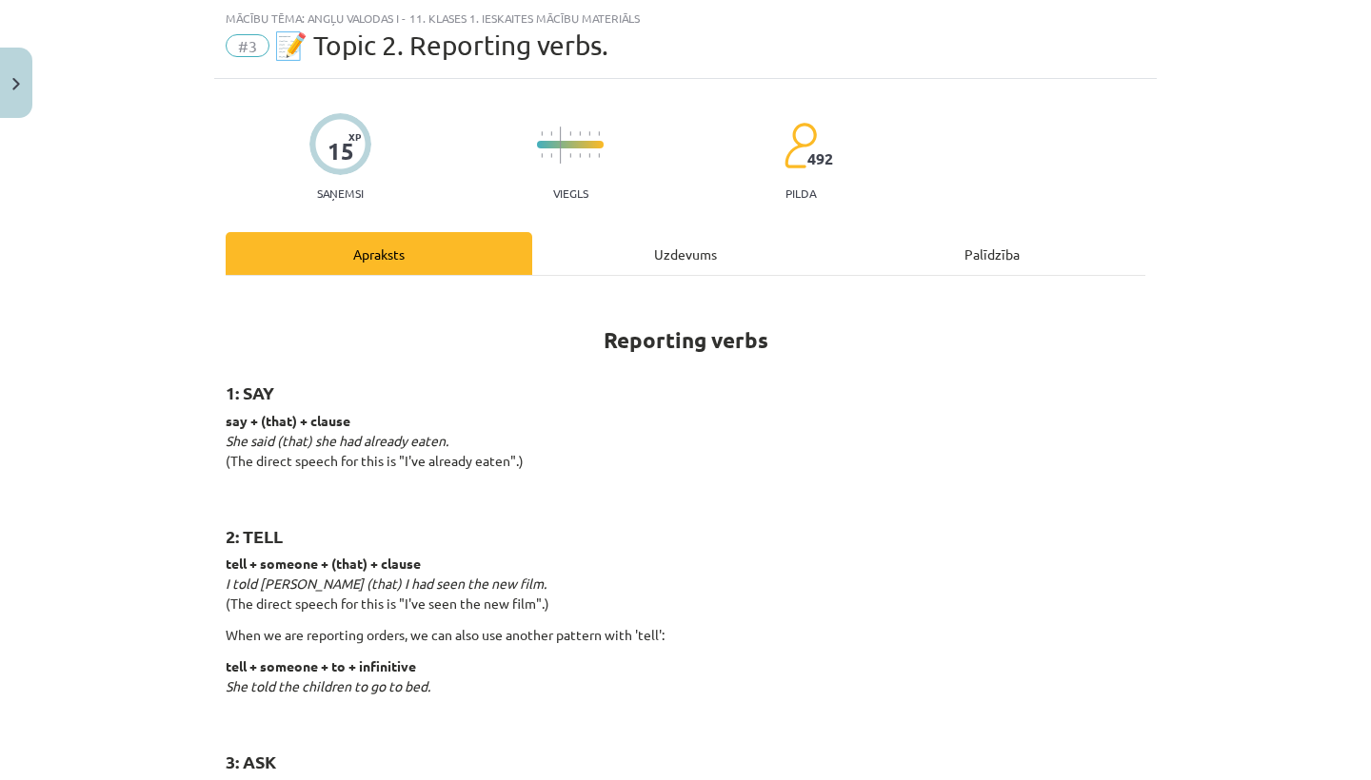
click at [648, 239] on div "Uzdevums" at bounding box center [685, 253] width 306 height 43
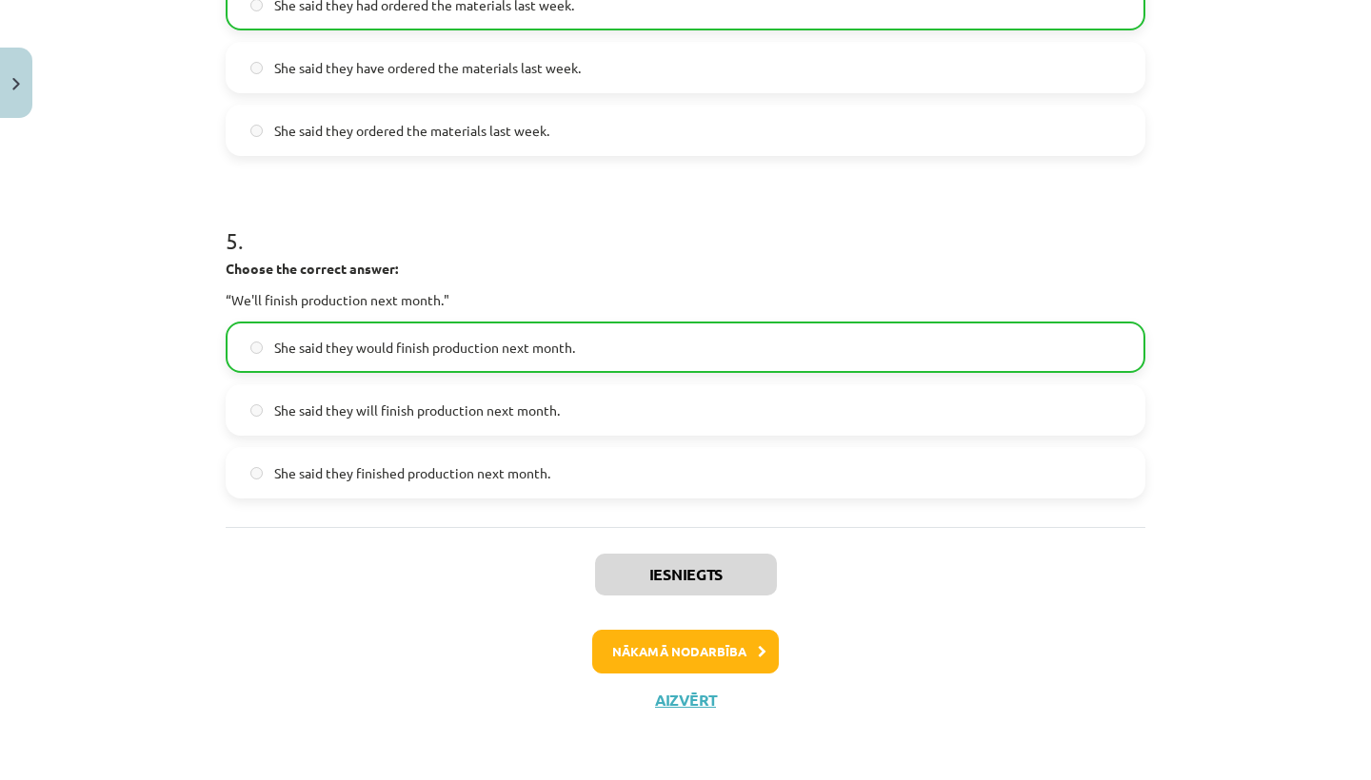
click at [634, 652] on button "Nākamā nodarbība" at bounding box center [685, 652] width 187 height 44
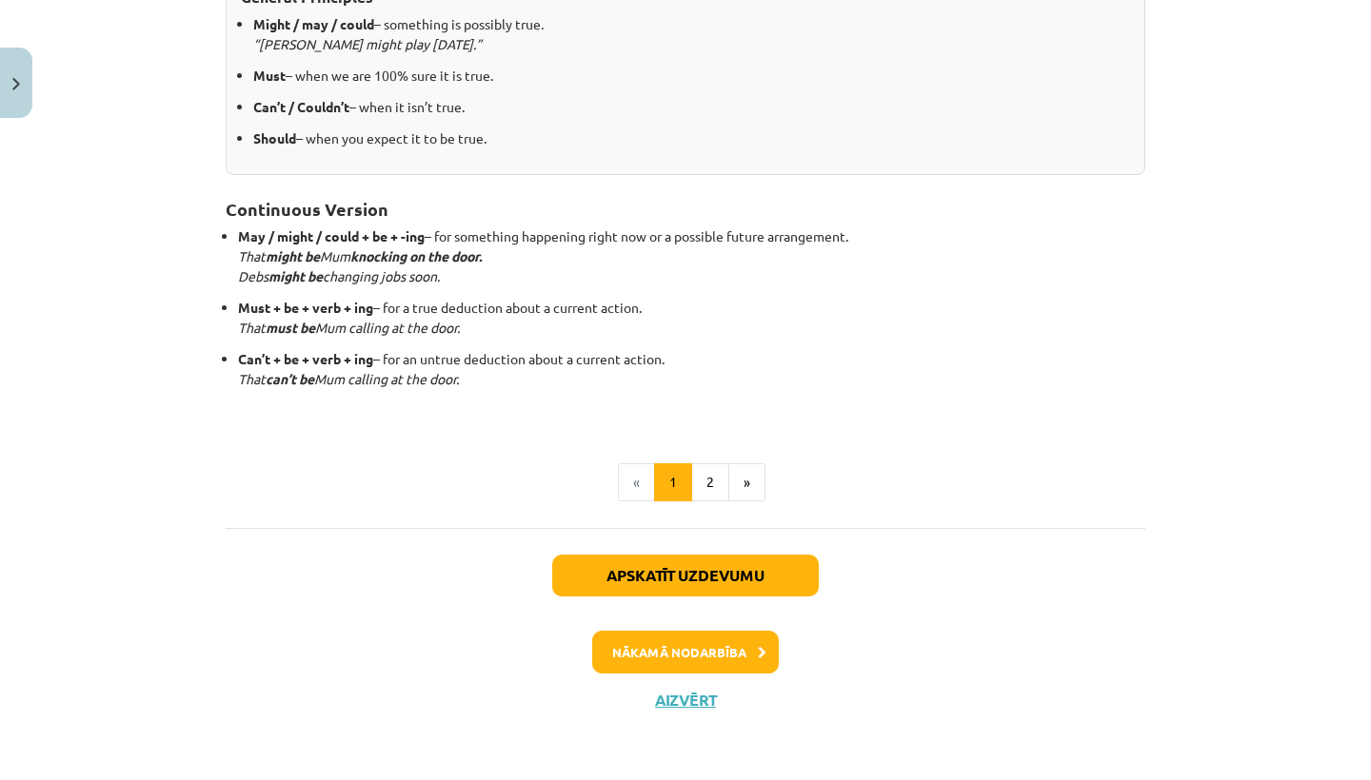
scroll to position [473, 0]
click at [637, 568] on button "Apskatīt uzdevumu" at bounding box center [685, 577] width 266 height 42
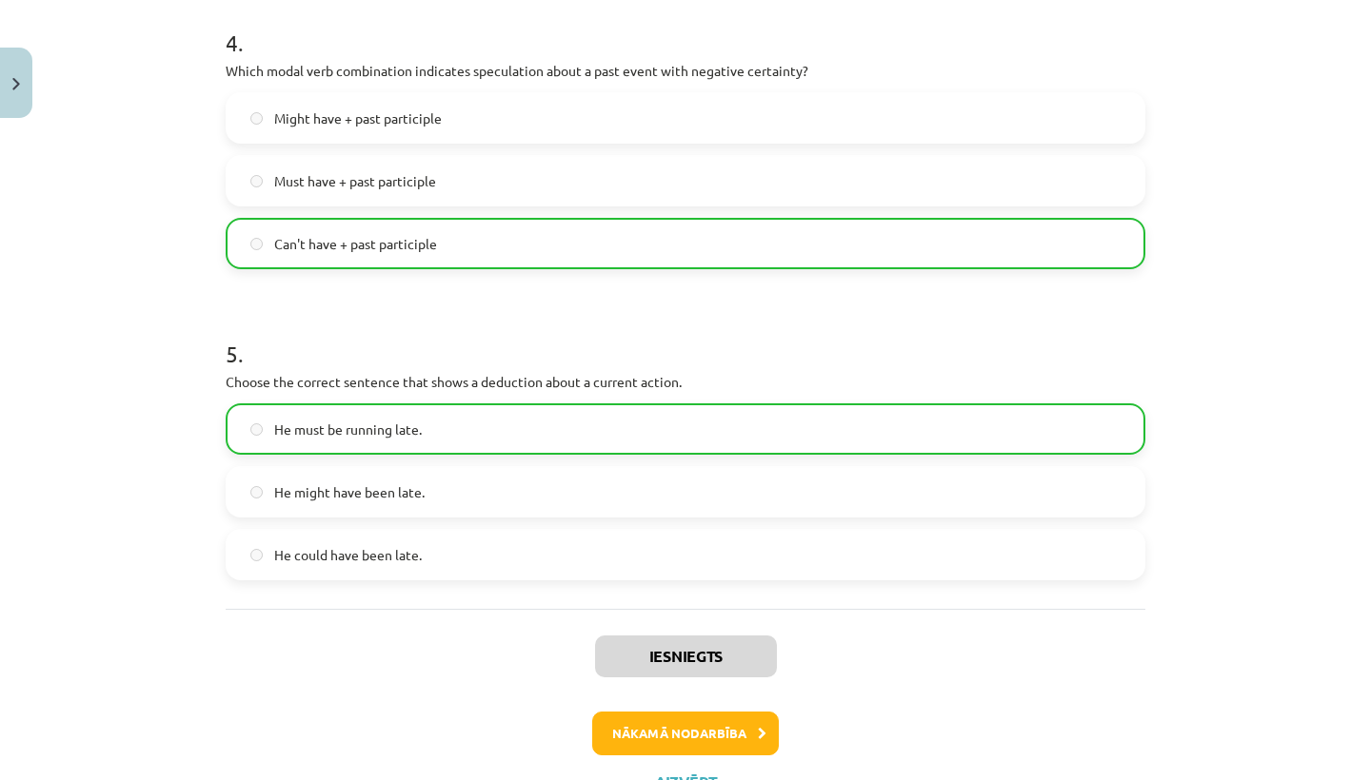
scroll to position [1400, 0]
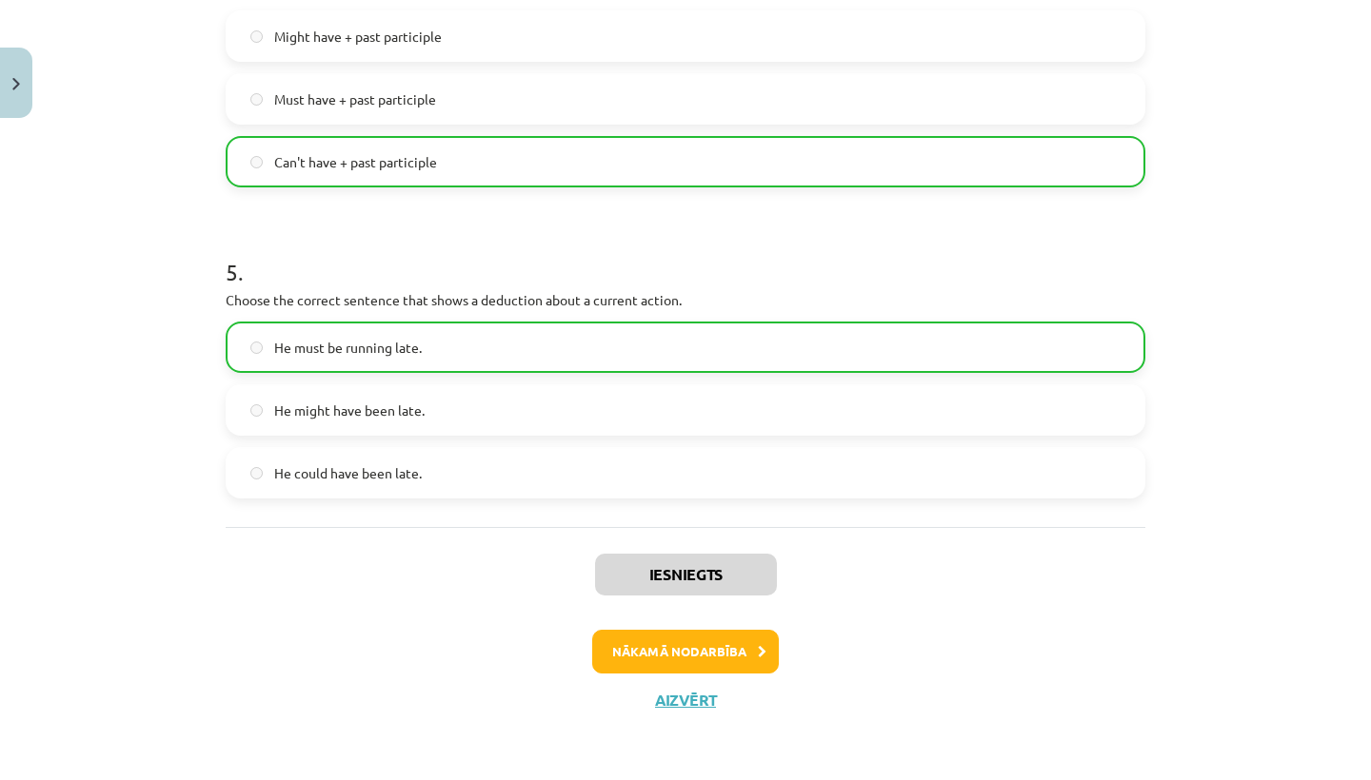
click at [636, 643] on button "Nākamā nodarbība" at bounding box center [685, 652] width 187 height 44
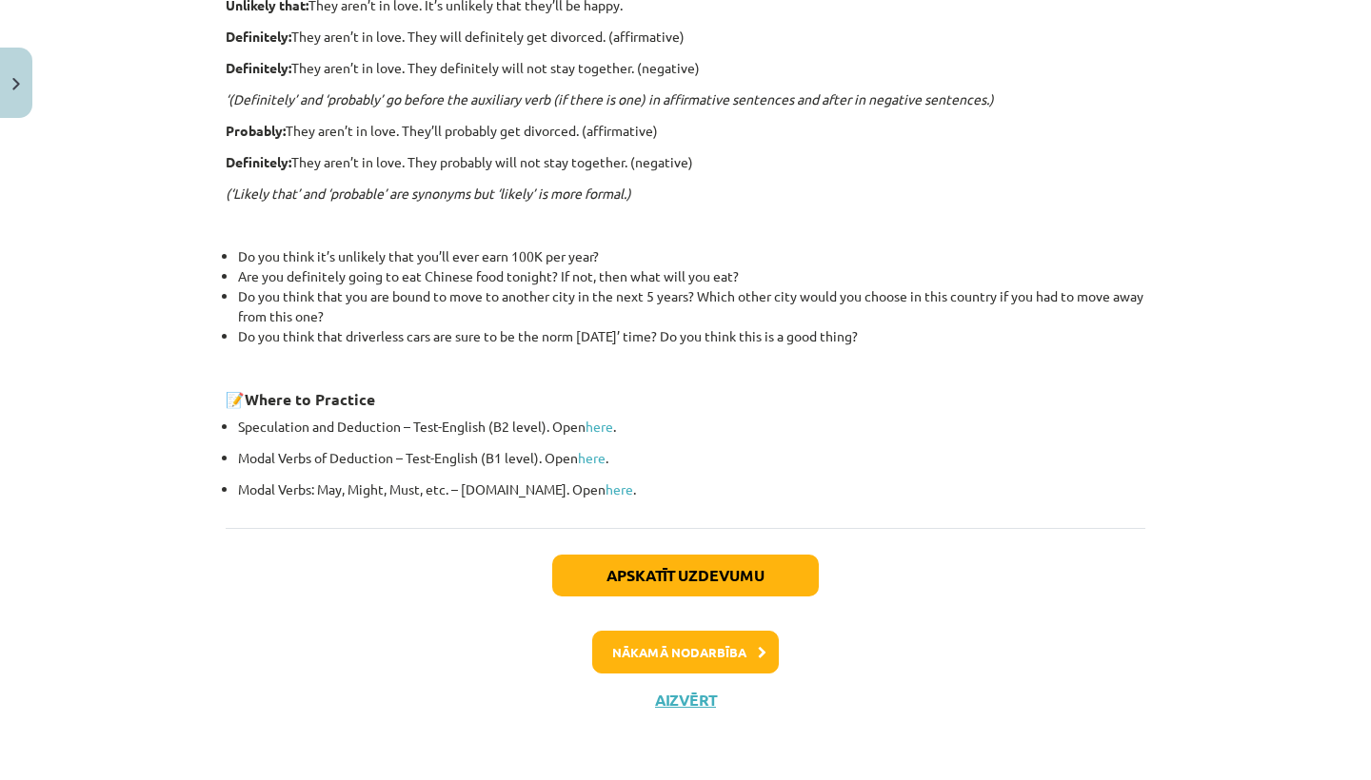
scroll to position [0, 0]
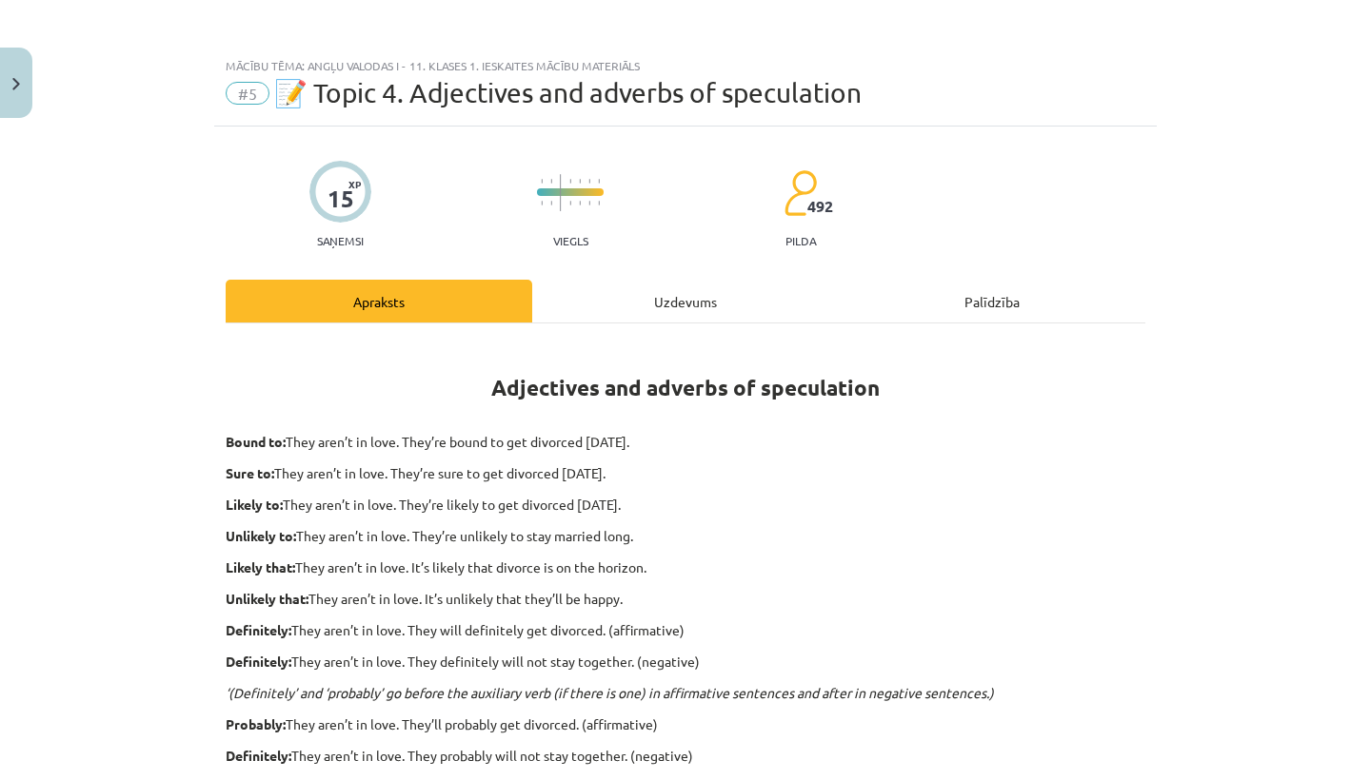
click at [677, 308] on div "Uzdevums" at bounding box center [685, 301] width 306 height 43
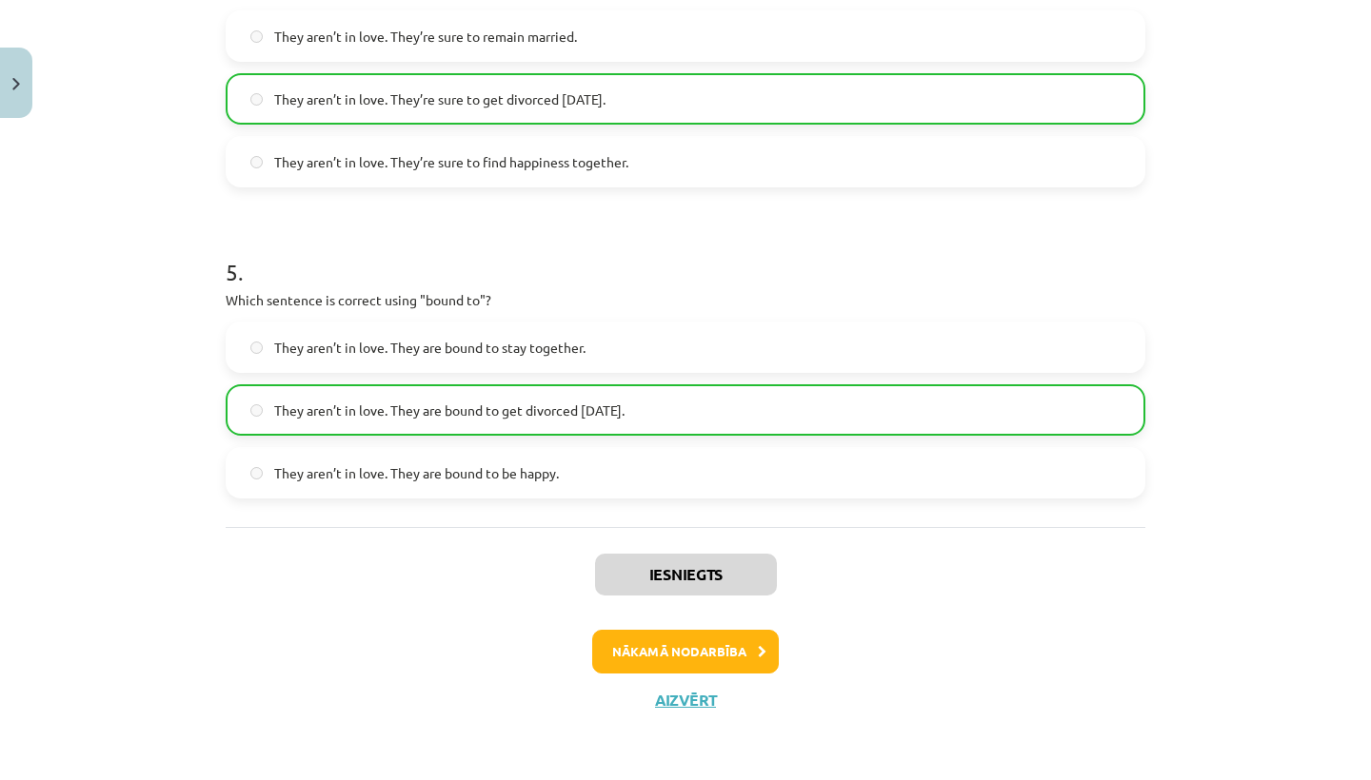
scroll to position [1431, 0]
click at [666, 705] on button "Aizvērt" at bounding box center [685, 700] width 72 height 19
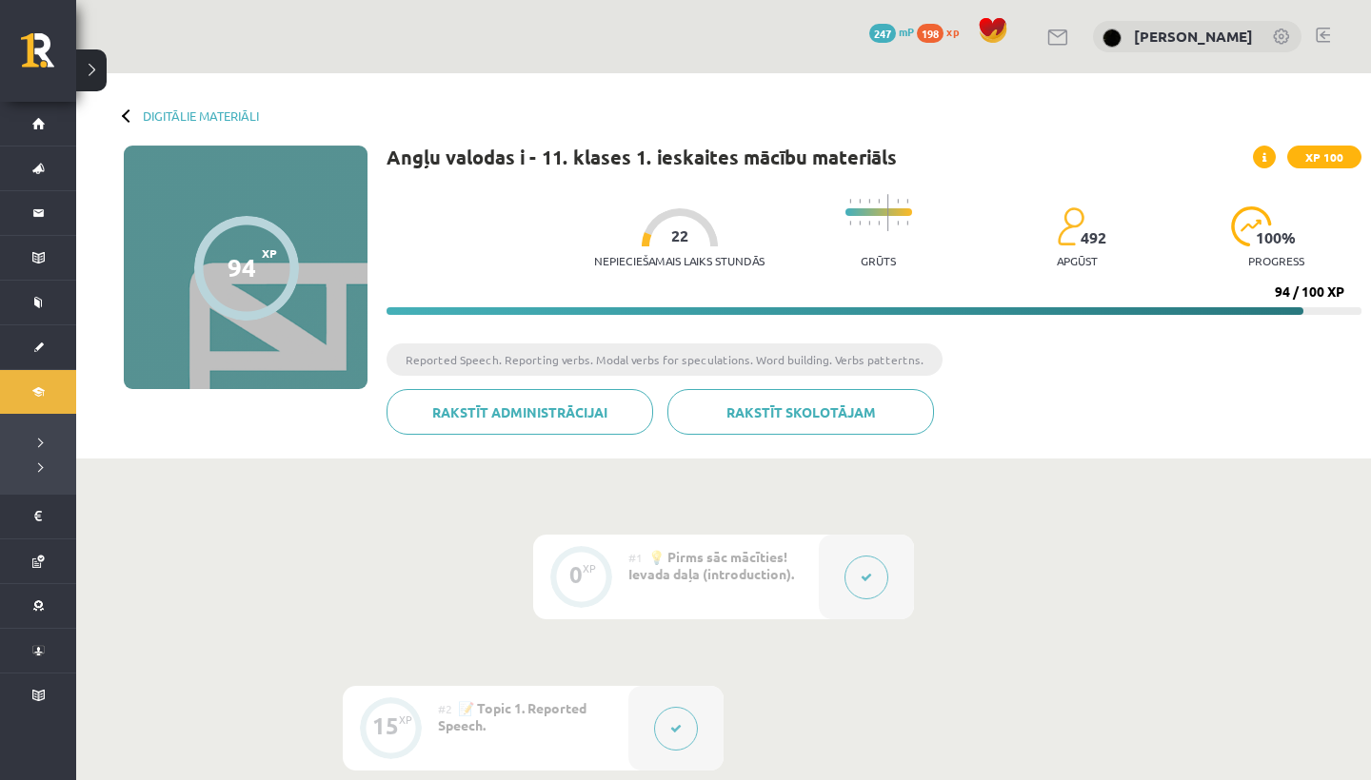
scroll to position [0, 0]
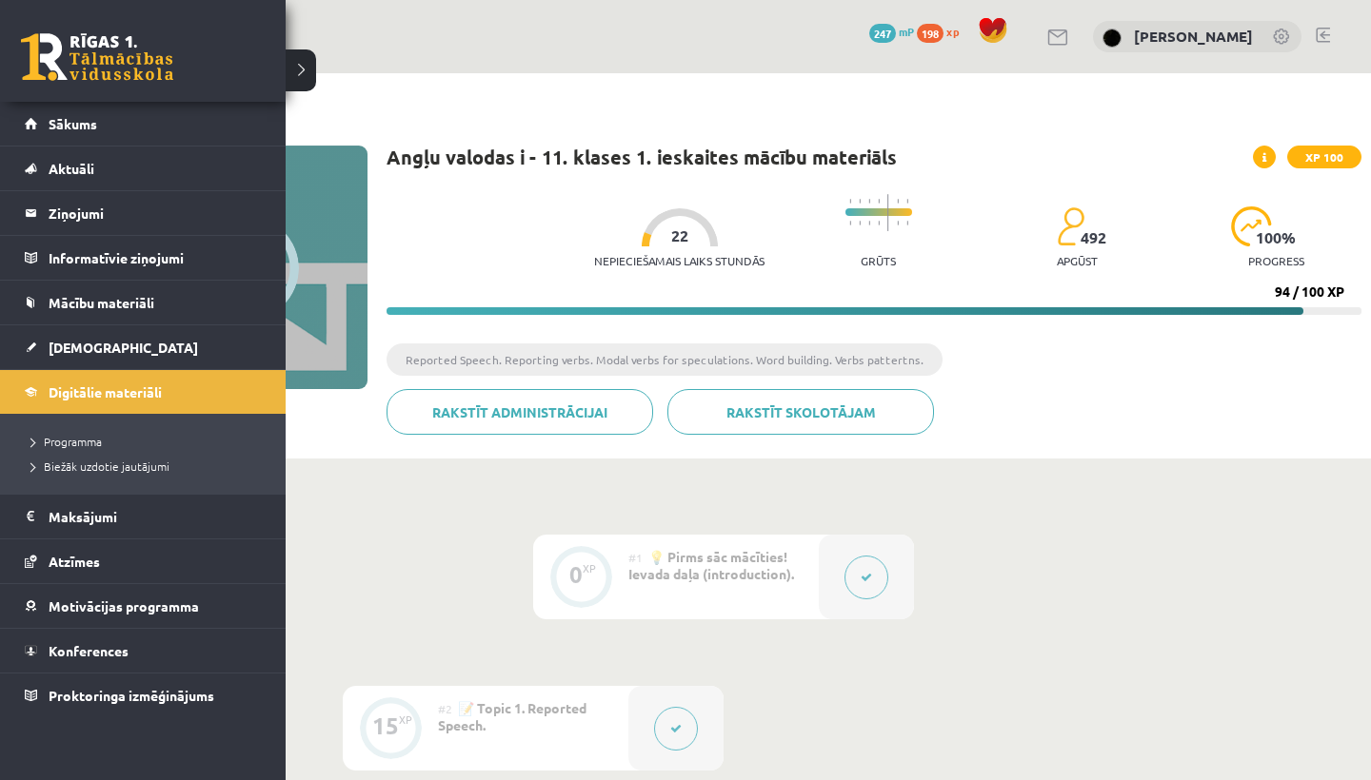
click at [56, 54] on link at bounding box center [97, 57] width 152 height 48
